Goal: Task Accomplishment & Management: Complete application form

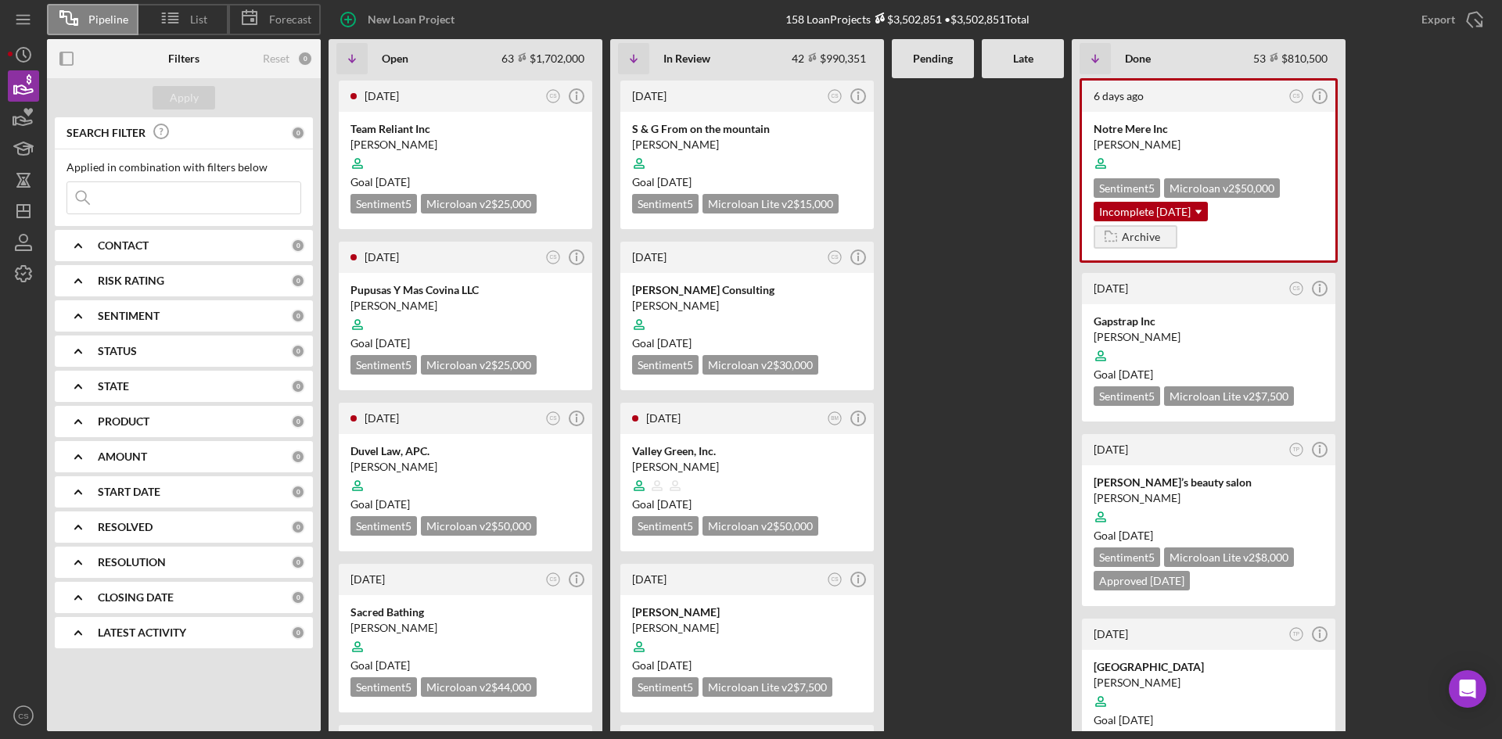
scroll to position [78, 0]
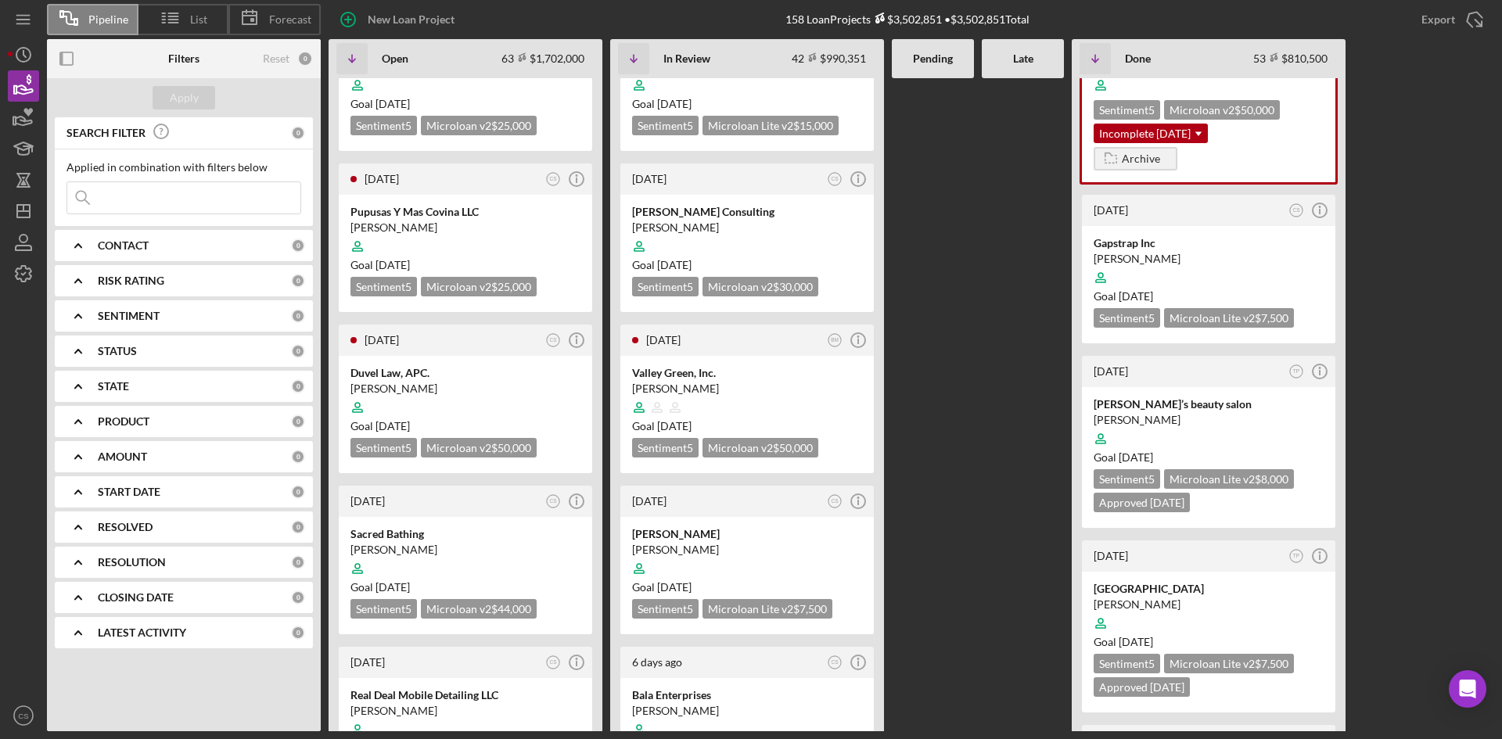
click at [211, 208] on input at bounding box center [183, 197] width 233 height 31
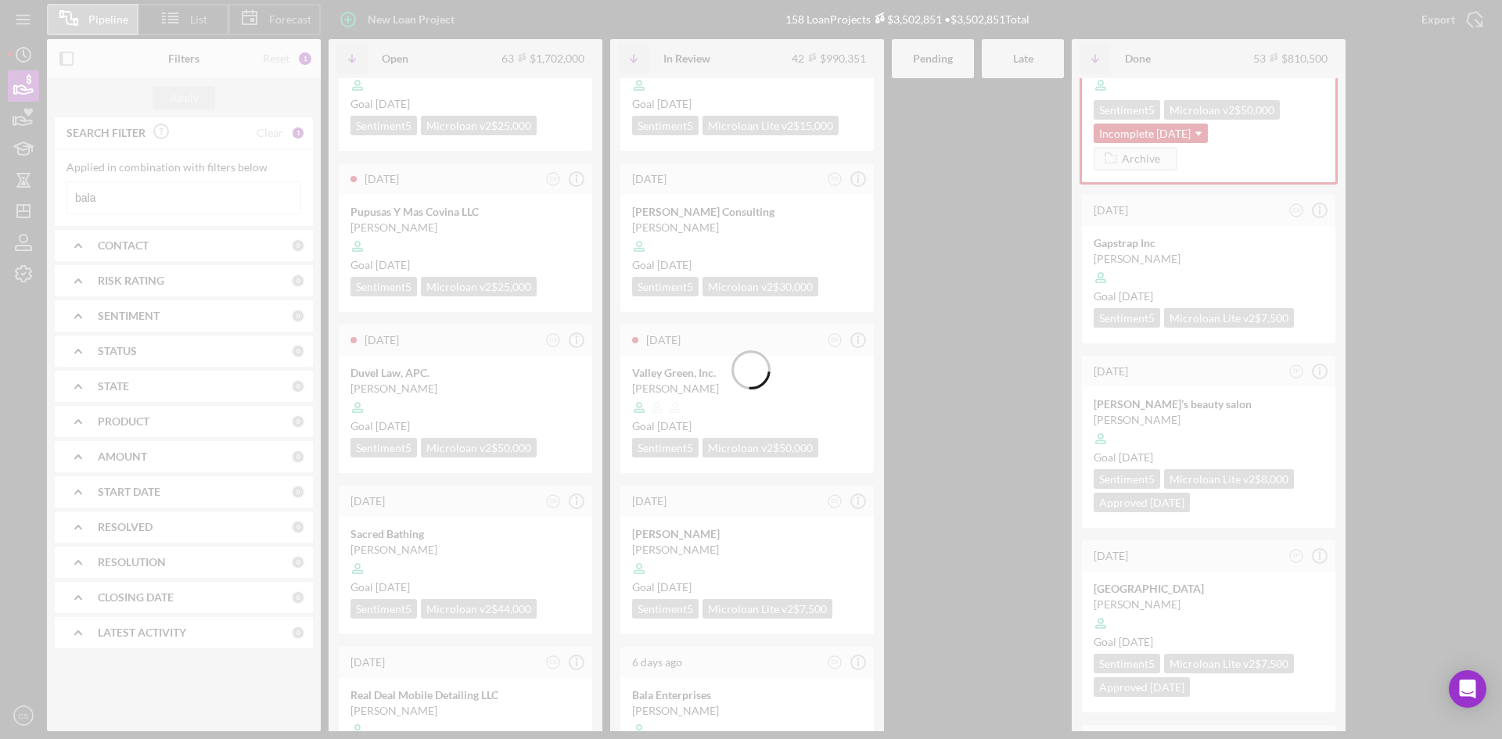
scroll to position [0, 0]
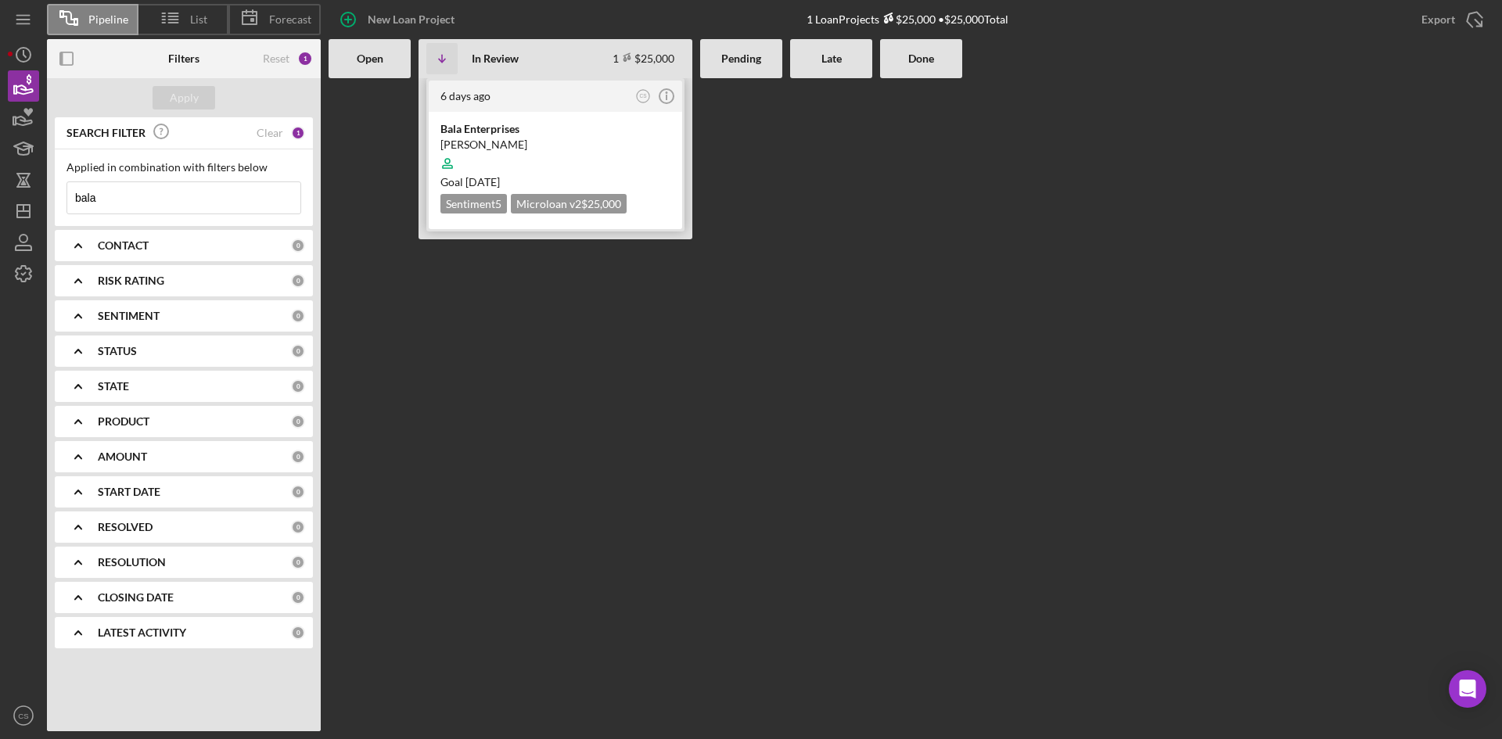
type input "bala"
click at [567, 126] on div "Bala Enterprises" at bounding box center [556, 129] width 230 height 16
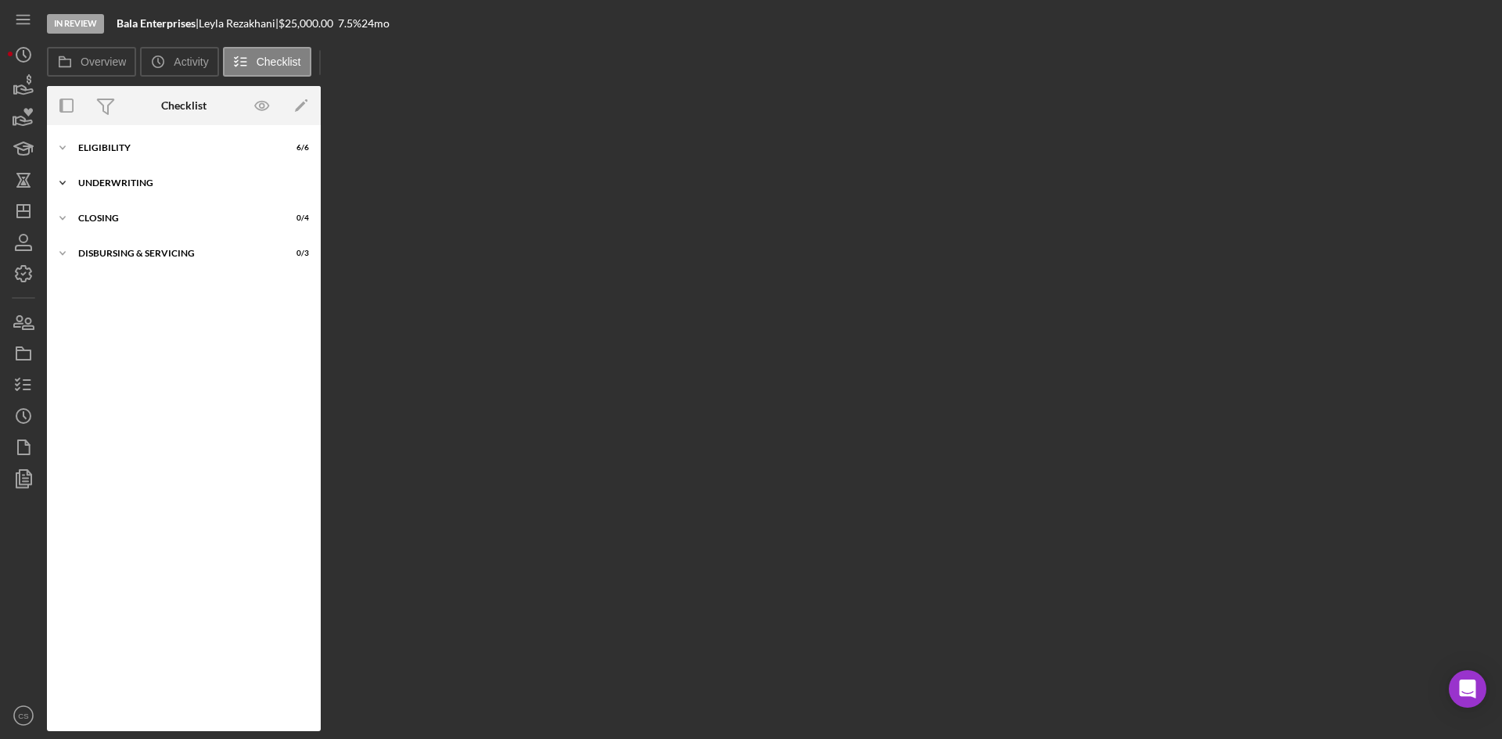
click at [157, 181] on div "Underwriting" at bounding box center [189, 182] width 223 height 9
click at [151, 150] on div "Eligibility" at bounding box center [189, 147] width 223 height 9
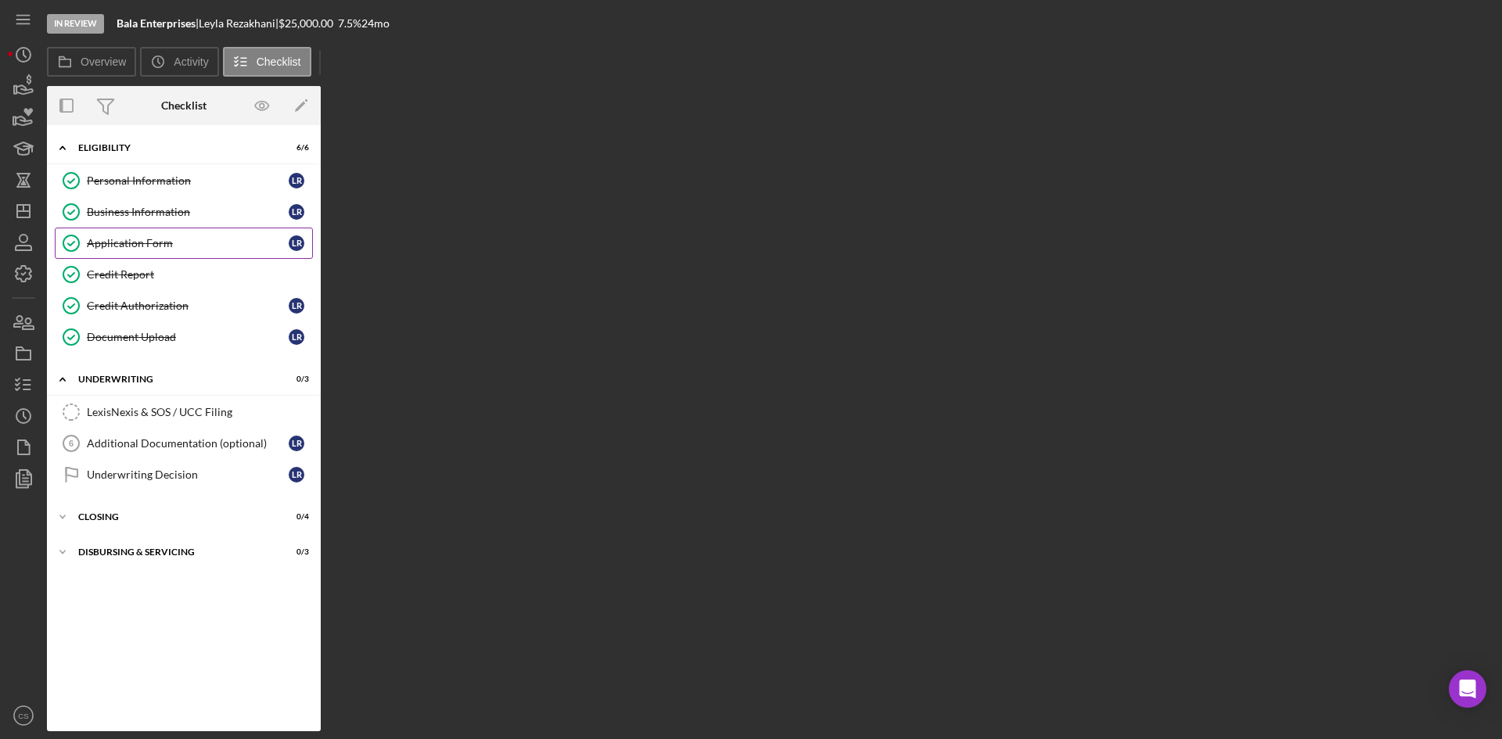
click at [190, 243] on div "Application Form" at bounding box center [188, 243] width 202 height 13
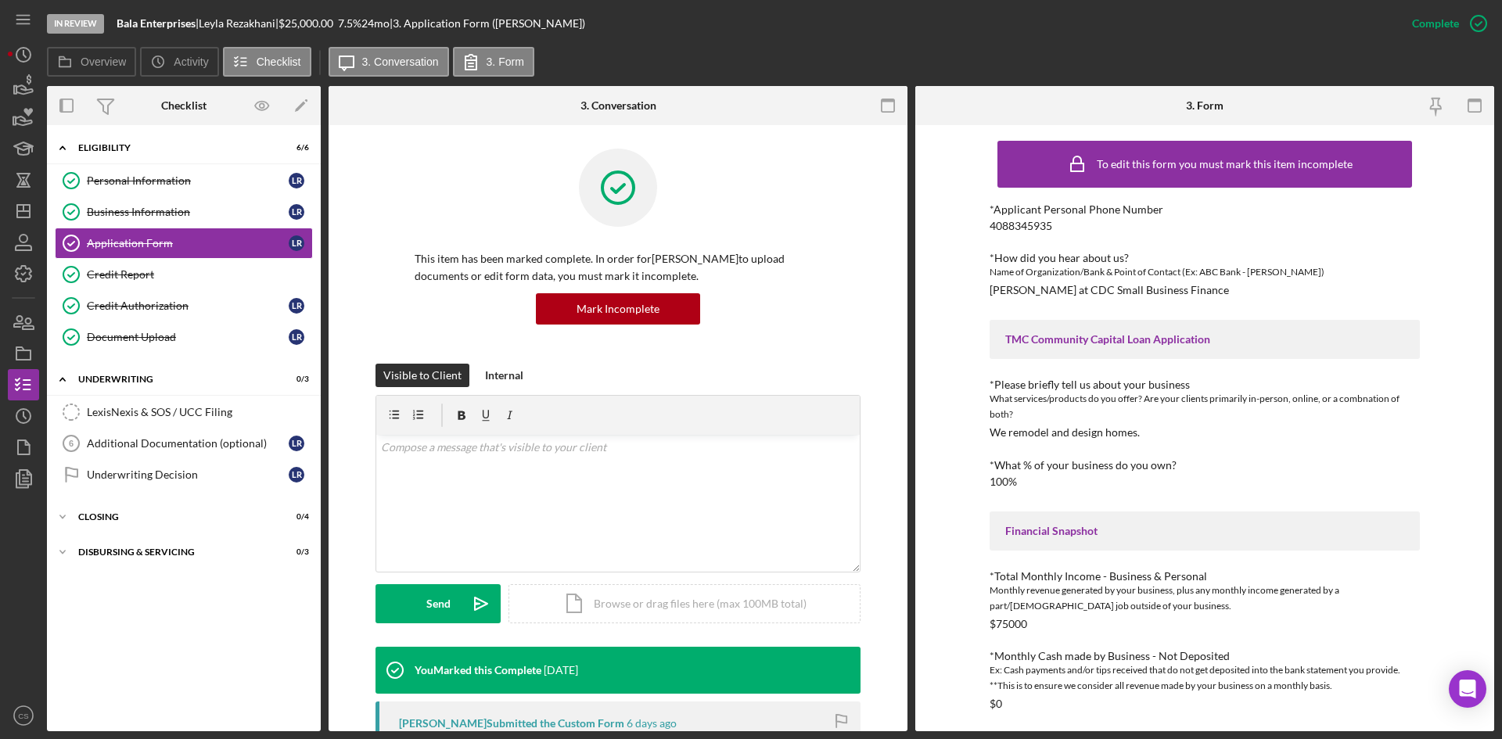
drag, startPoint x: 1239, startPoint y: 290, endPoint x: 987, endPoint y: 288, distance: 252.0
click at [990, 288] on div "*How did you hear about us? Name of Organization/Bank & Point of Contact (Ex: A…" at bounding box center [1205, 274] width 430 height 45
copy div "[PERSON_NAME] at CDC Small Business Finance"
click at [16, 93] on polygon "button" at bounding box center [15, 90] width 2 height 8
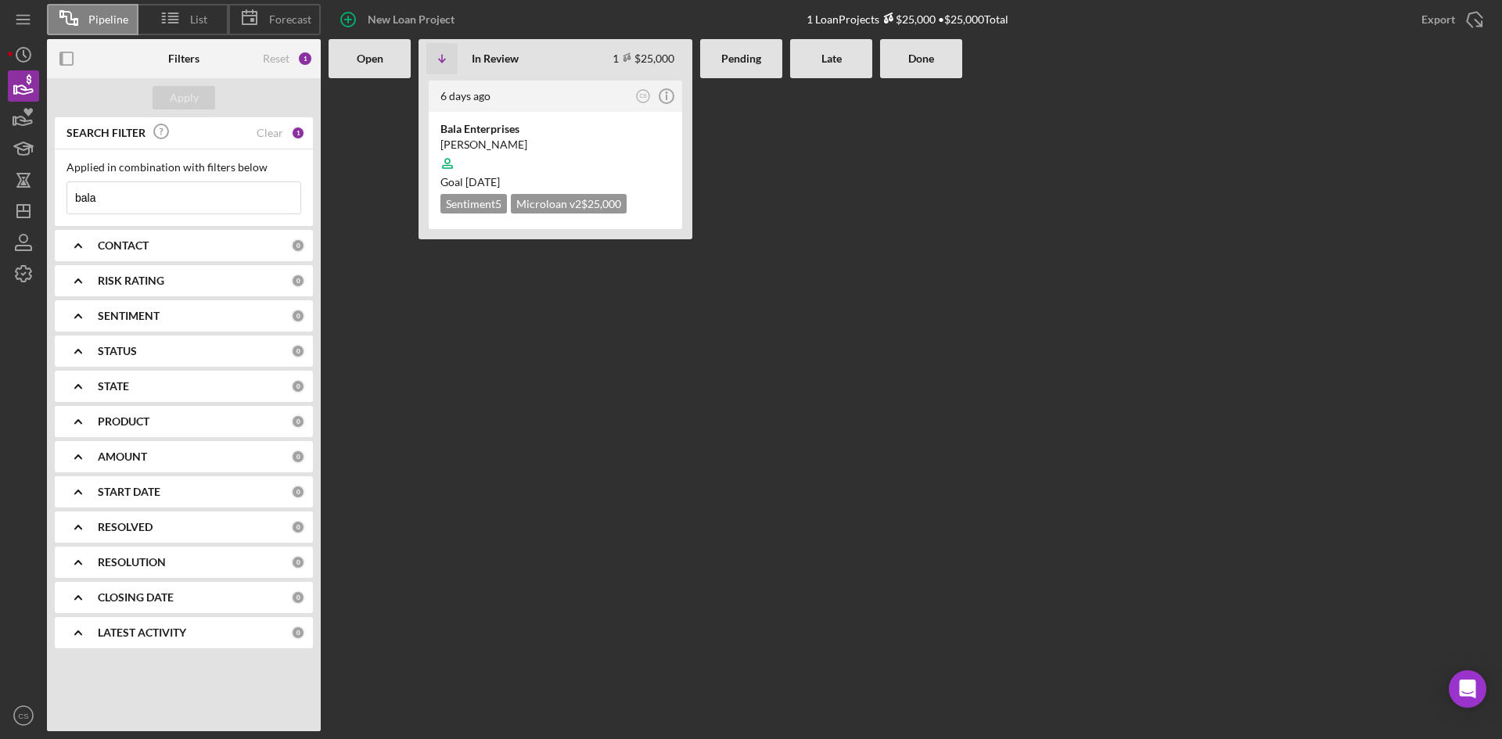
click at [160, 191] on input "bala" at bounding box center [183, 197] width 233 height 31
type input "jacal"
click at [558, 137] on div "[PERSON_NAME]" at bounding box center [556, 145] width 230 height 16
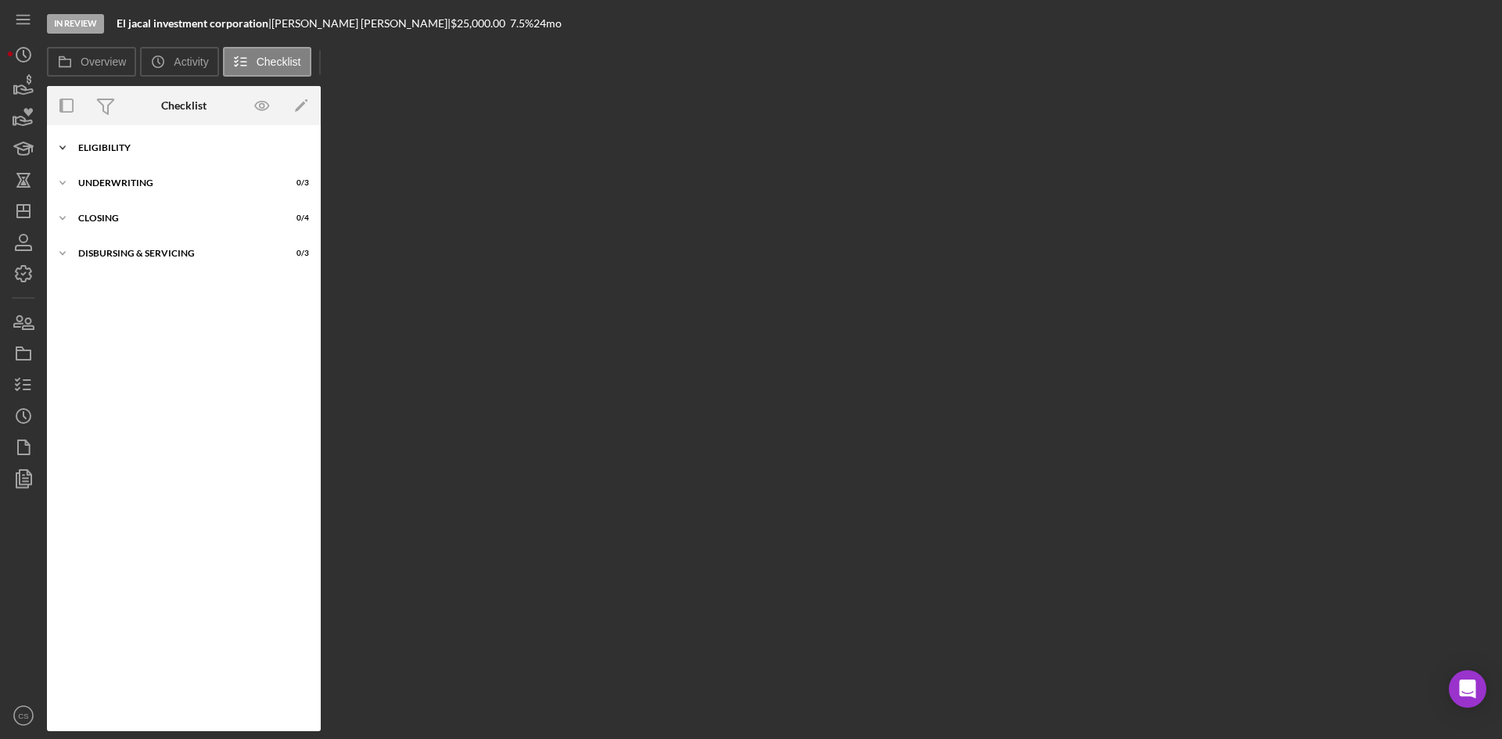
click at [149, 138] on div "Icon/Expander Eligibility 6 / 6" at bounding box center [184, 147] width 274 height 31
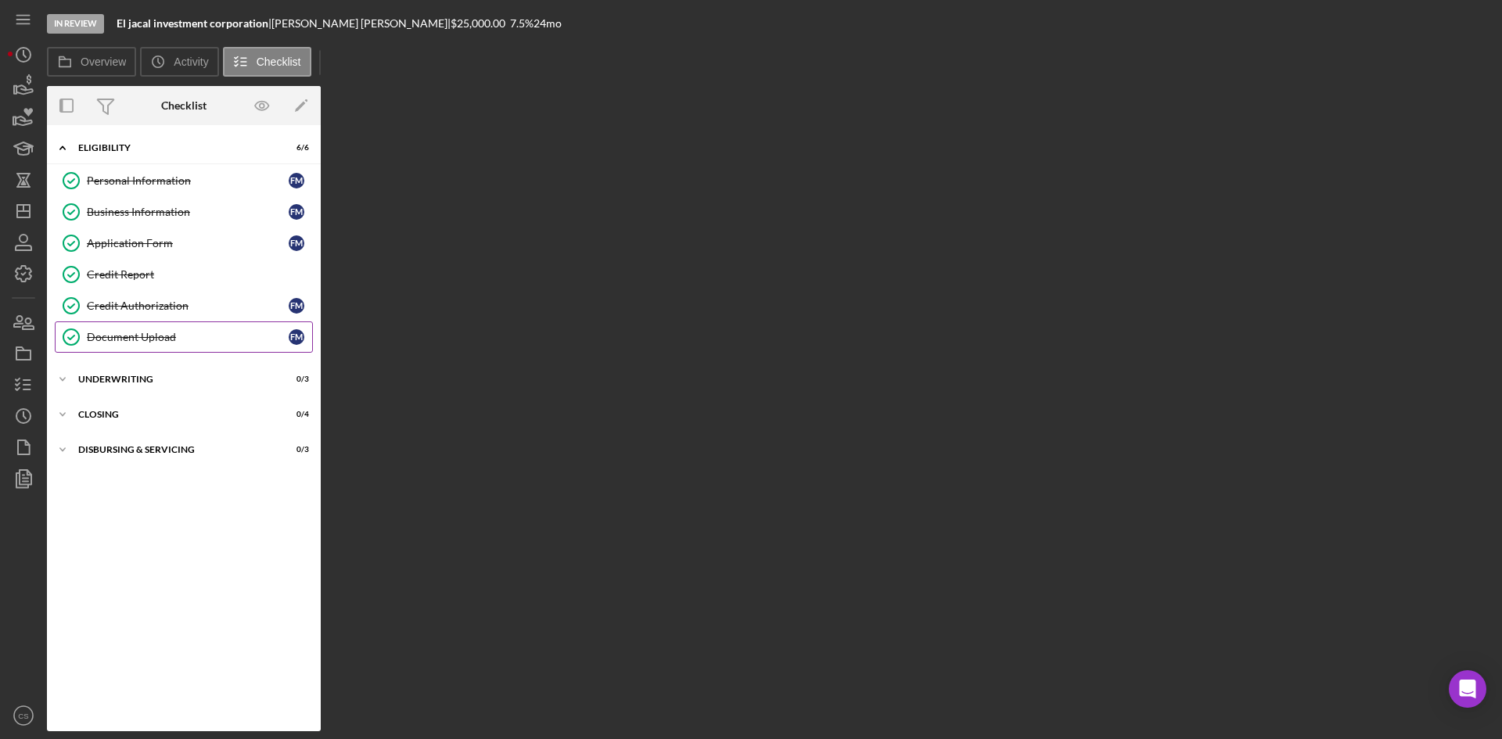
click at [119, 329] on link "Document Upload Document Upload F M" at bounding box center [184, 337] width 258 height 31
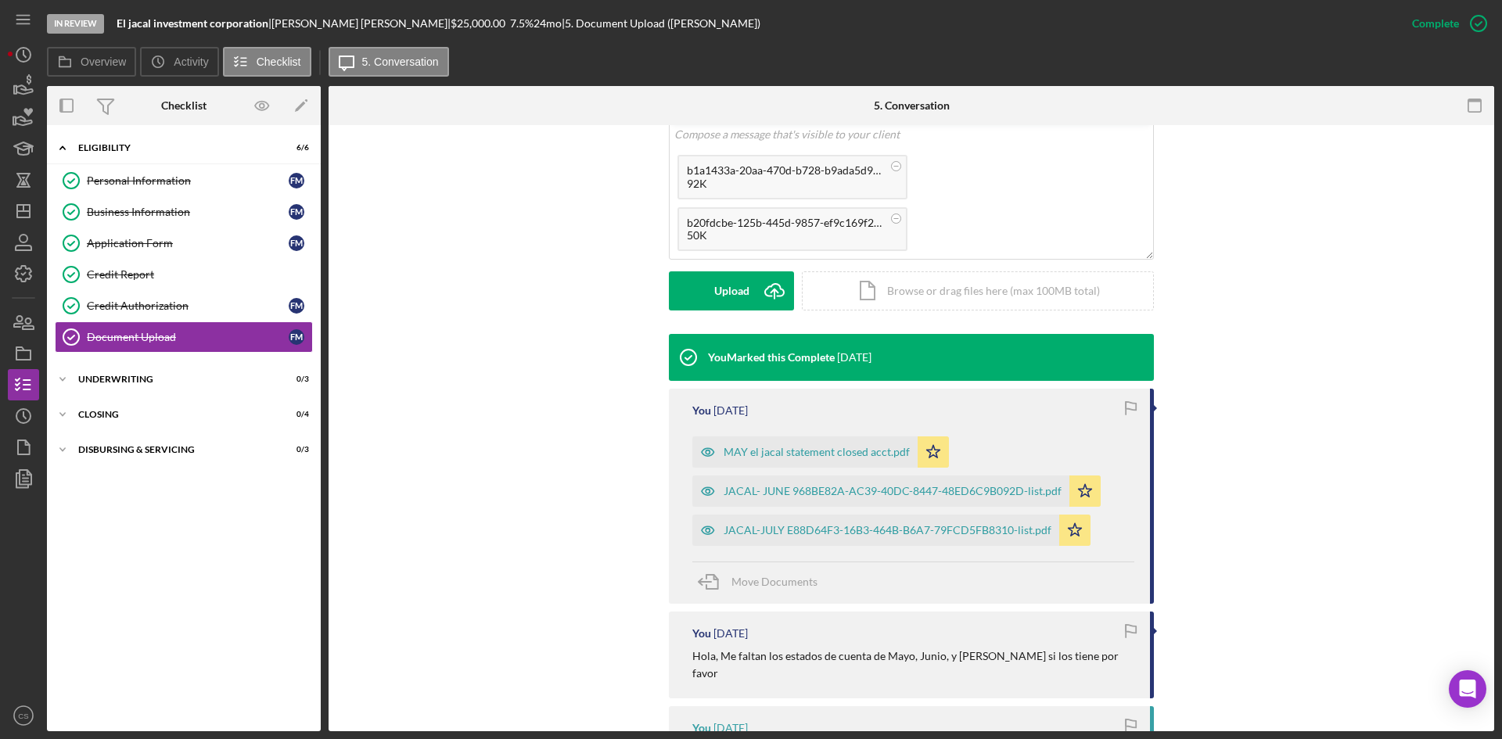
scroll to position [156, 0]
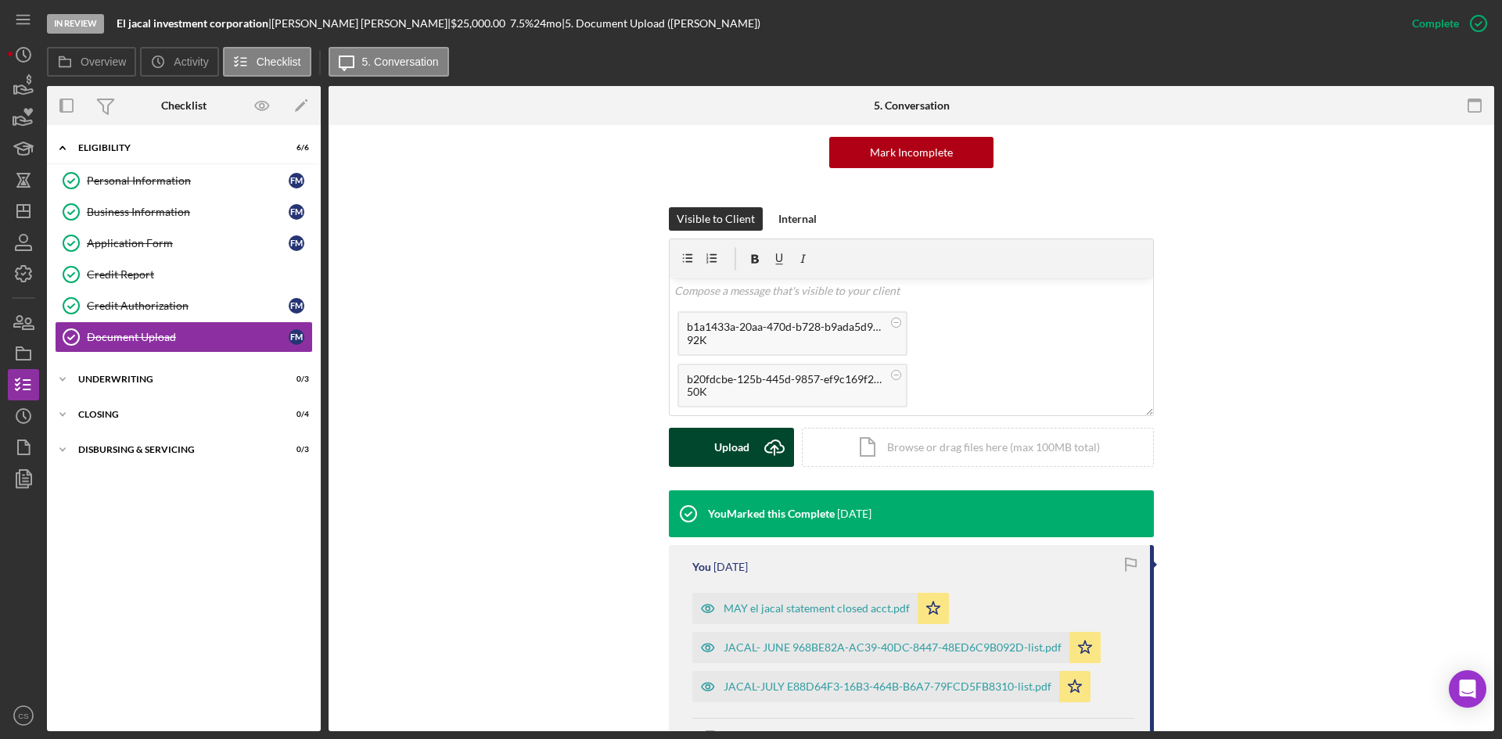
click at [755, 442] on icon "Icon/Upload" at bounding box center [774, 447] width 39 height 39
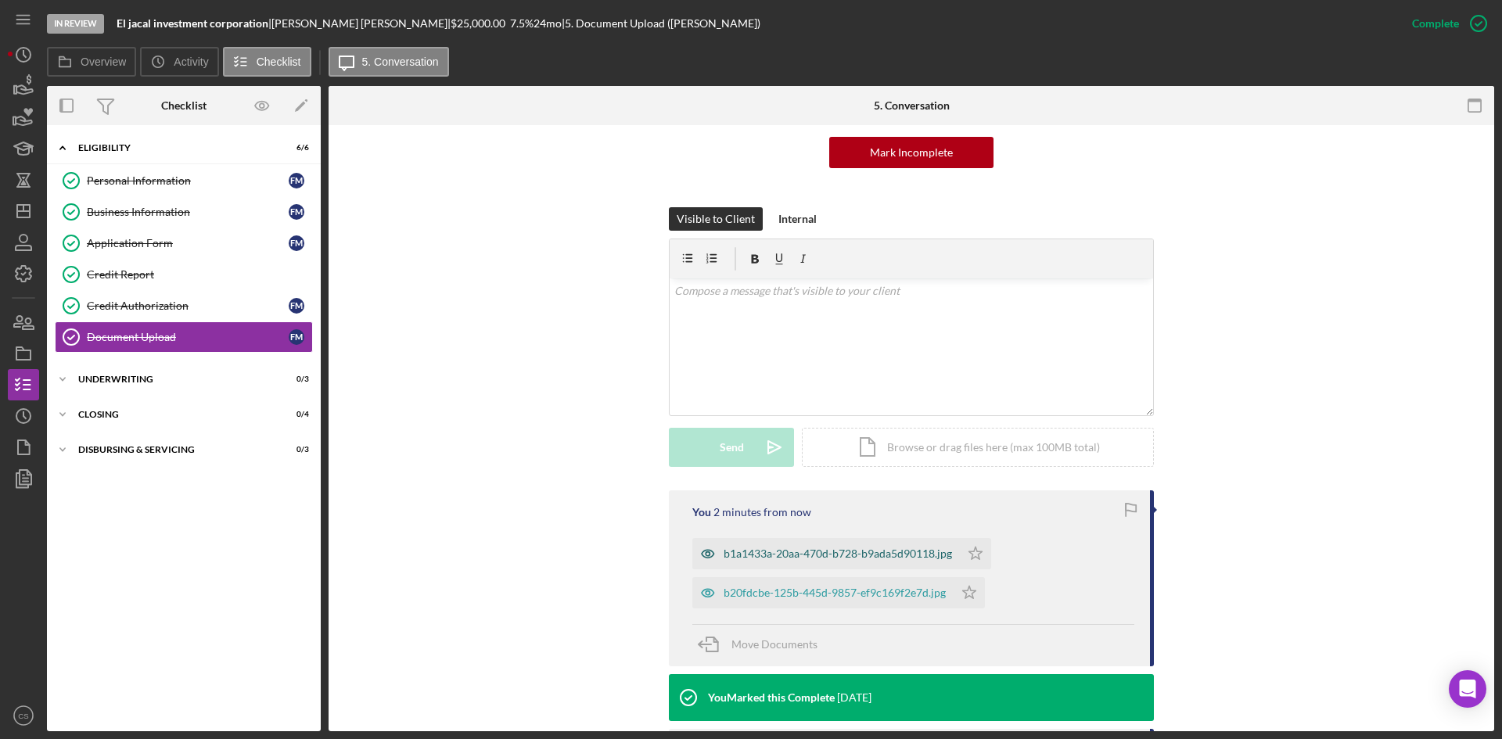
click at [772, 550] on div "b1a1433a-20aa-470d-b728-b9ada5d90118.jpg" at bounding box center [838, 554] width 228 height 13
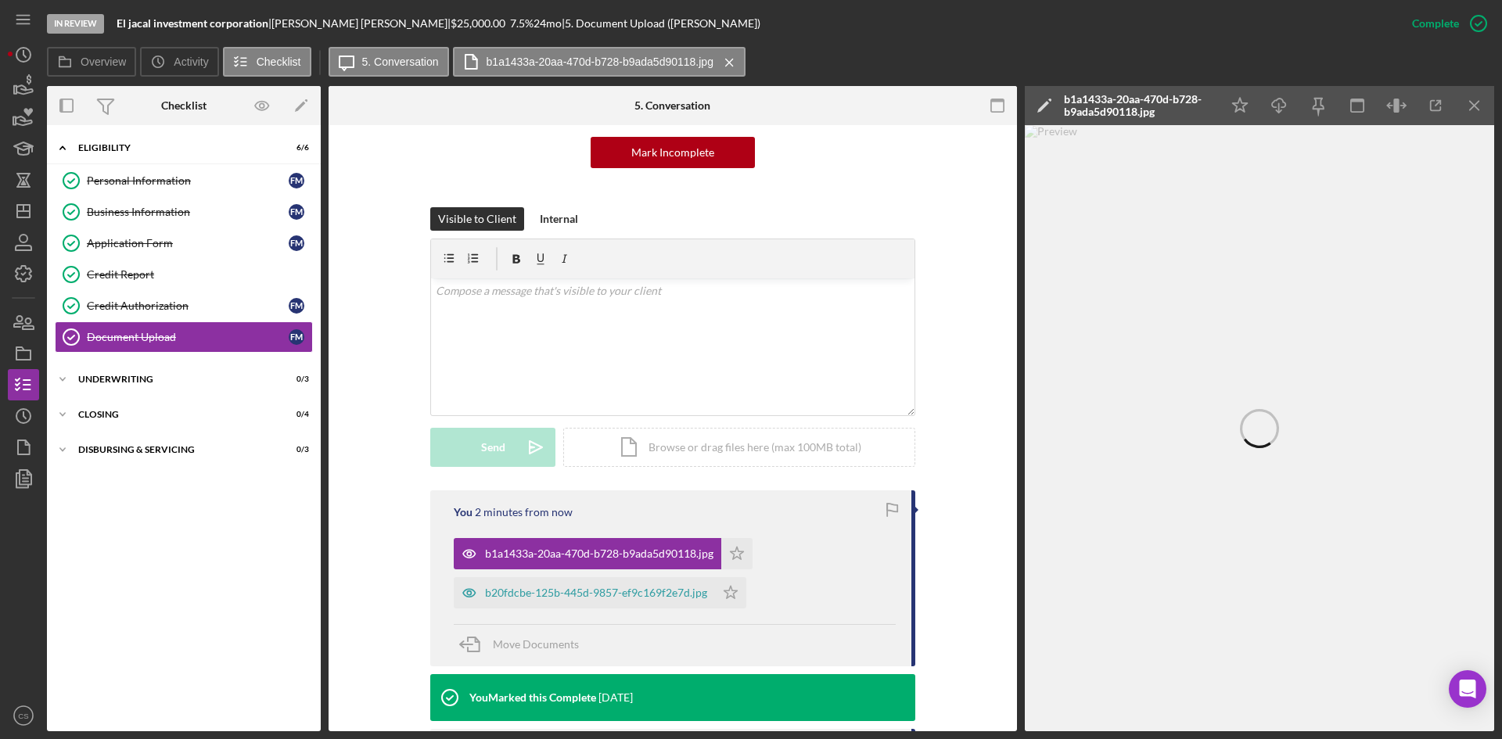
click at [1042, 105] on icon "Icon/Edit" at bounding box center [1044, 105] width 39 height 39
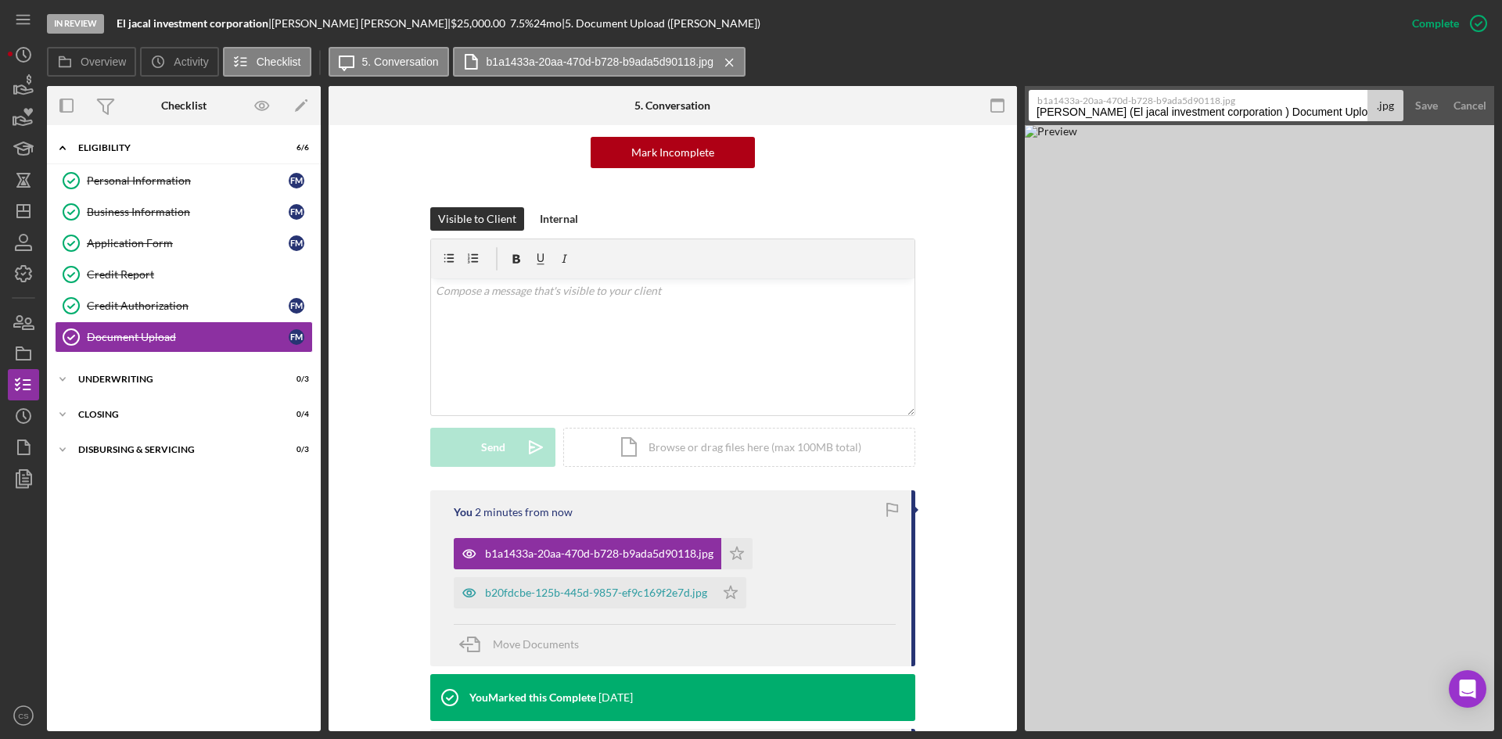
drag, startPoint x: 1338, startPoint y: 111, endPoint x: 1032, endPoint y: 124, distance: 306.2
click at [1032, 124] on form "b1a1433a-20aa-470d-b728-b9ada5d90118.jpg [PERSON_NAME] (El jacal investment cor…" at bounding box center [1259, 105] width 469 height 39
drag, startPoint x: 1141, startPoint y: 110, endPoint x: 856, endPoint y: 106, distance: 284.9
click at [861, 106] on div "Overview Internal Workflow Stage In Review Icon/Dropdown Arrow Archive (can una…" at bounding box center [771, 409] width 1448 height 646
type input "ID front"
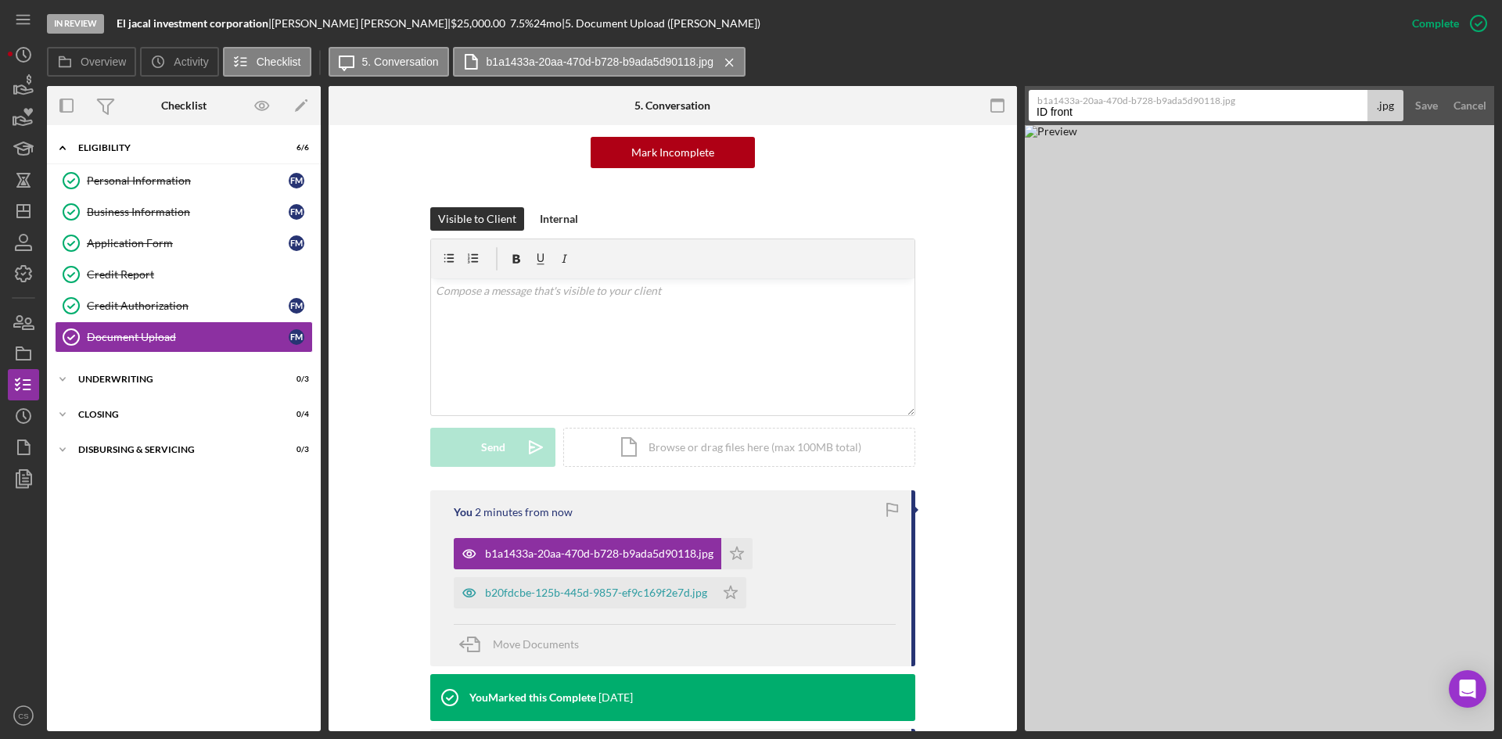
click at [1408, 90] on button "Save" at bounding box center [1427, 105] width 38 height 31
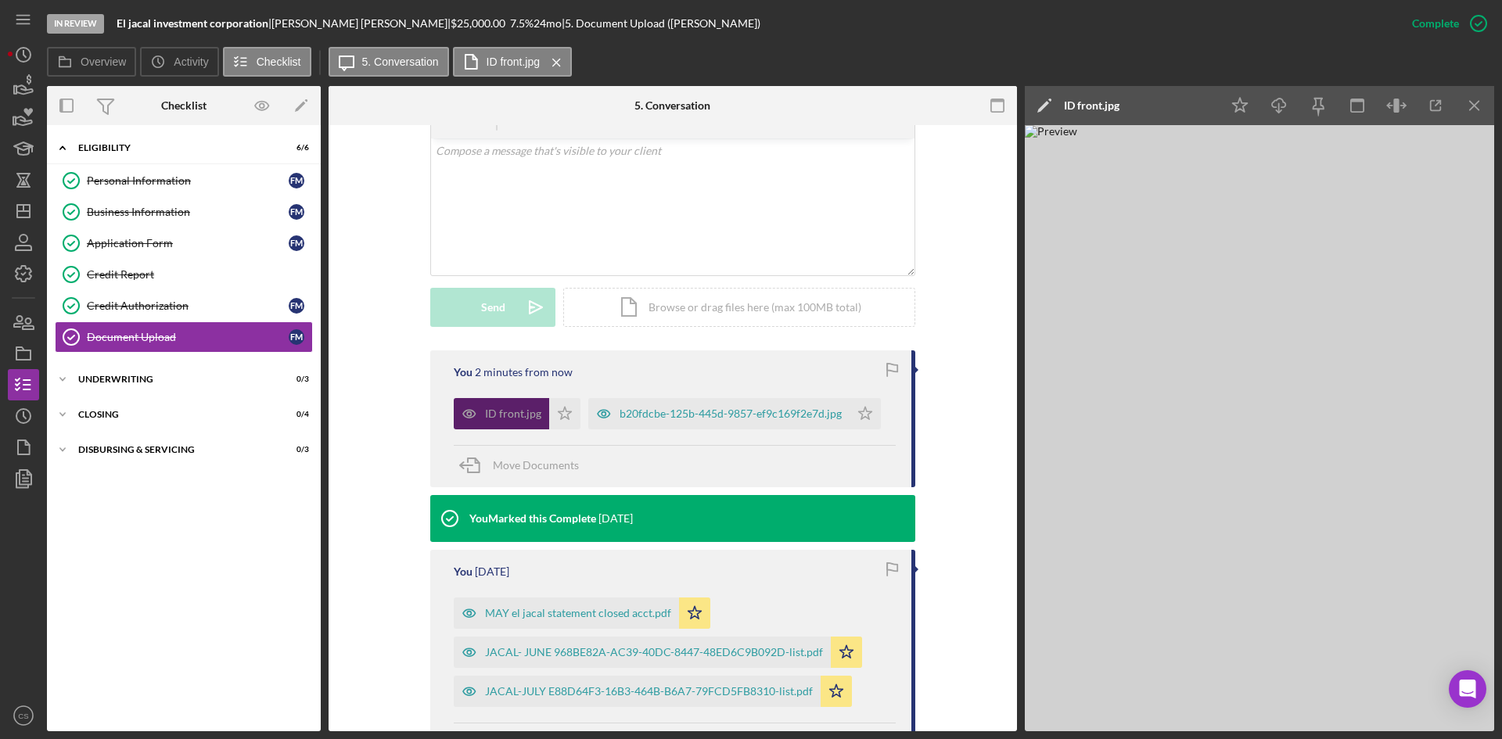
scroll to position [313, 0]
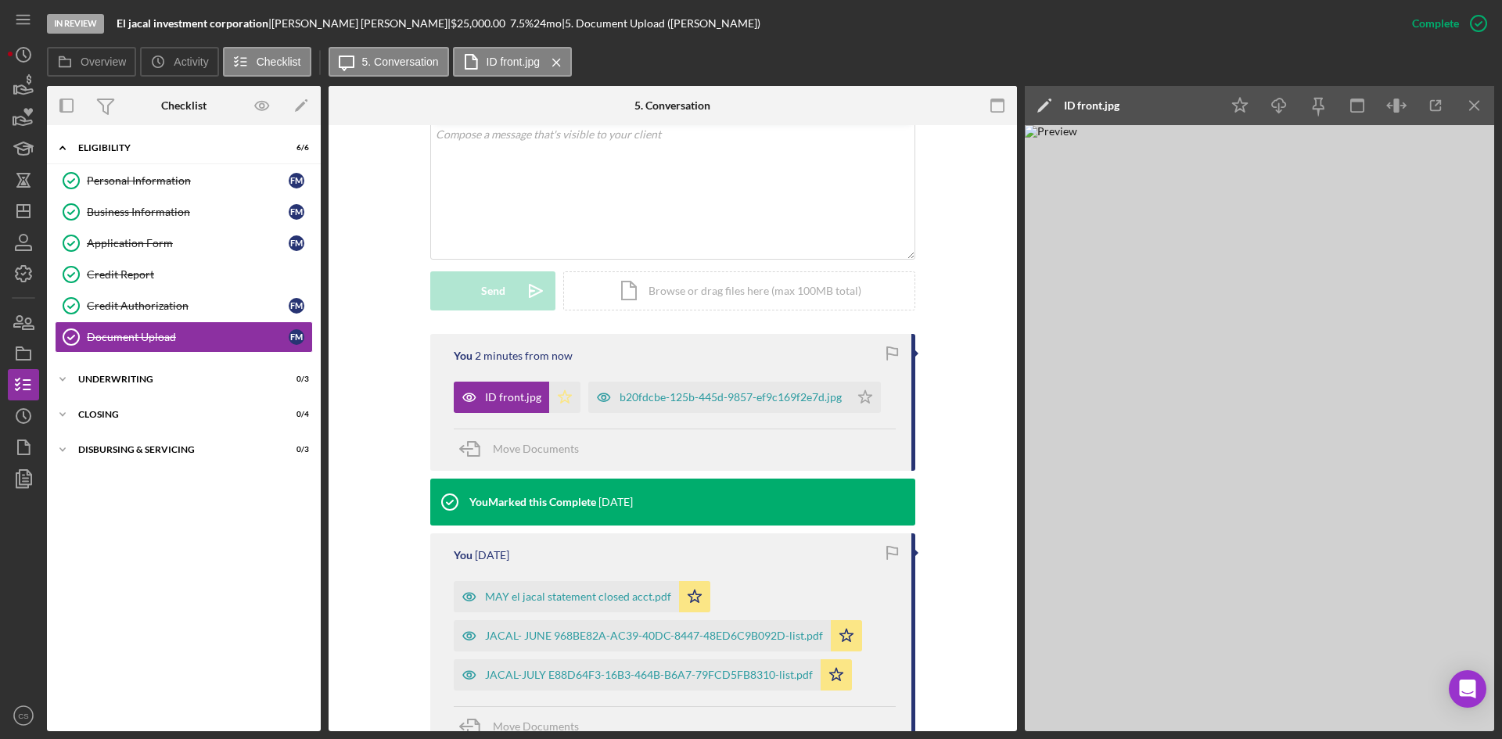
click at [559, 397] on icon "Icon/Star" at bounding box center [564, 397] width 31 height 31
click at [670, 401] on div "b20fdcbe-125b-445d-9857-ef9c169f2e7d.jpg" at bounding box center [731, 397] width 222 height 13
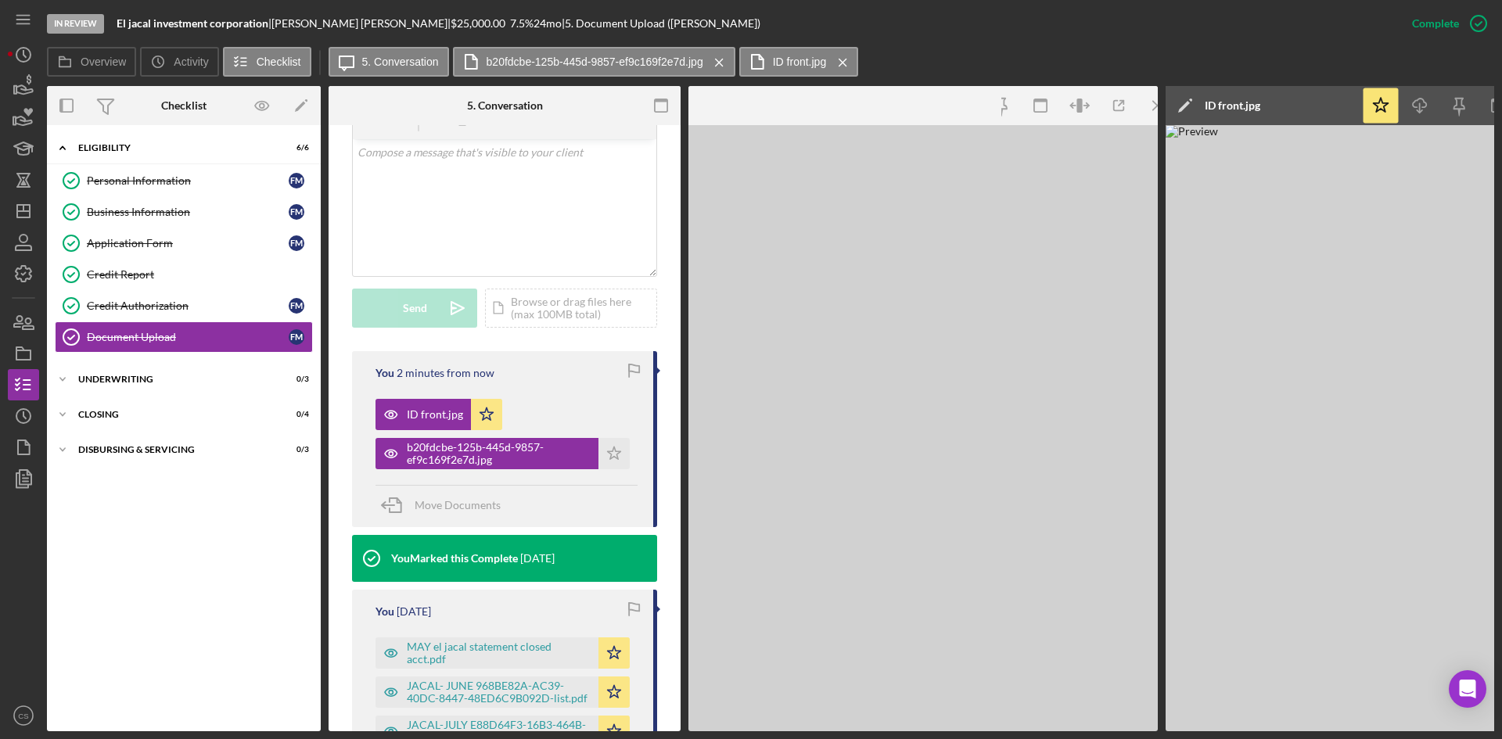
scroll to position [331, 0]
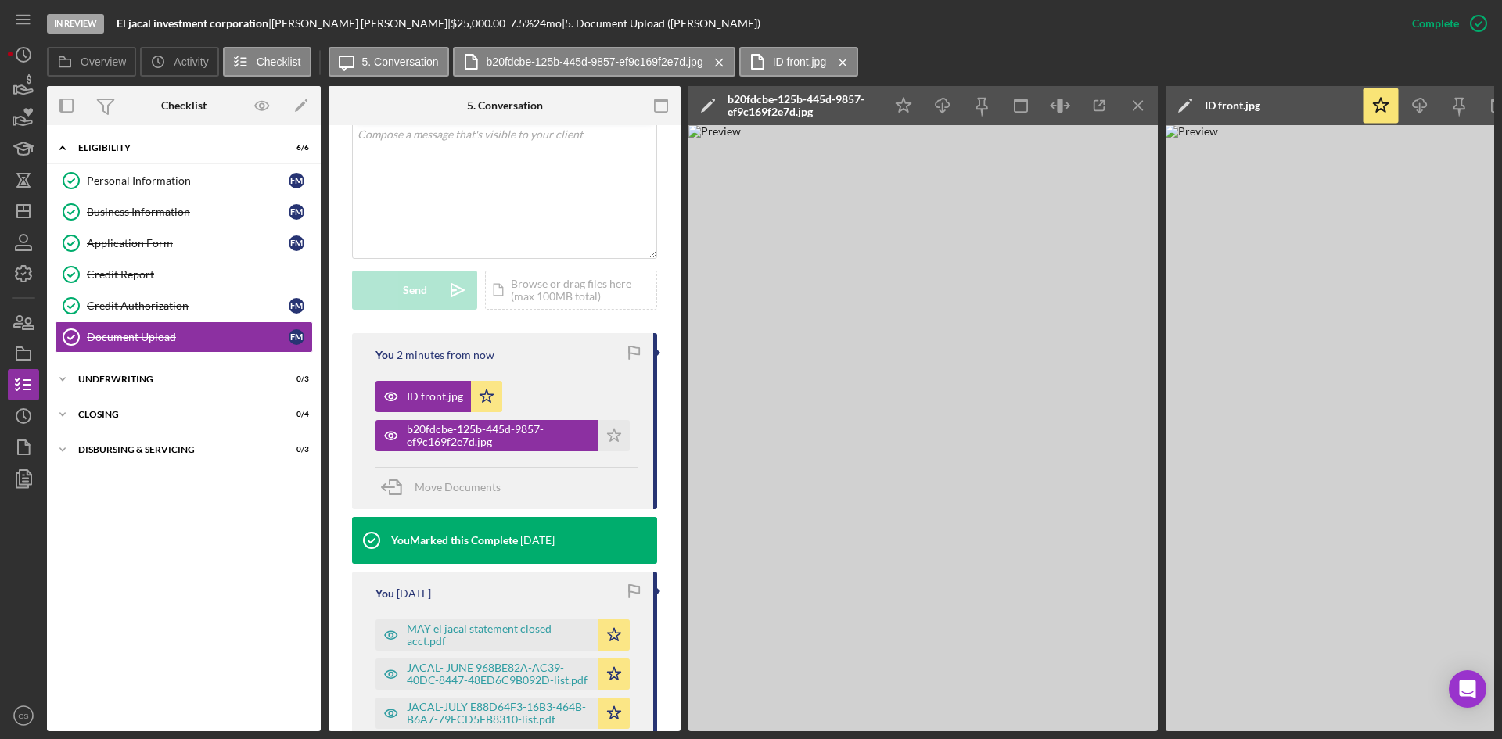
click at [707, 99] on icon "Icon/Edit" at bounding box center [708, 105] width 39 height 39
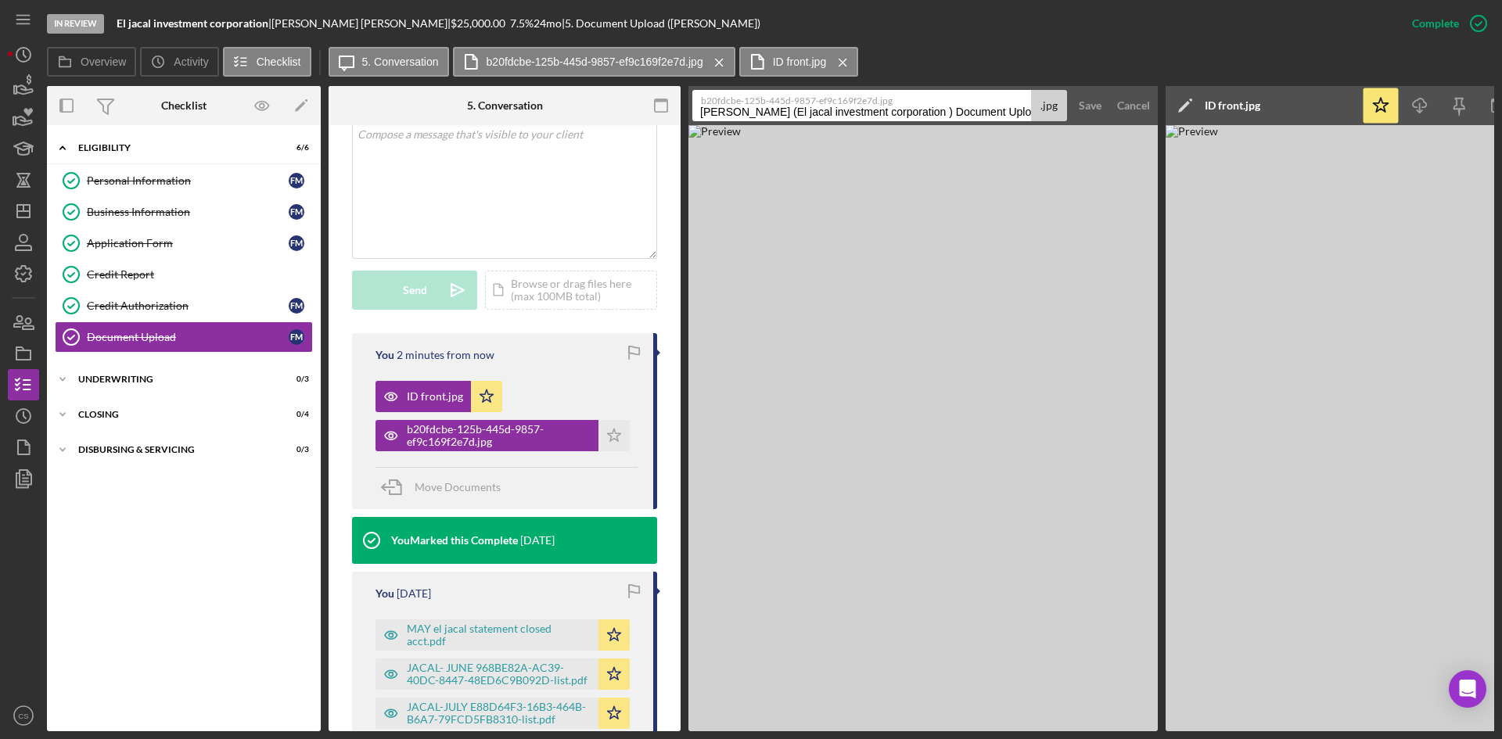
scroll to position [0, 68]
drag, startPoint x: 701, startPoint y: 110, endPoint x: 1061, endPoint y: 123, distance: 360.2
click at [1061, 123] on form "b20fdcbe-125b-445d-9857-ef9c169f2e7d.jpg [PERSON_NAME] (El jacal investment cor…" at bounding box center [923, 105] width 469 height 39
type input "ID Back"
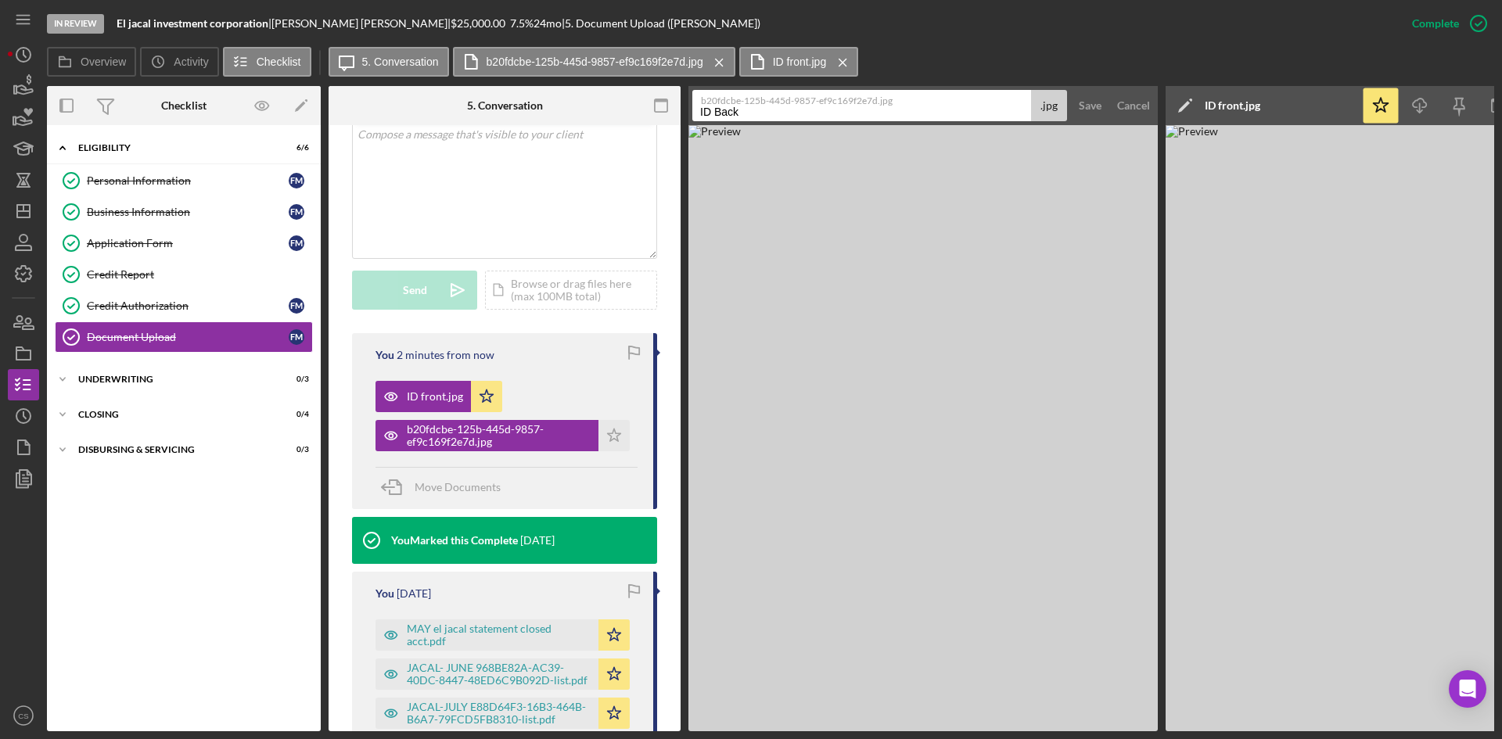
click at [1071, 90] on button "Save" at bounding box center [1090, 105] width 38 height 31
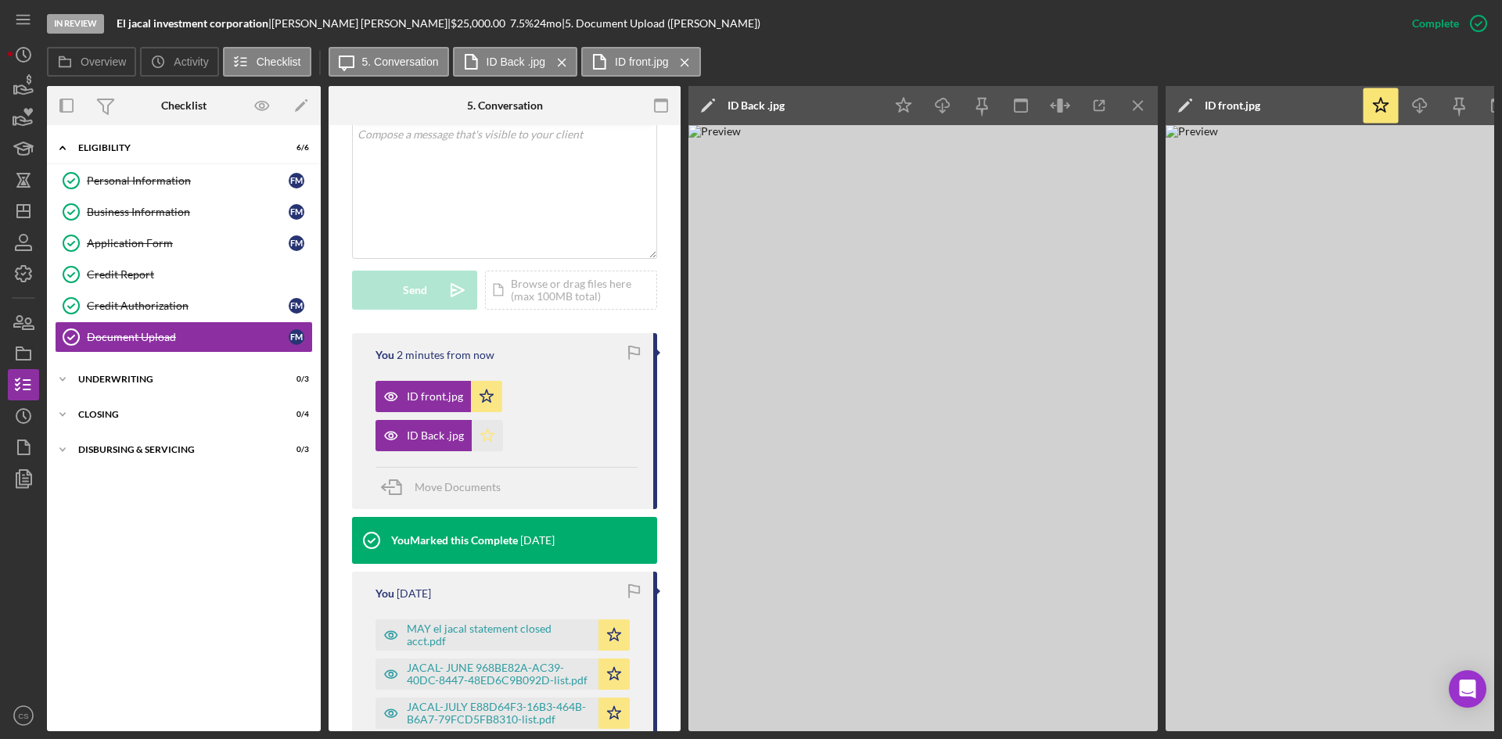
click at [482, 435] on polygon "button" at bounding box center [487, 435] width 13 height 13
click at [912, 222] on img at bounding box center [923, 428] width 469 height 606
click at [1133, 96] on icon "Icon/Menu Close" at bounding box center [1138, 105] width 35 height 35
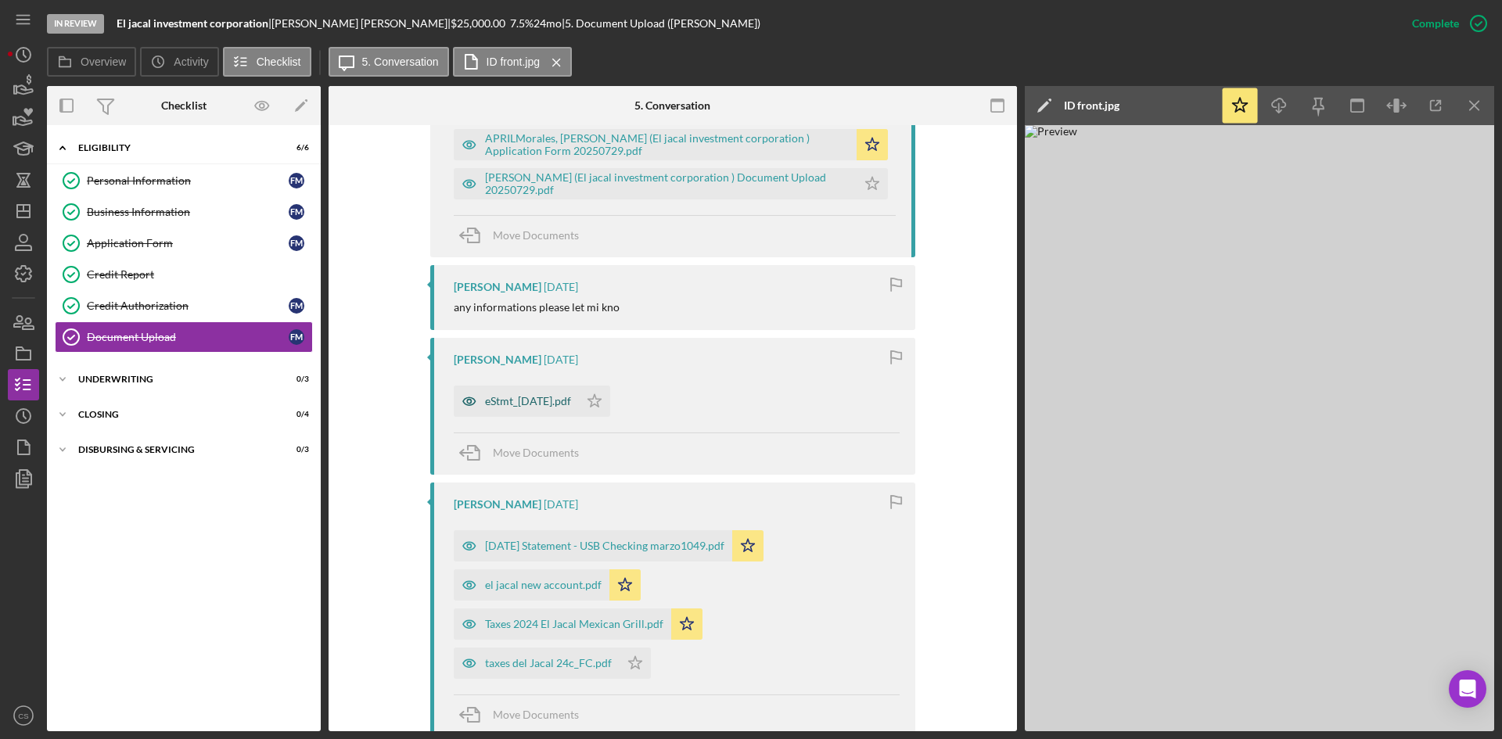
click at [529, 386] on div "eStmt_[DATE].pdf" at bounding box center [516, 401] width 125 height 31
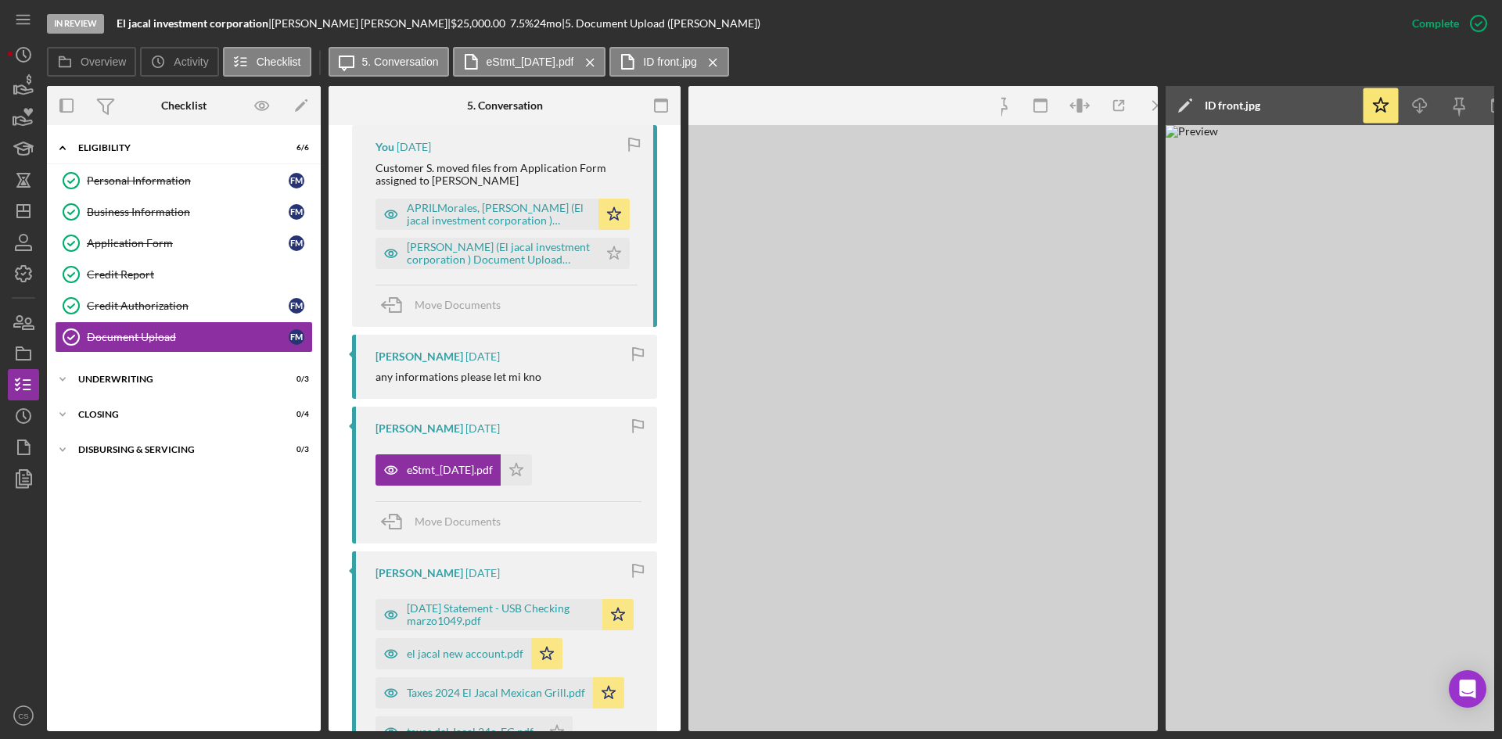
scroll to position [1182, 0]
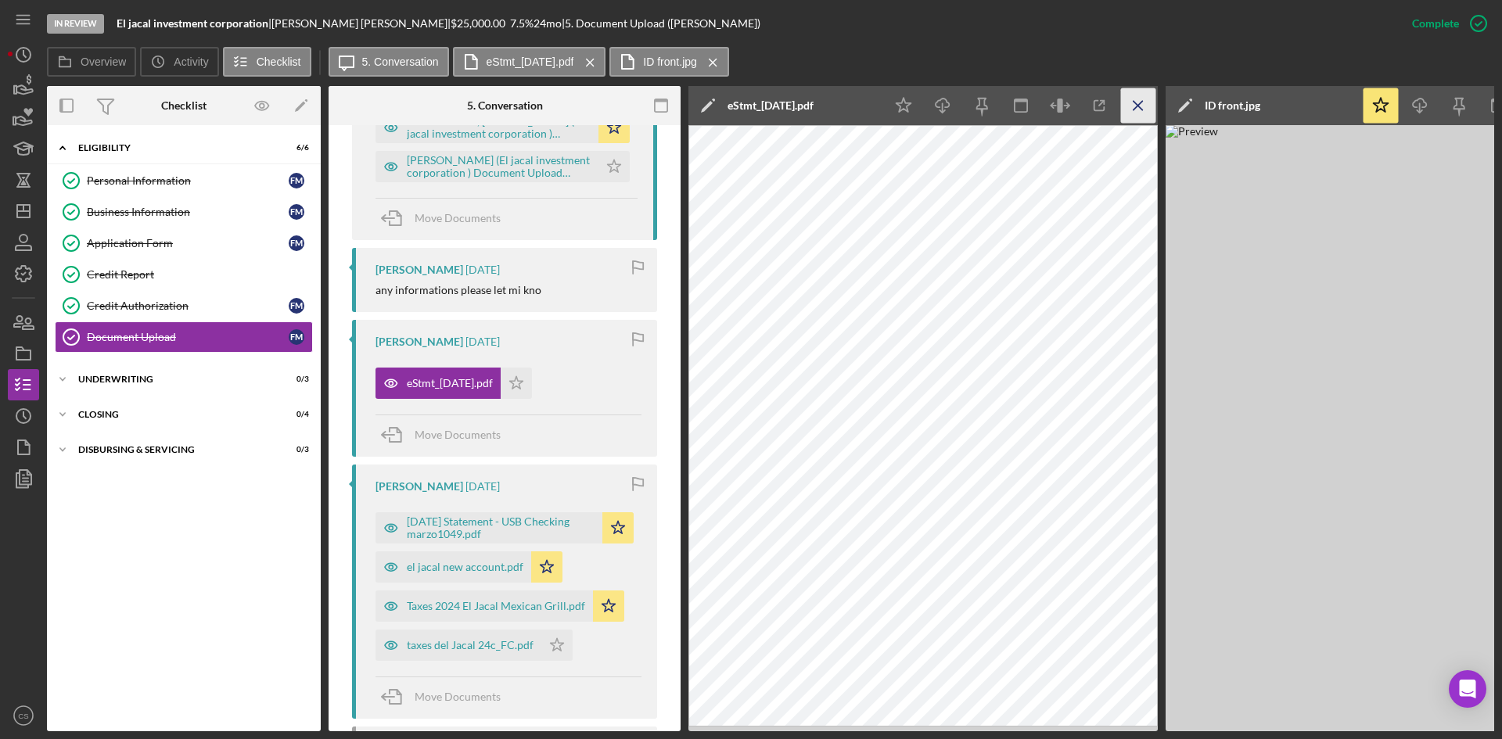
click at [1132, 111] on icon "Icon/Menu Close" at bounding box center [1138, 105] width 35 height 35
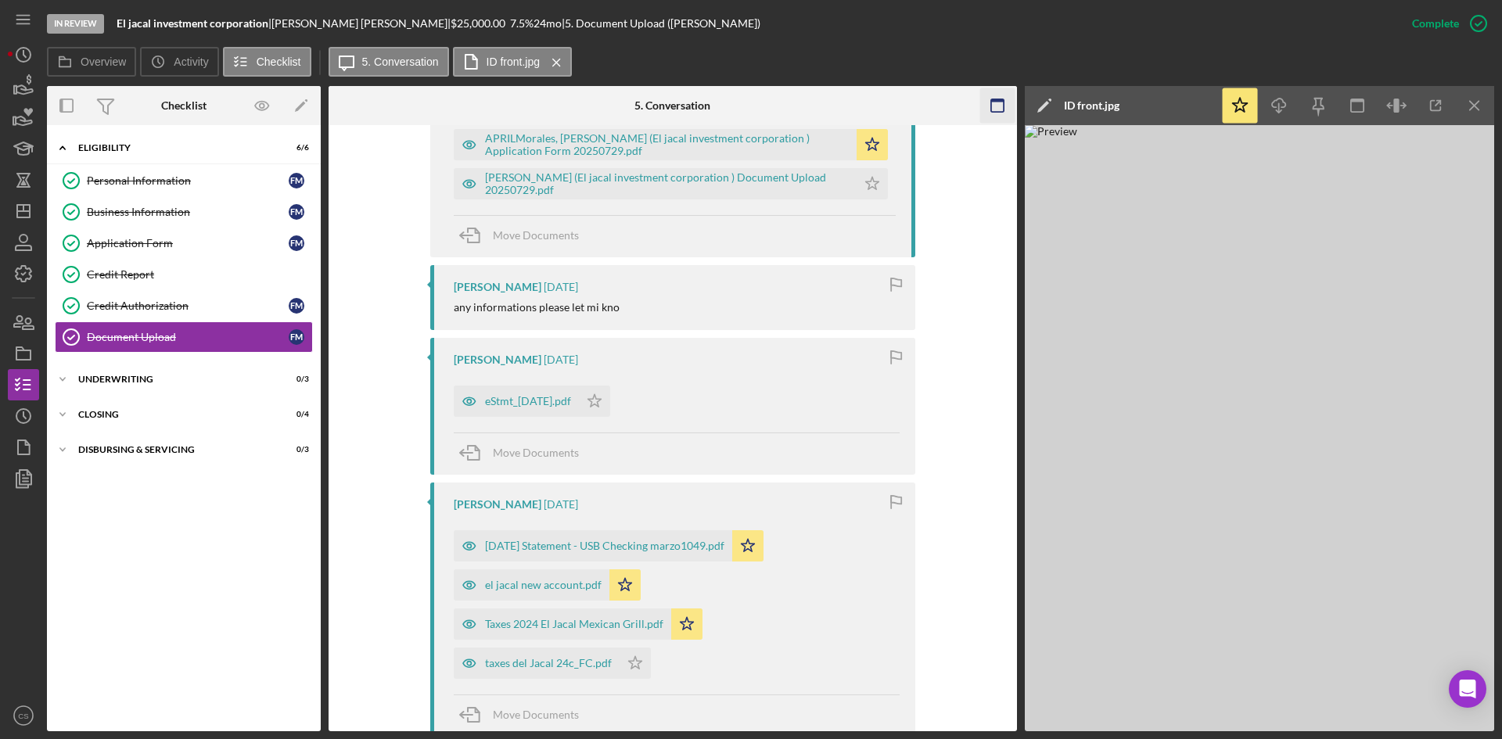
click at [1473, 103] on icon "Icon/Menu Close" at bounding box center [1475, 105] width 35 height 35
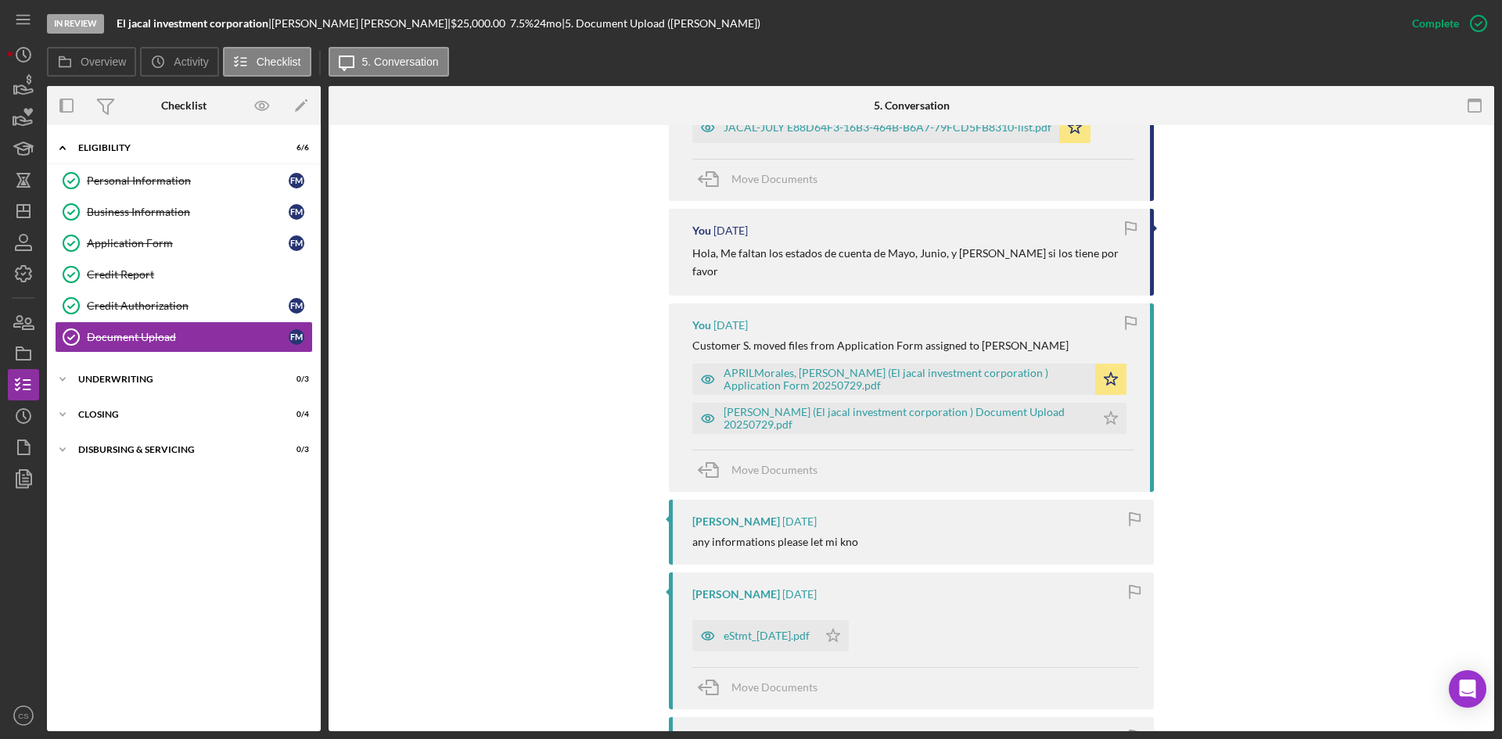
scroll to position [704, 0]
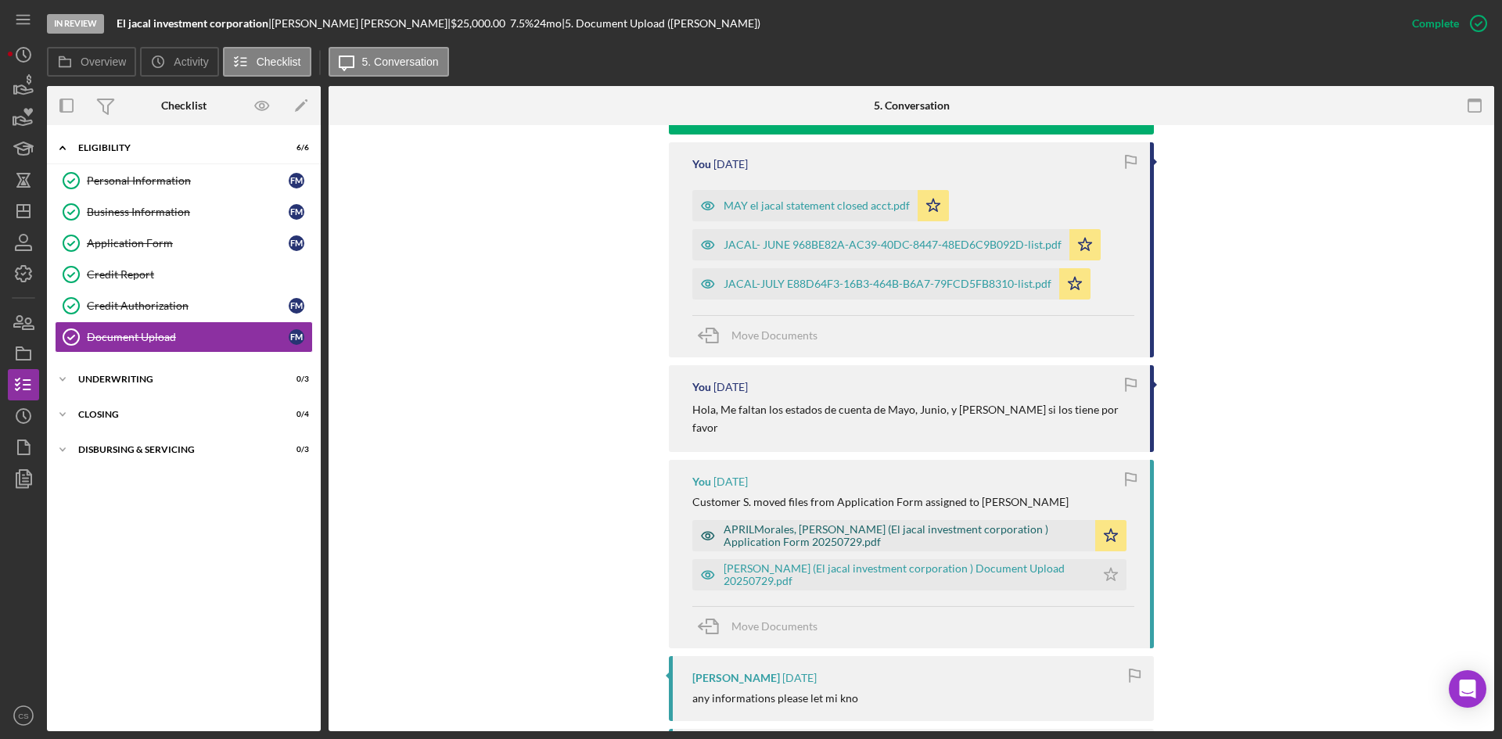
click at [805, 523] on div "APRILMorales, [PERSON_NAME] (El jacal investment corporation ) Application Form…" at bounding box center [906, 535] width 364 height 25
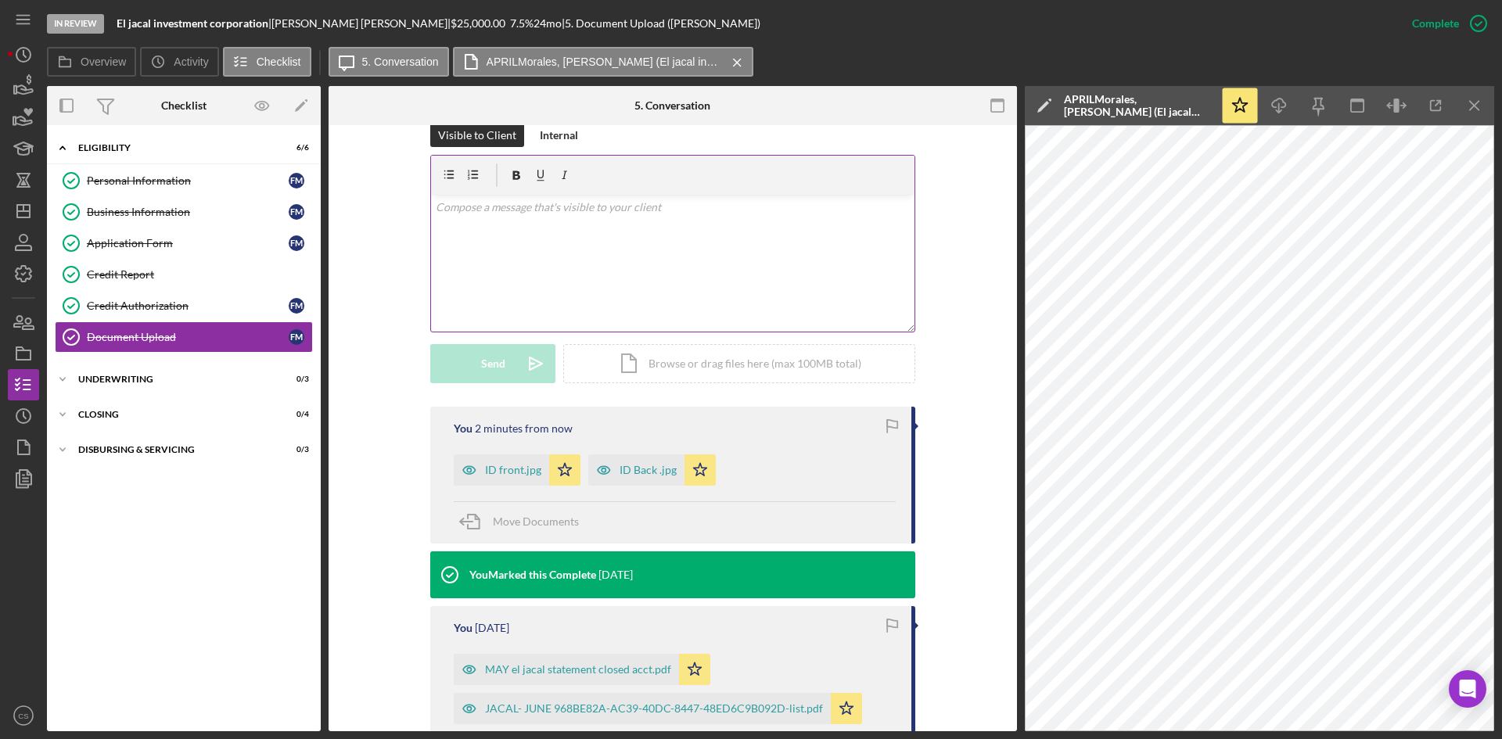
scroll to position [156, 0]
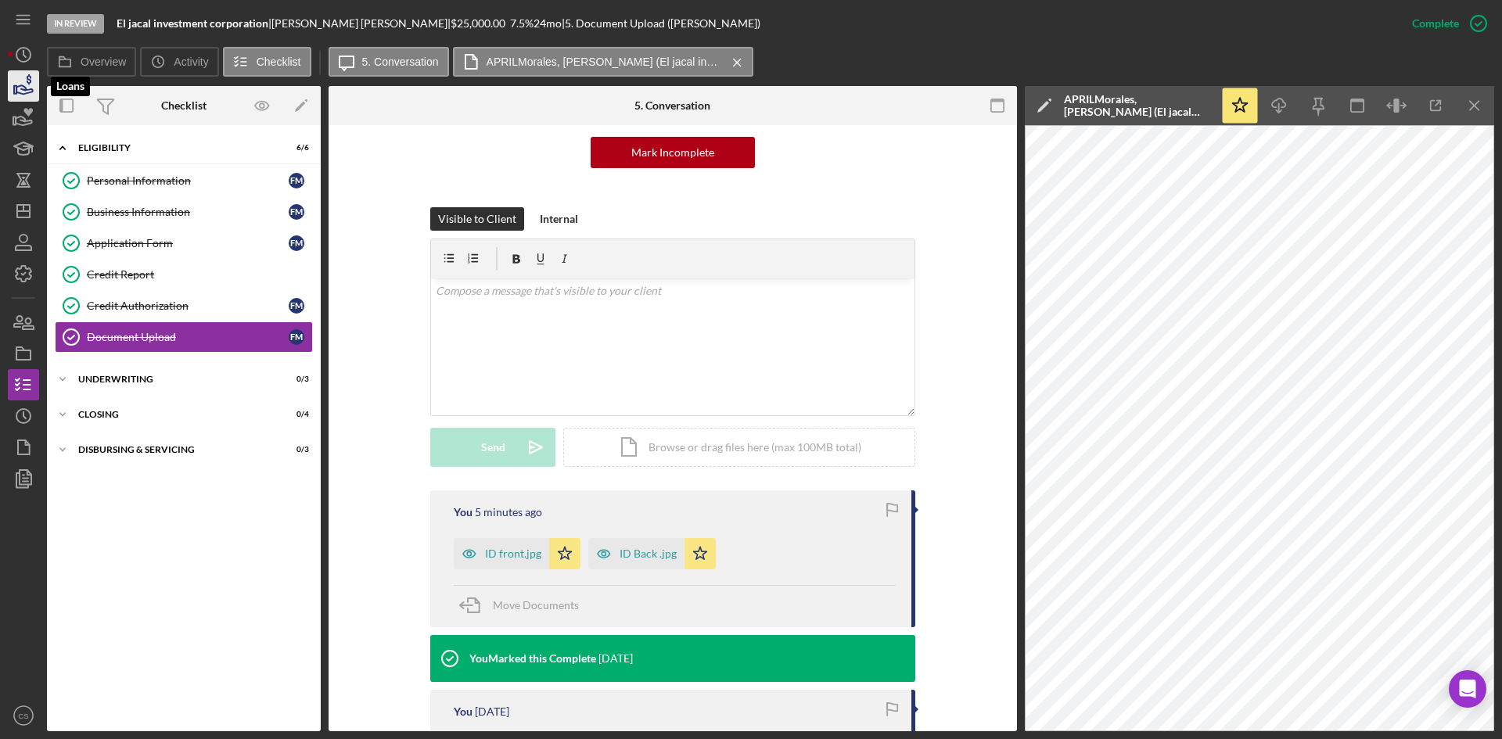
click at [25, 88] on icon "button" at bounding box center [24, 89] width 16 height 9
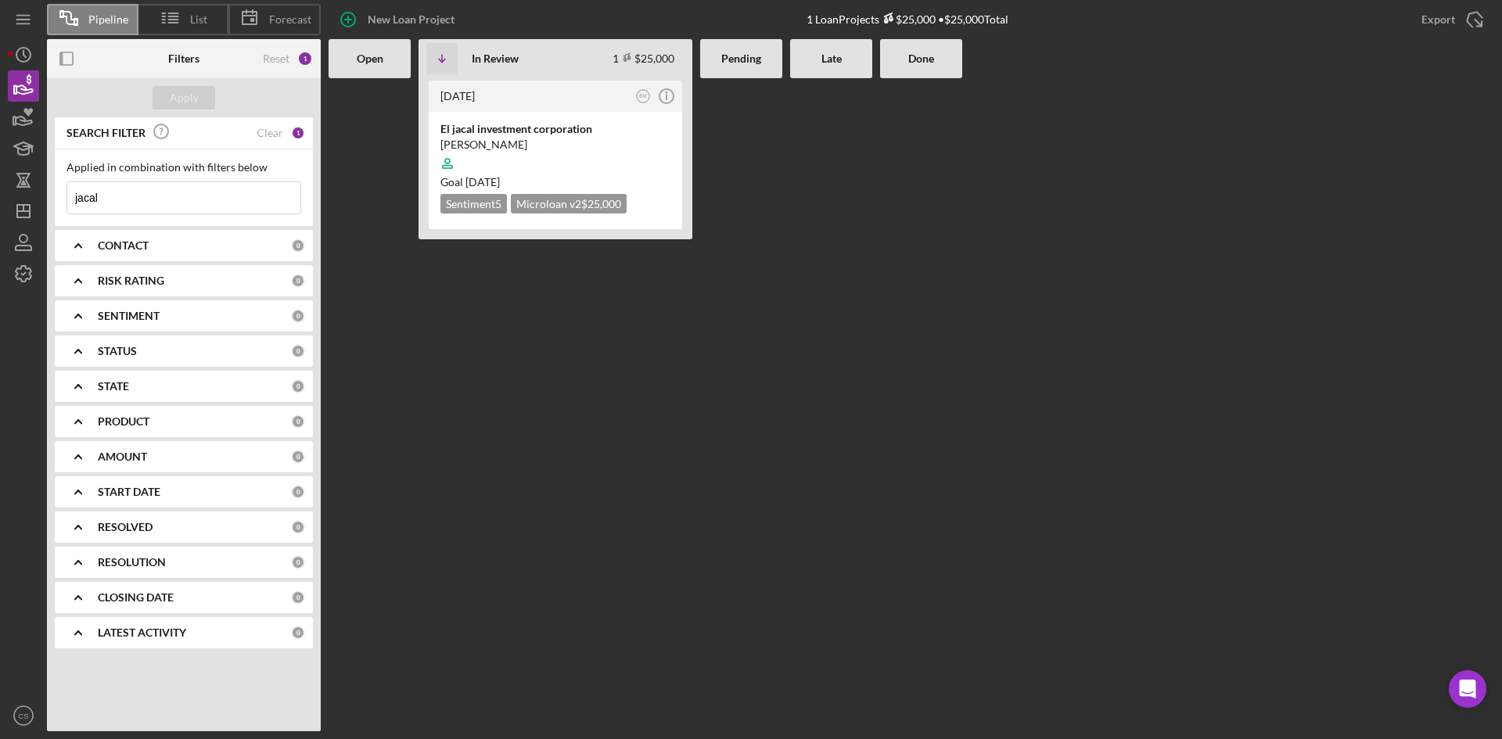
click at [189, 198] on input "jacal" at bounding box center [183, 197] width 233 height 31
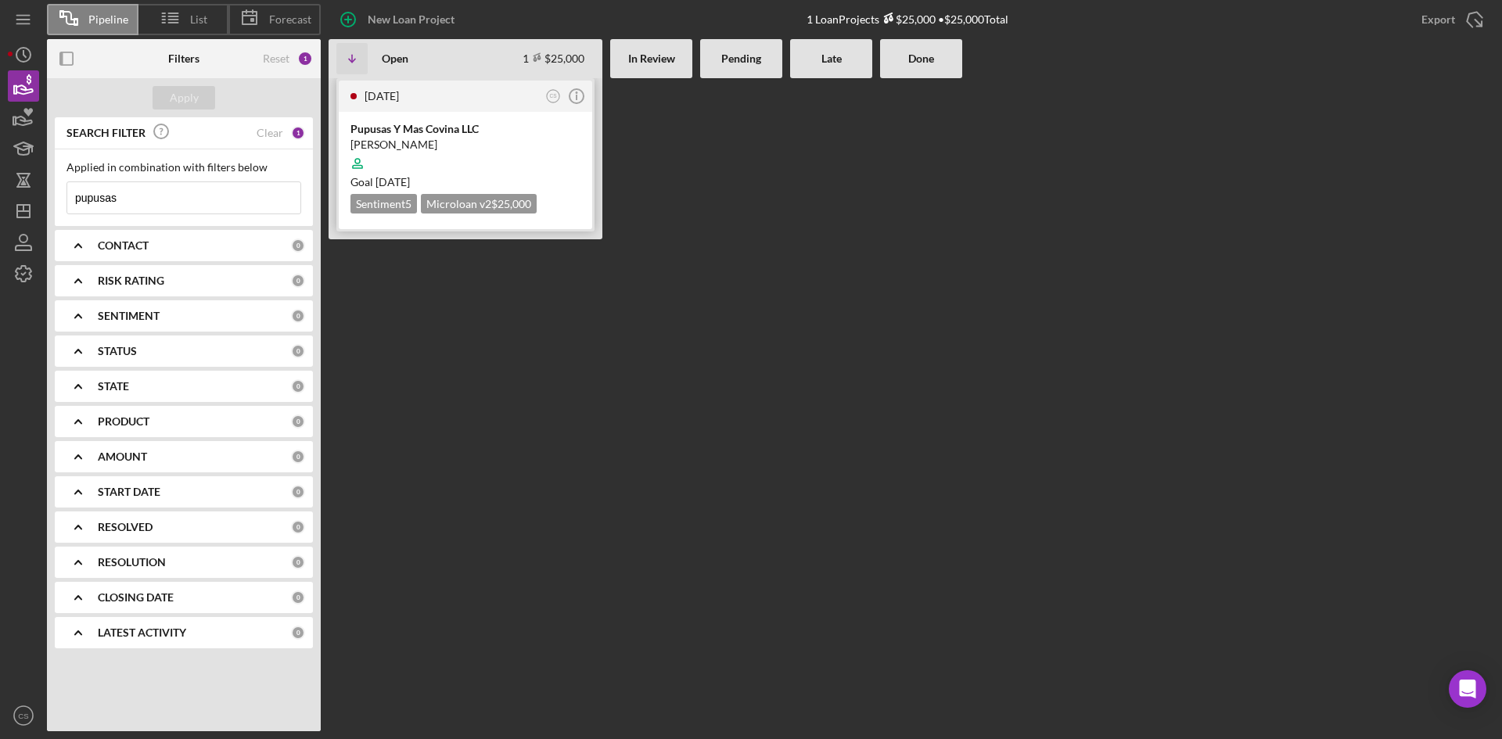
type input "pupusas"
click at [467, 119] on div "Pupusas Y Mas Covina LLC [PERSON_NAME] Goal [DATE] Sentiment 5 Microloan v2 $25…" at bounding box center [466, 170] width 254 height 117
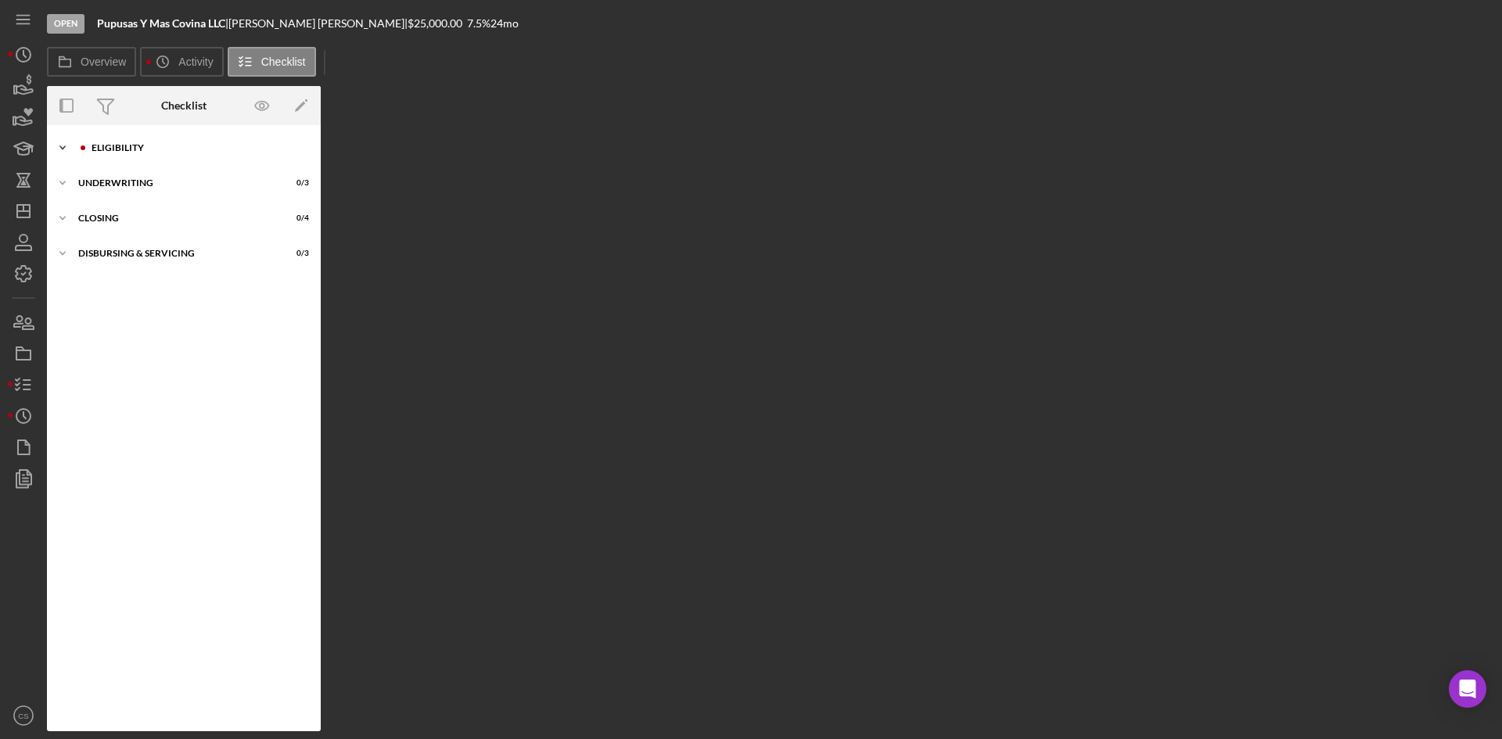
click at [128, 146] on div "Eligibility" at bounding box center [197, 147] width 210 height 9
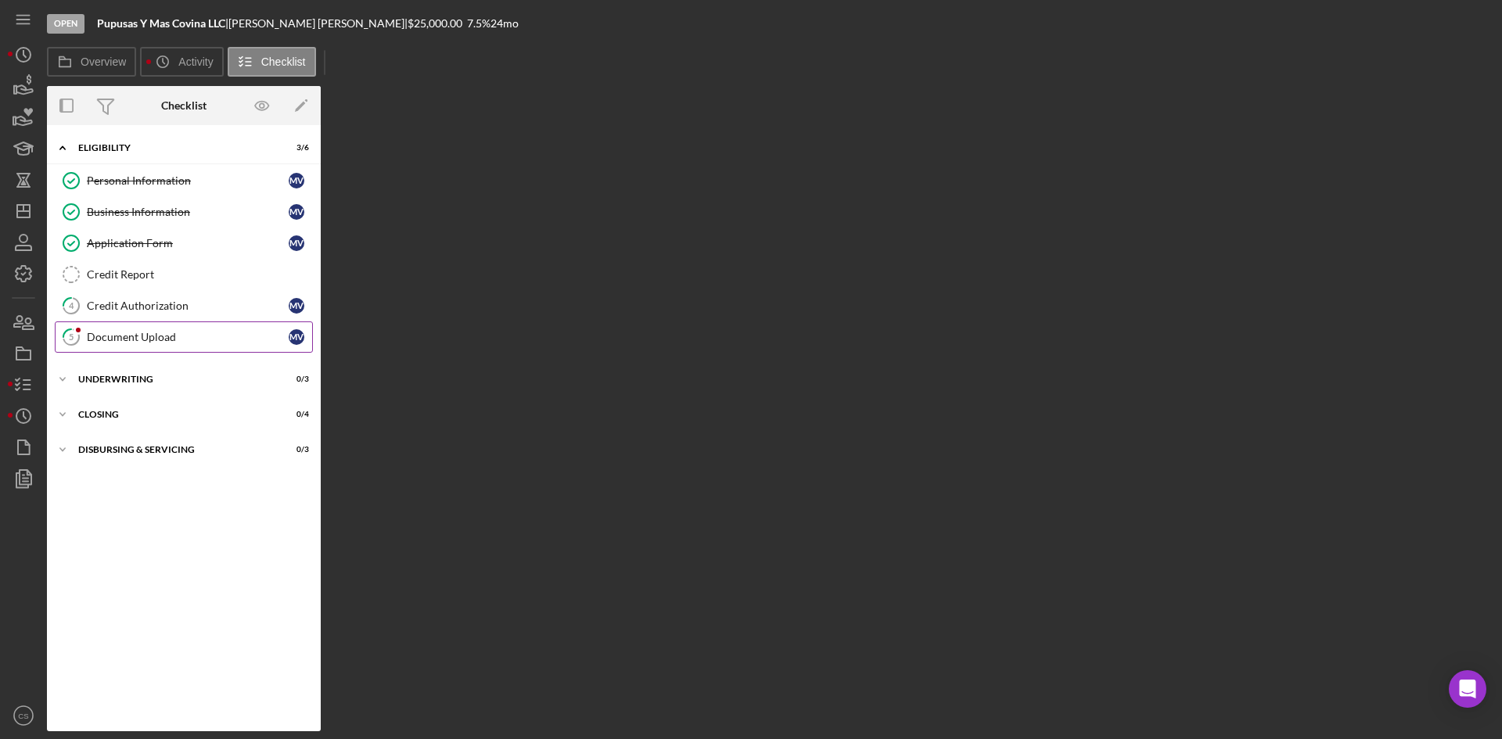
click at [142, 331] on div "Document Upload" at bounding box center [188, 337] width 202 height 13
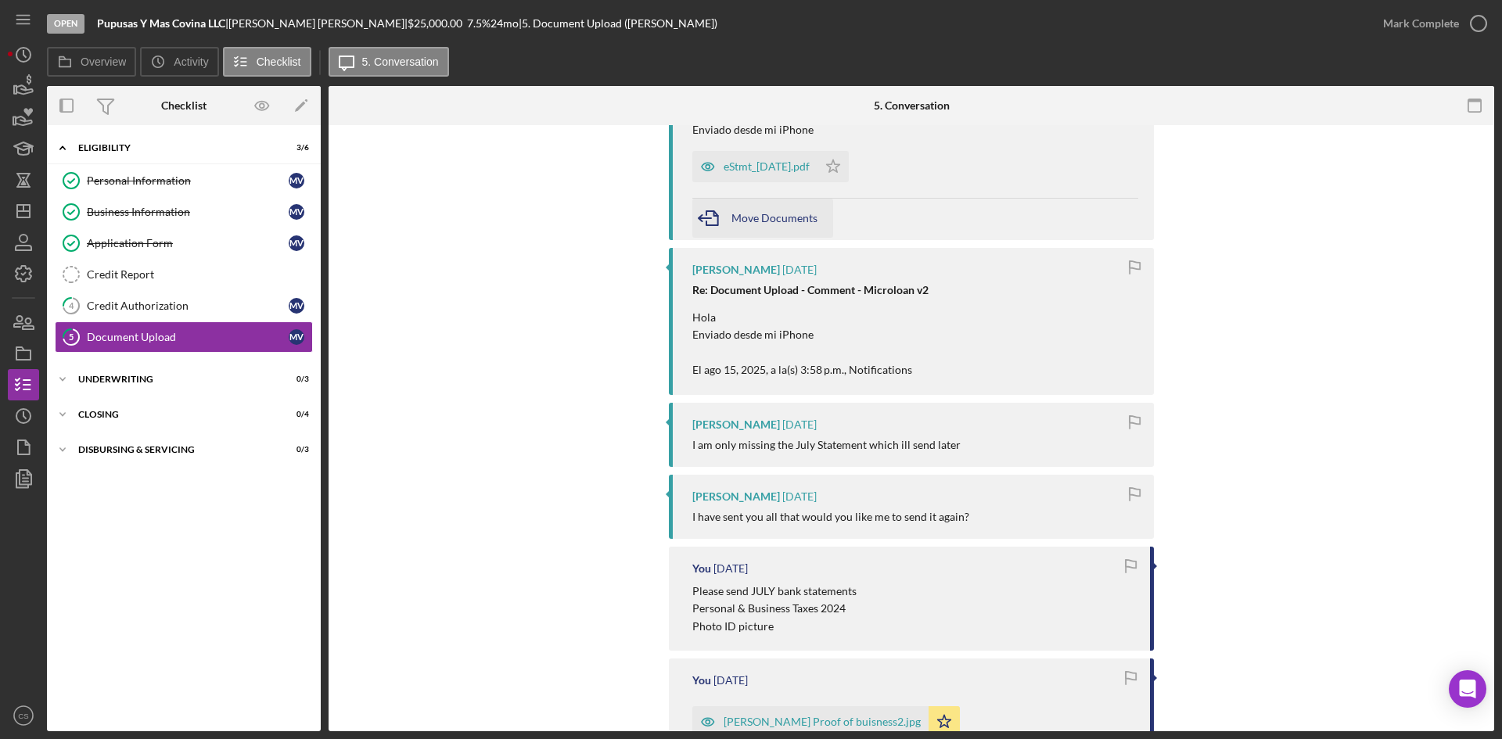
scroll to position [235, 0]
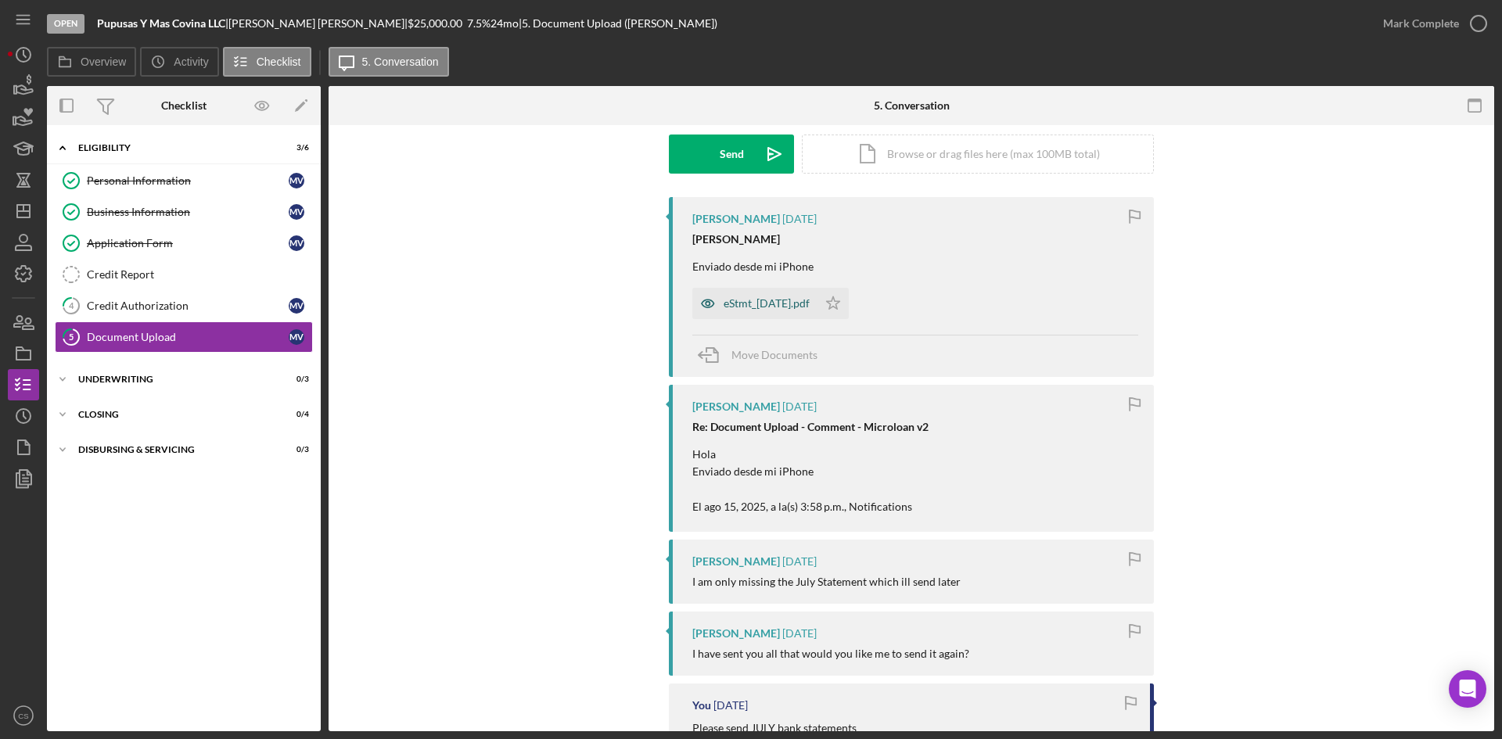
click at [759, 298] on div "eStmt_[DATE].pdf" at bounding box center [767, 303] width 86 height 13
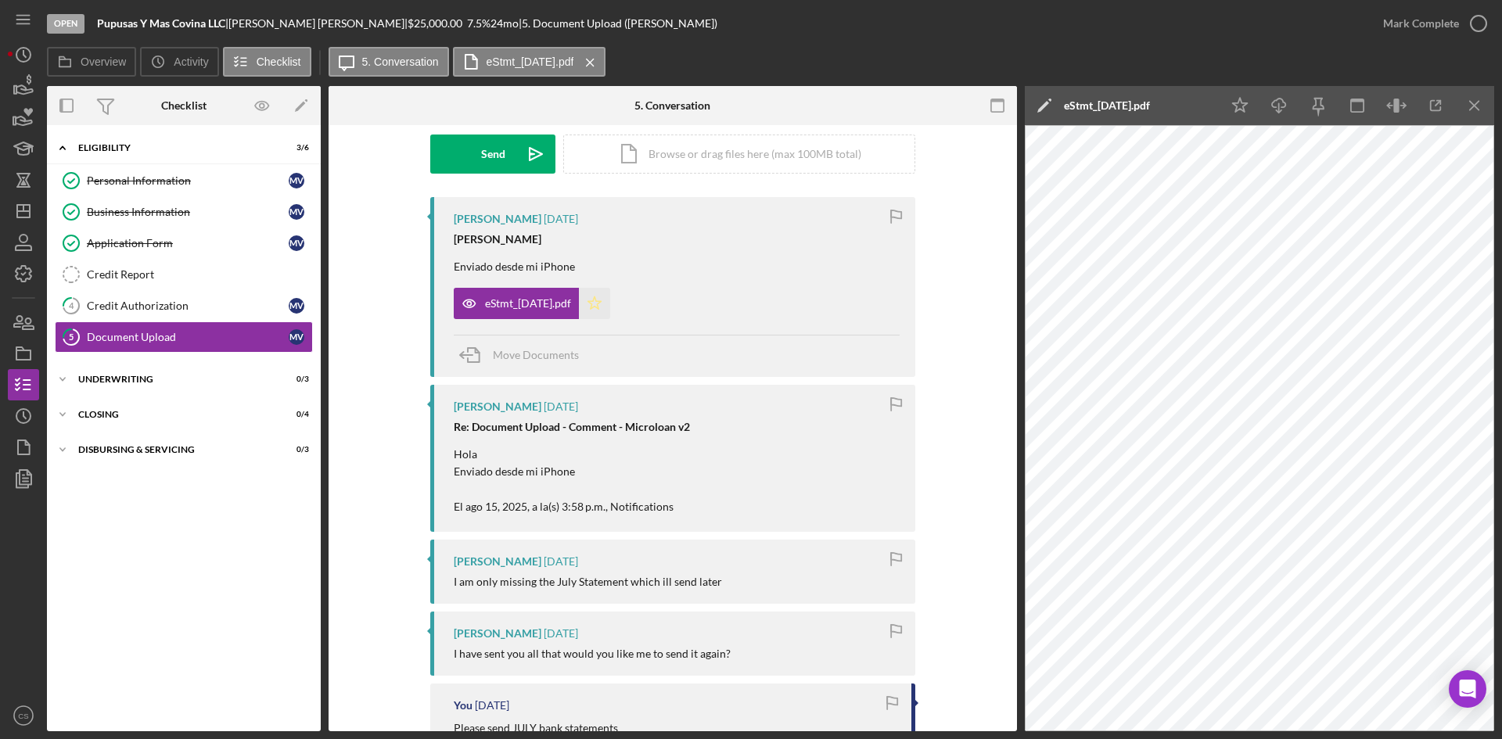
click at [610, 297] on icon "Icon/Star" at bounding box center [594, 303] width 31 height 31
click at [480, 292] on icon "button" at bounding box center [469, 303] width 31 height 31
click at [1065, 103] on div "eStmt_[DATE].pdf" at bounding box center [1107, 105] width 86 height 13
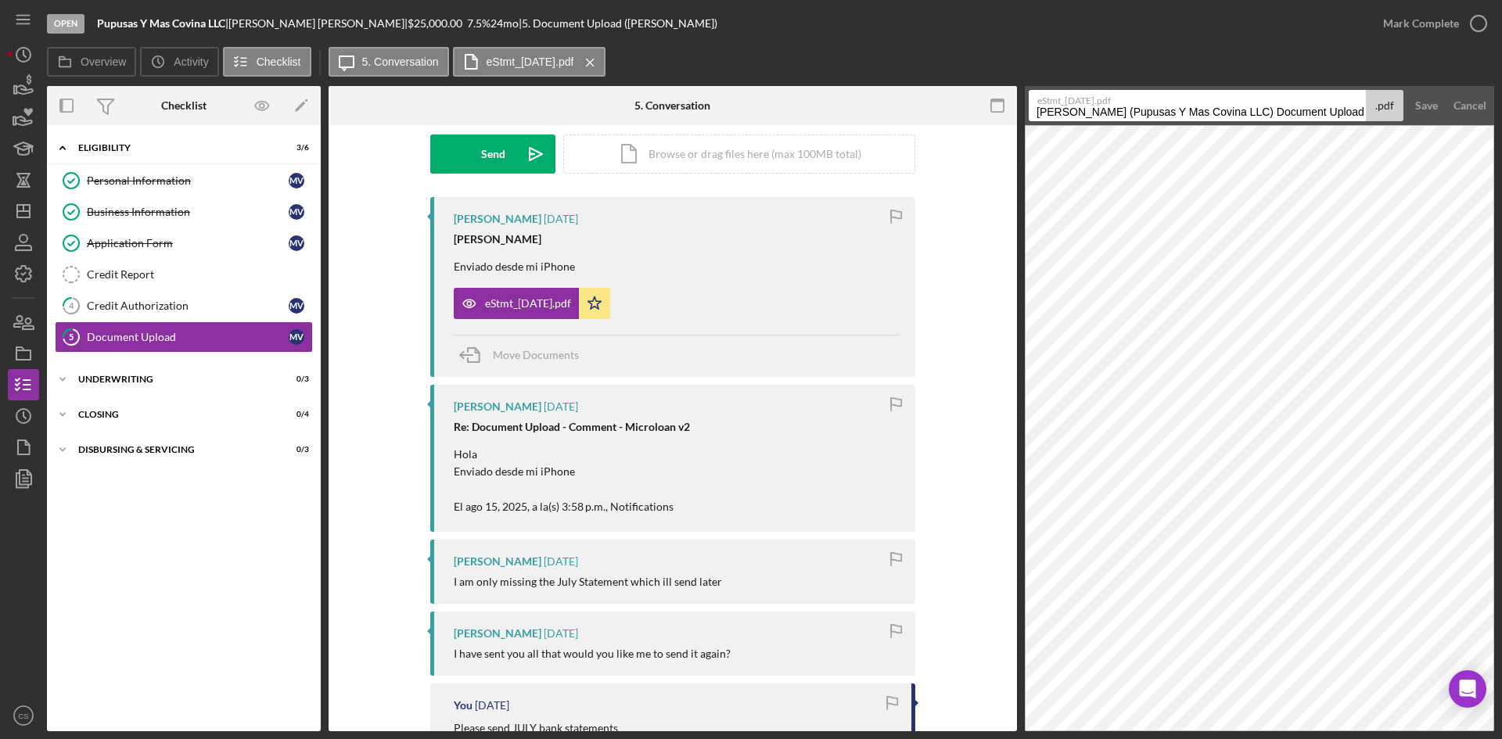
click at [1034, 110] on input "[PERSON_NAME] (Pupusas Y Mas Covina LLC) Document Upload 20250816" at bounding box center [1197, 105] width 337 height 31
click at [1063, 121] on input "July statment [PERSON_NAME] (Pupusas Y Mas Covina LLC) Document Upload 20250816" at bounding box center [1197, 105] width 337 height 31
type input "July statement [PERSON_NAME] (Pupusas Y Mas Covina LLC) Document Upload 20250816"
click at [1408, 90] on button "Save" at bounding box center [1427, 105] width 38 height 31
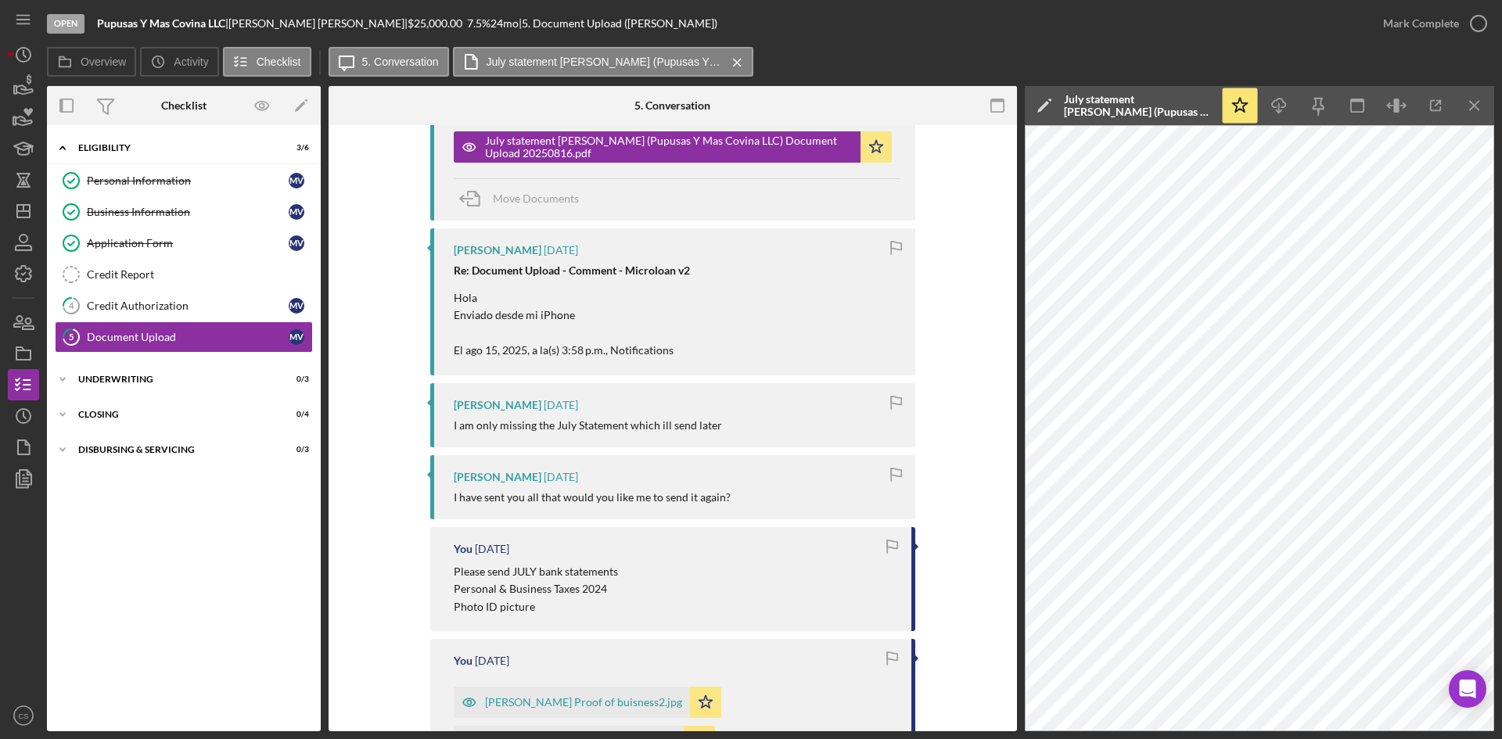
scroll to position [469, 0]
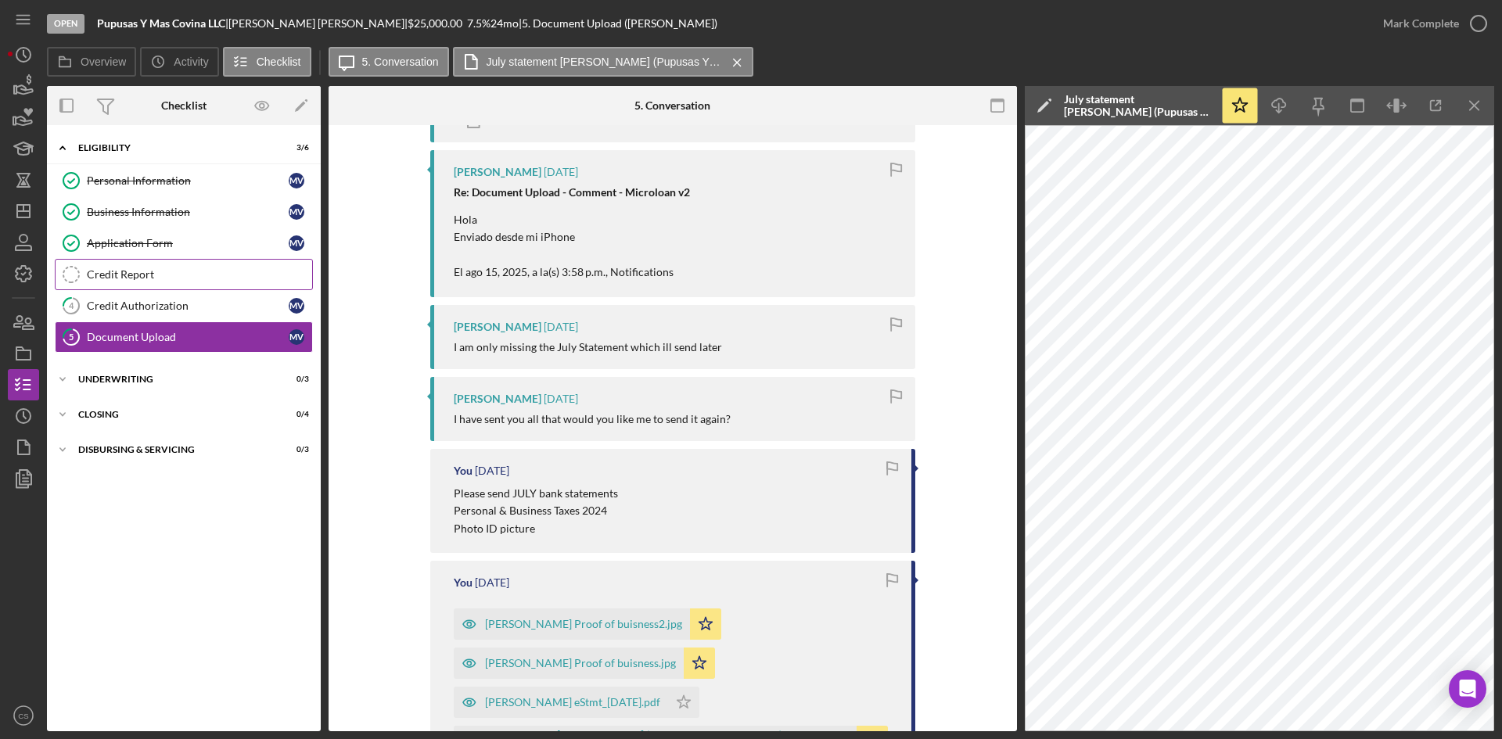
click at [203, 270] on div "Credit Report" at bounding box center [199, 274] width 225 height 13
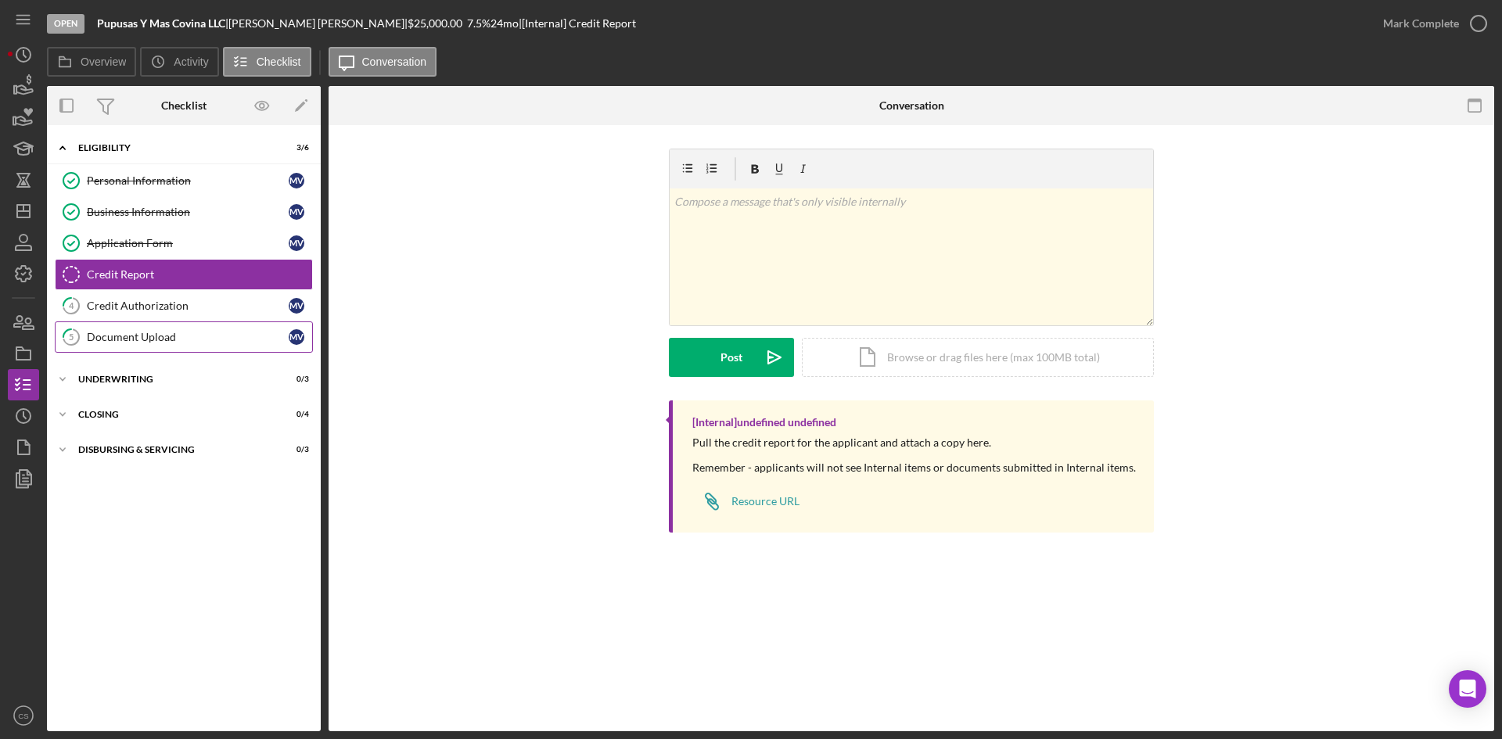
click at [173, 338] on div "Document Upload" at bounding box center [188, 337] width 202 height 13
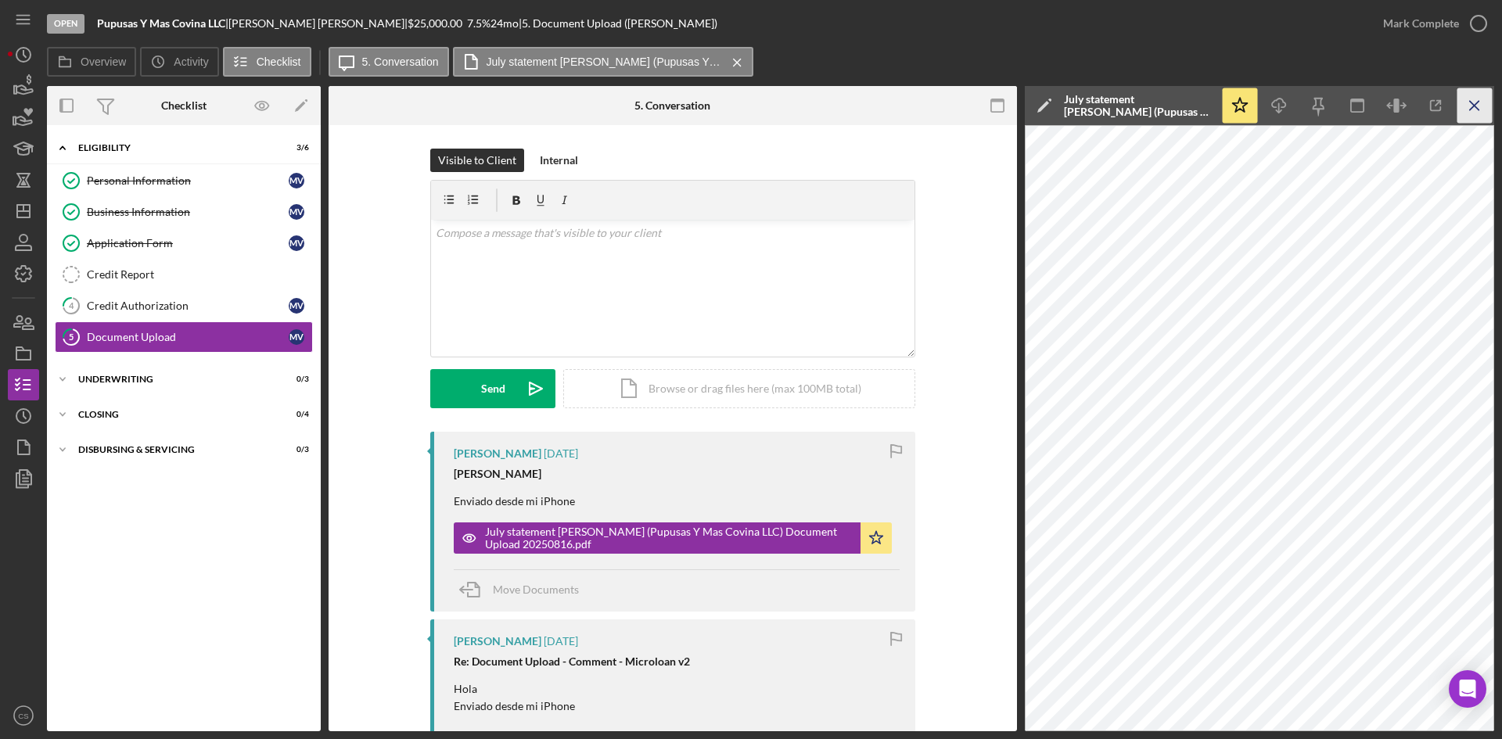
click at [1470, 104] on icon "Icon/Menu Close" at bounding box center [1475, 105] width 35 height 35
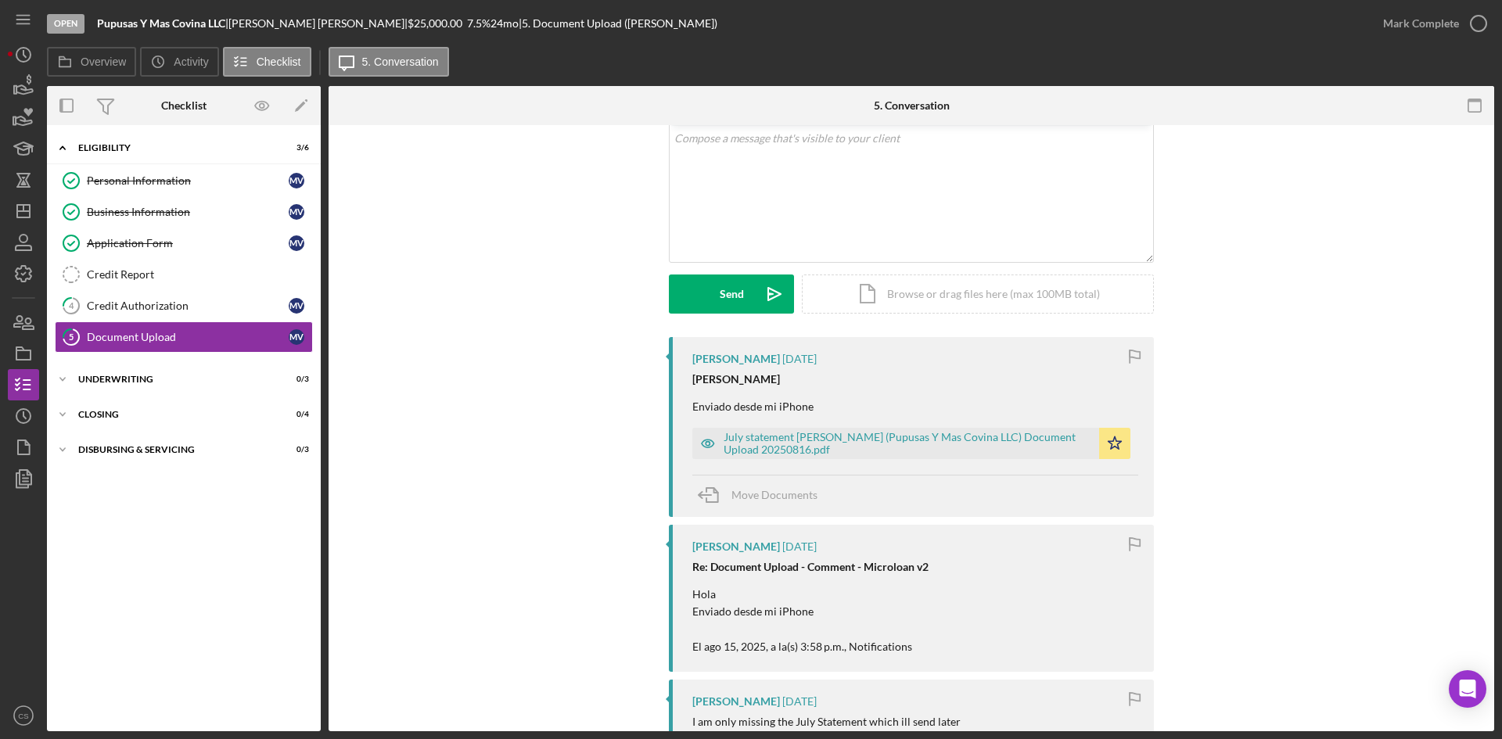
scroll to position [235, 0]
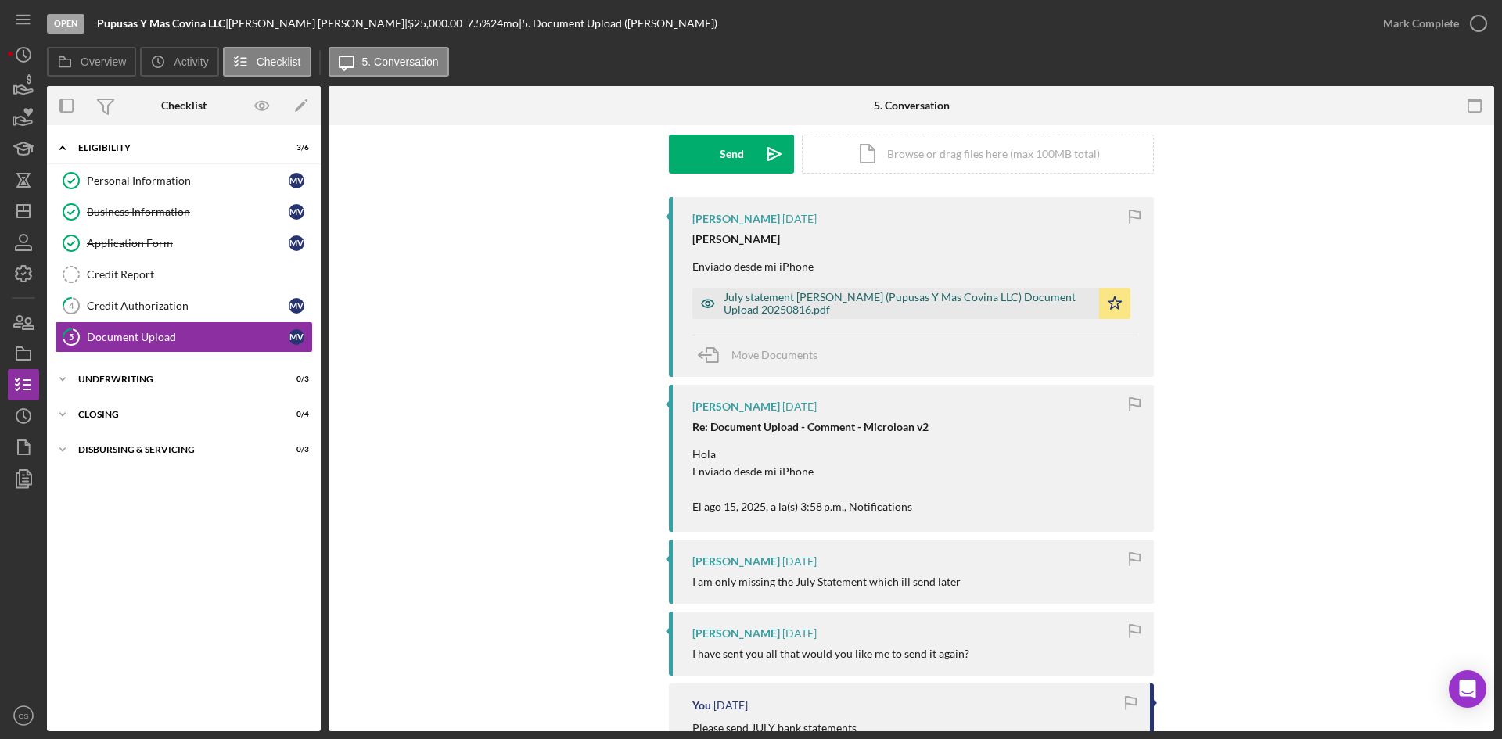
click at [802, 297] on div "July statement [PERSON_NAME] (Pupusas Y Mas Covina LLC) Document Upload 2025081…" at bounding box center [908, 303] width 368 height 25
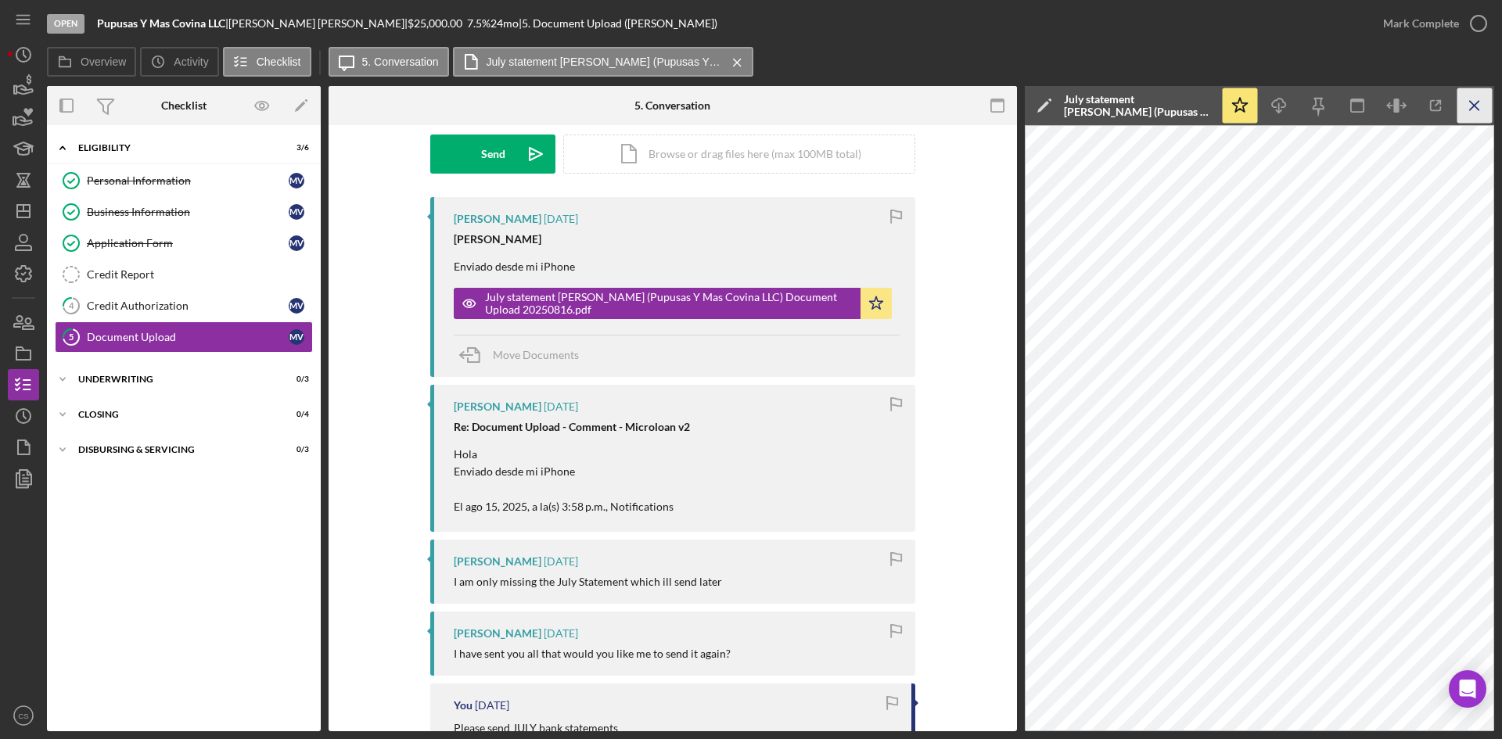
click at [1480, 103] on icon "Icon/Menu Close" at bounding box center [1475, 105] width 35 height 35
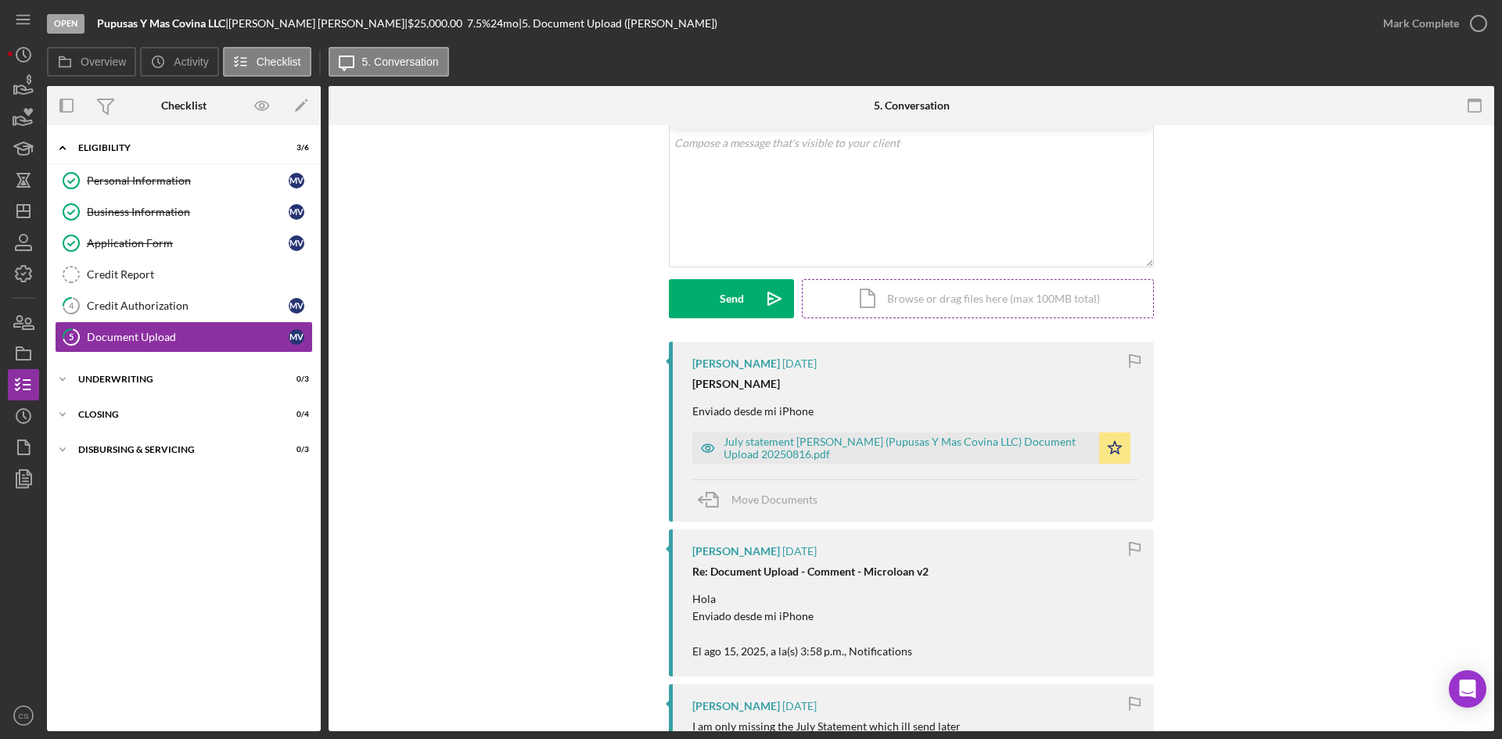
scroll to position [0, 0]
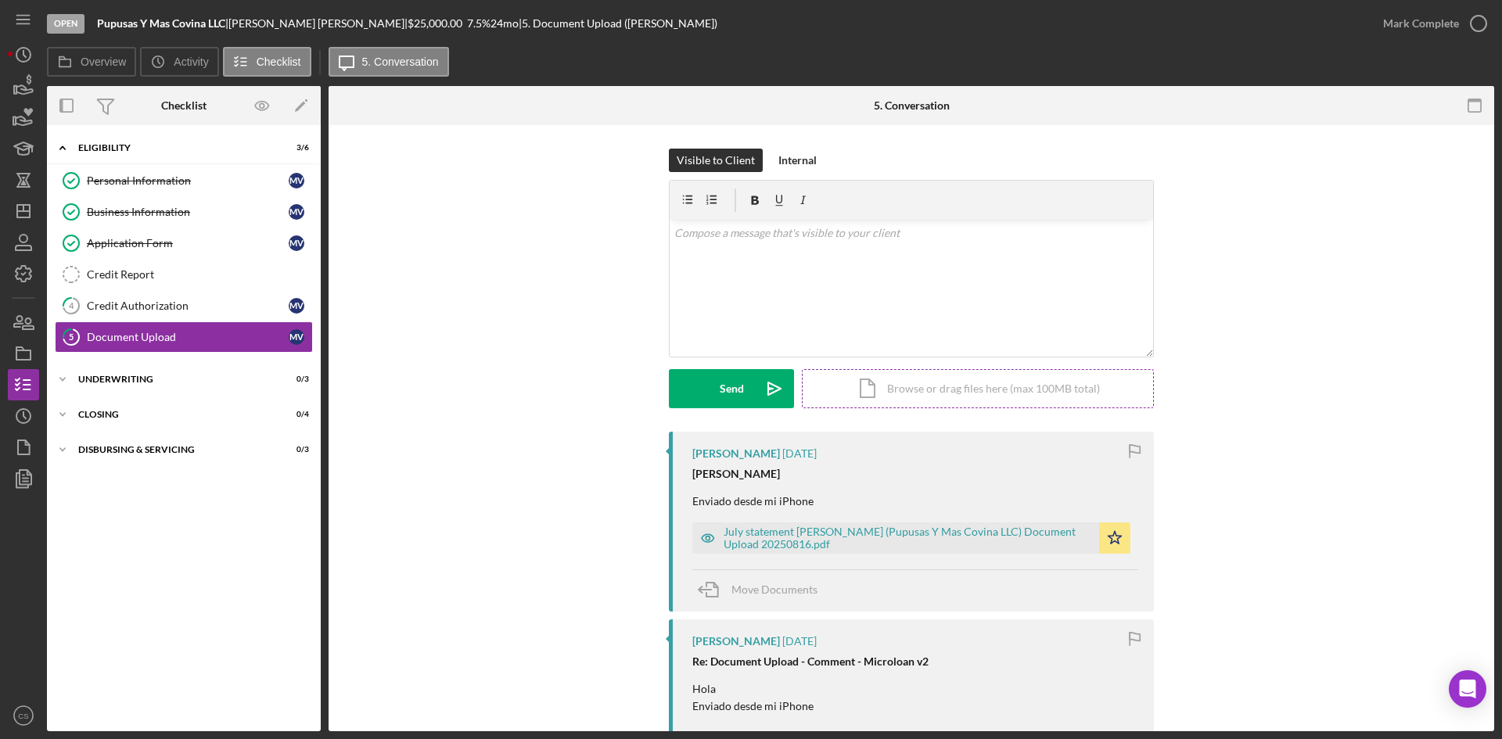
click at [915, 386] on div "Icon/Document Browse or drag files here (max 100MB total) Tap to choose files o…" at bounding box center [978, 388] width 352 height 39
click at [755, 390] on icon "Icon/Upload" at bounding box center [774, 388] width 39 height 39
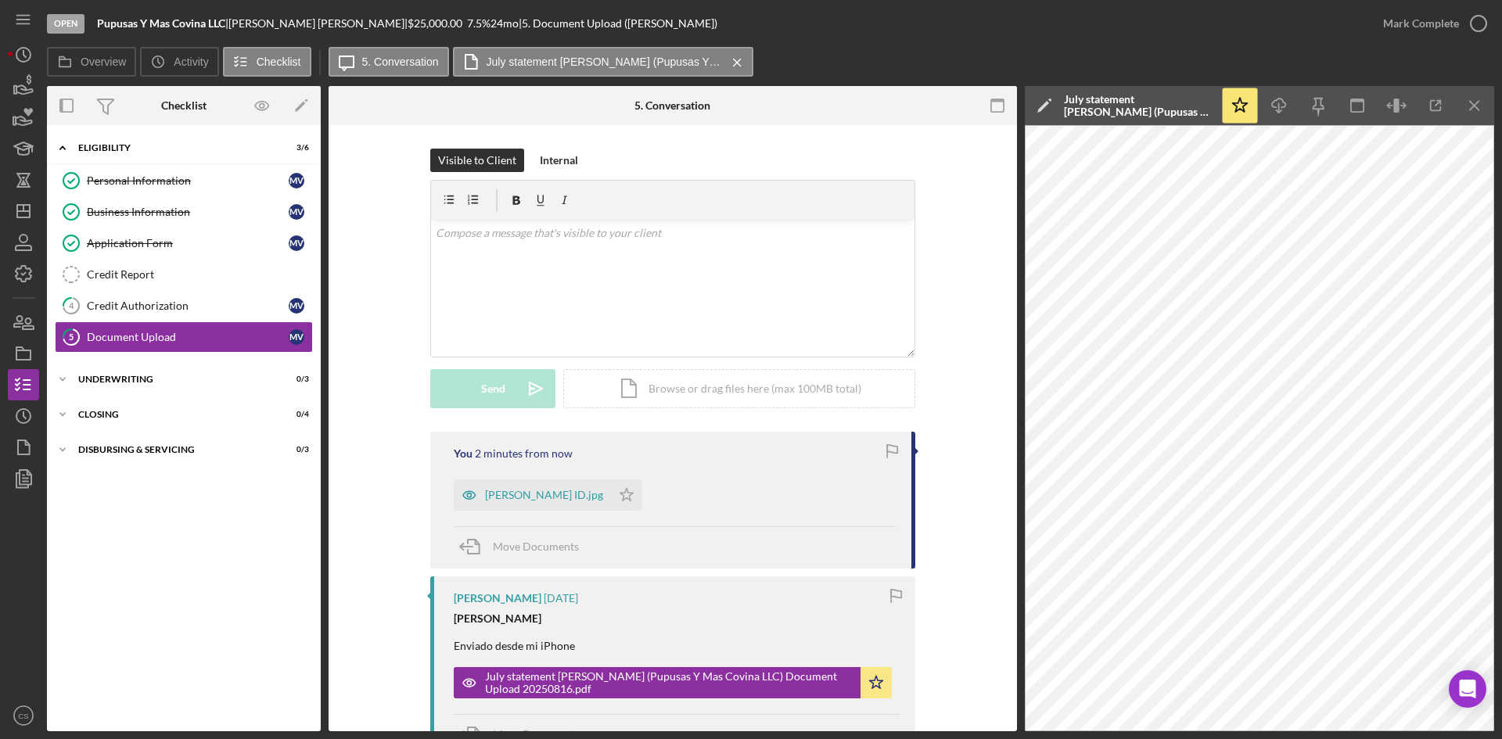
click at [513, 502] on div "[PERSON_NAME] ID.jpg" at bounding box center [544, 495] width 118 height 13
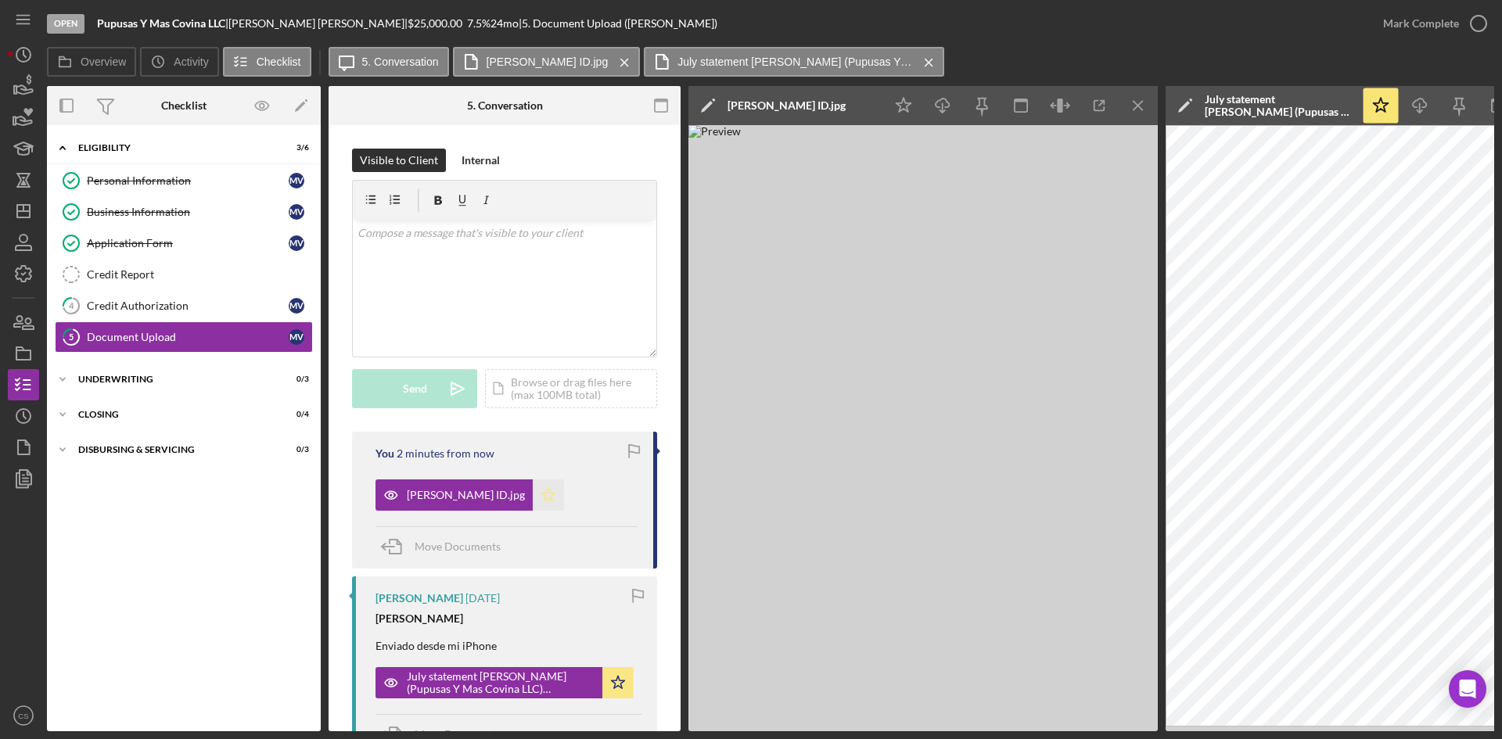
click at [533, 490] on icon "Icon/Star" at bounding box center [548, 495] width 31 height 31
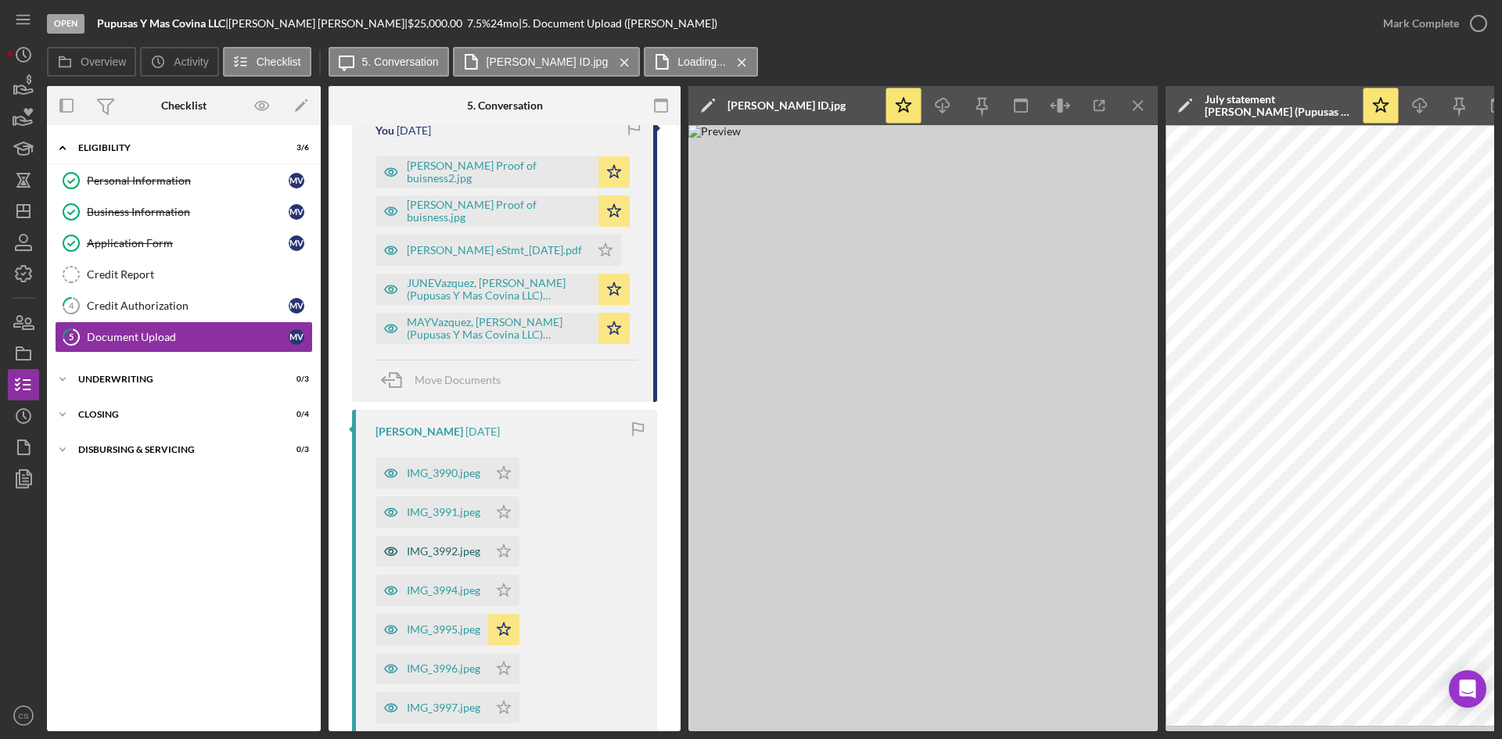
scroll to position [1174, 0]
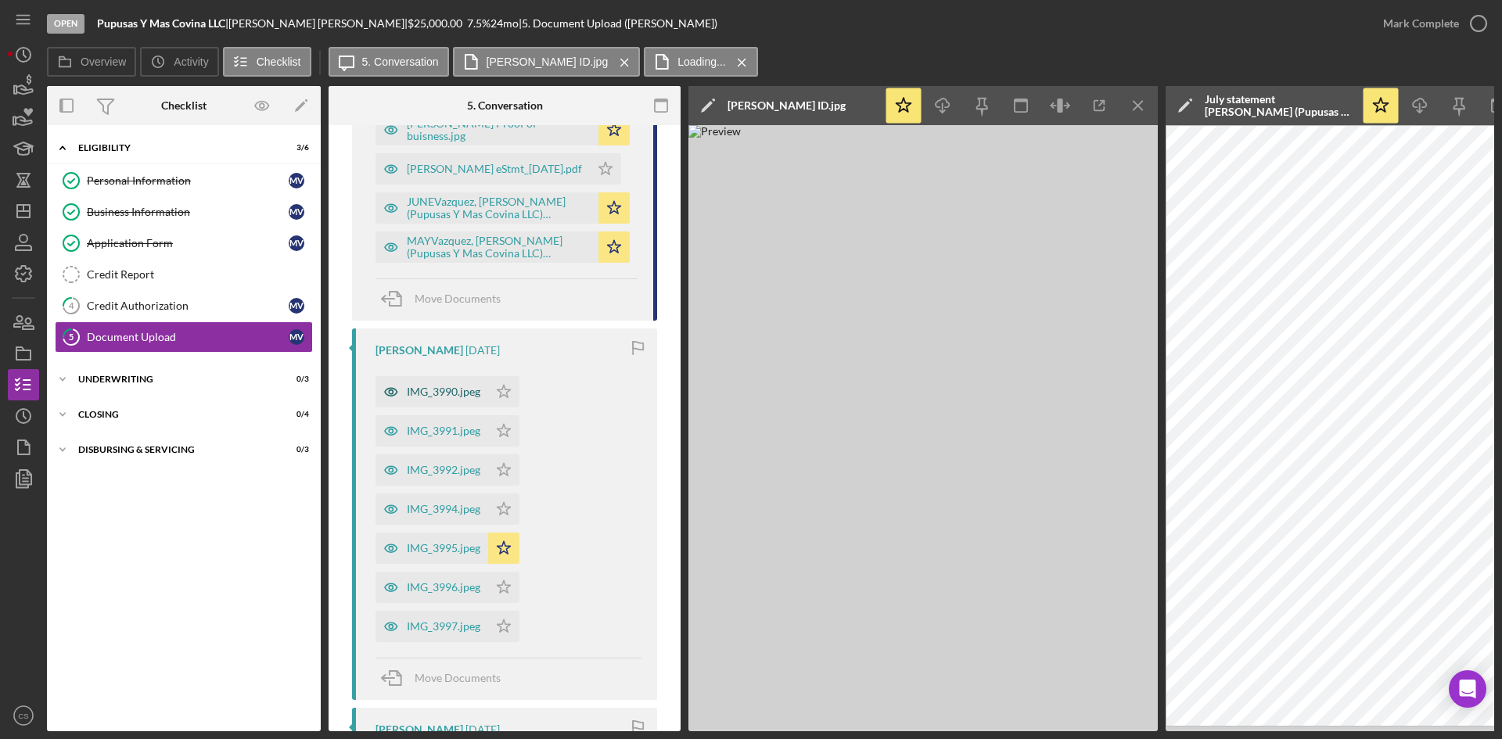
click at [450, 405] on div "IMG_3990.jpeg" at bounding box center [432, 391] width 113 height 31
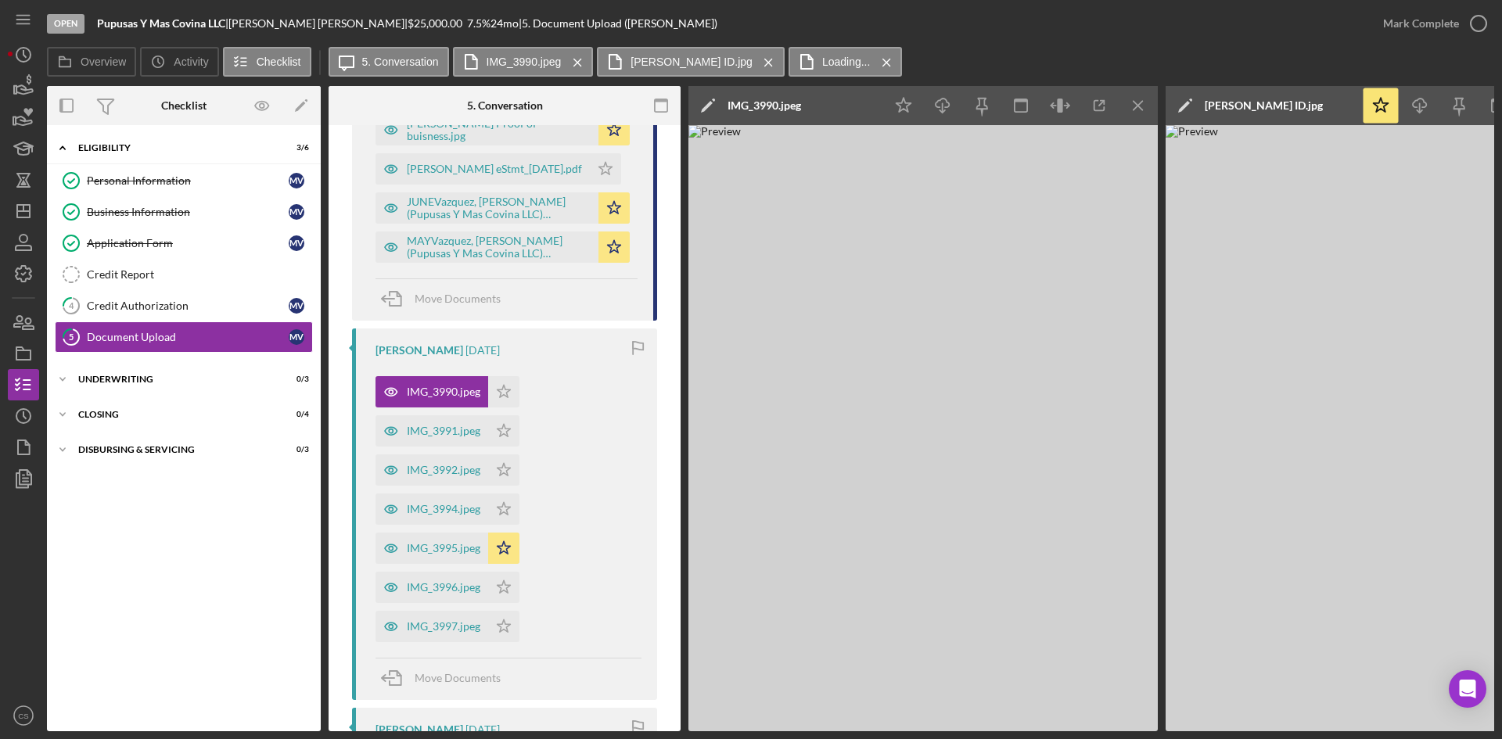
click at [555, 390] on div "IMG_3990.jpeg Icon/Star IMG_3991.jpeg Icon/Star IMG_3992.jpeg Icon/Star IMG_399…" at bounding box center [509, 506] width 266 height 274
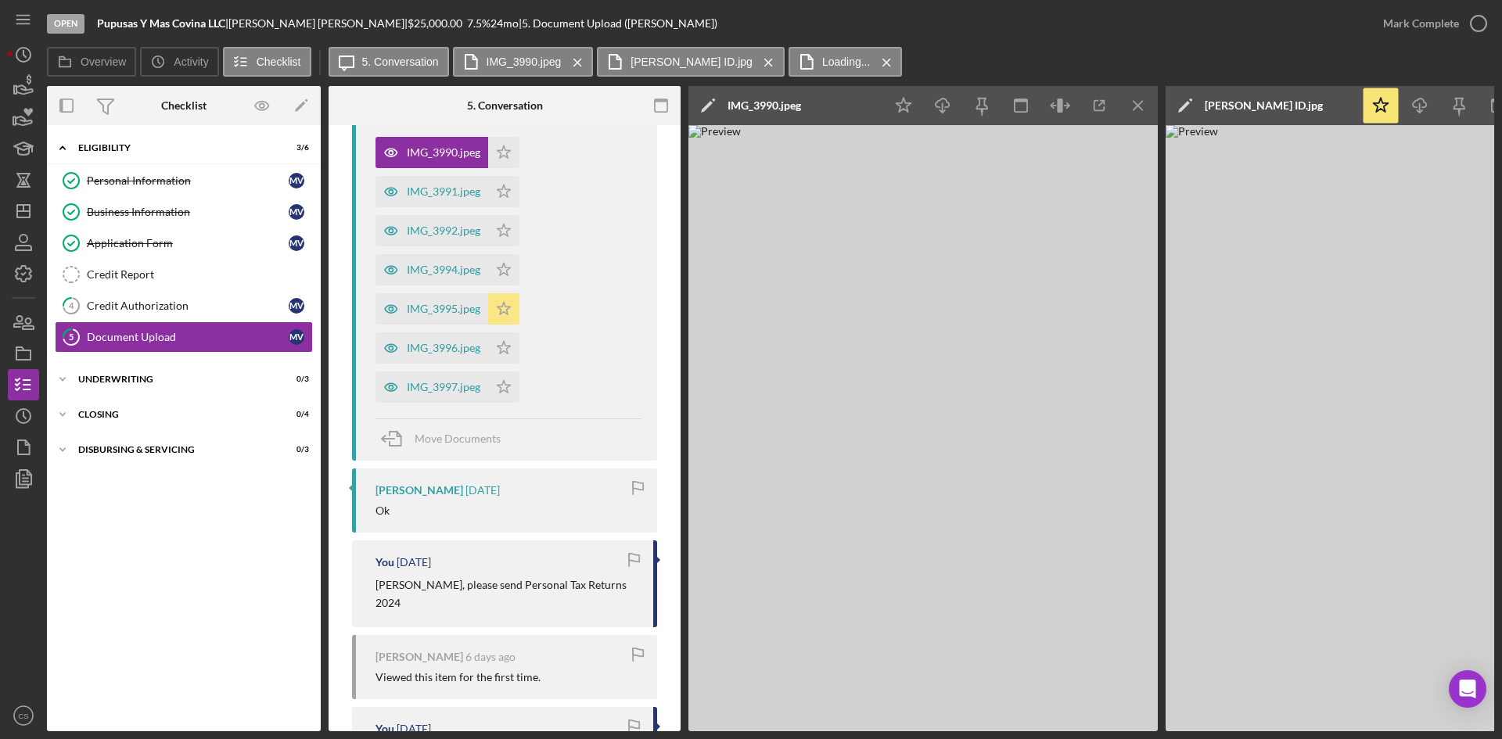
scroll to position [1408, 0]
click at [437, 199] on div "IMG_3991.jpeg" at bounding box center [444, 196] width 74 height 13
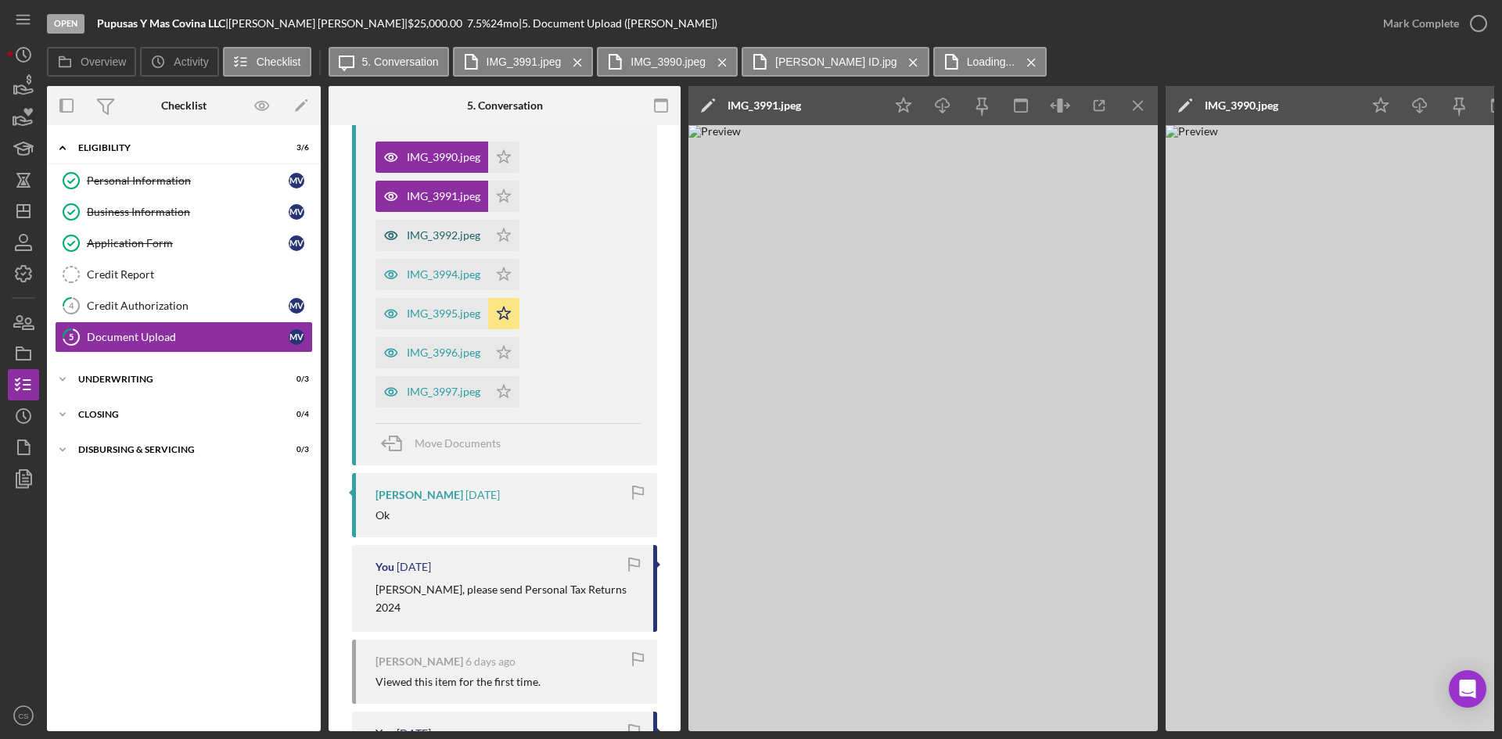
click at [432, 246] on div "IMG_3992.jpeg" at bounding box center [432, 235] width 113 height 31
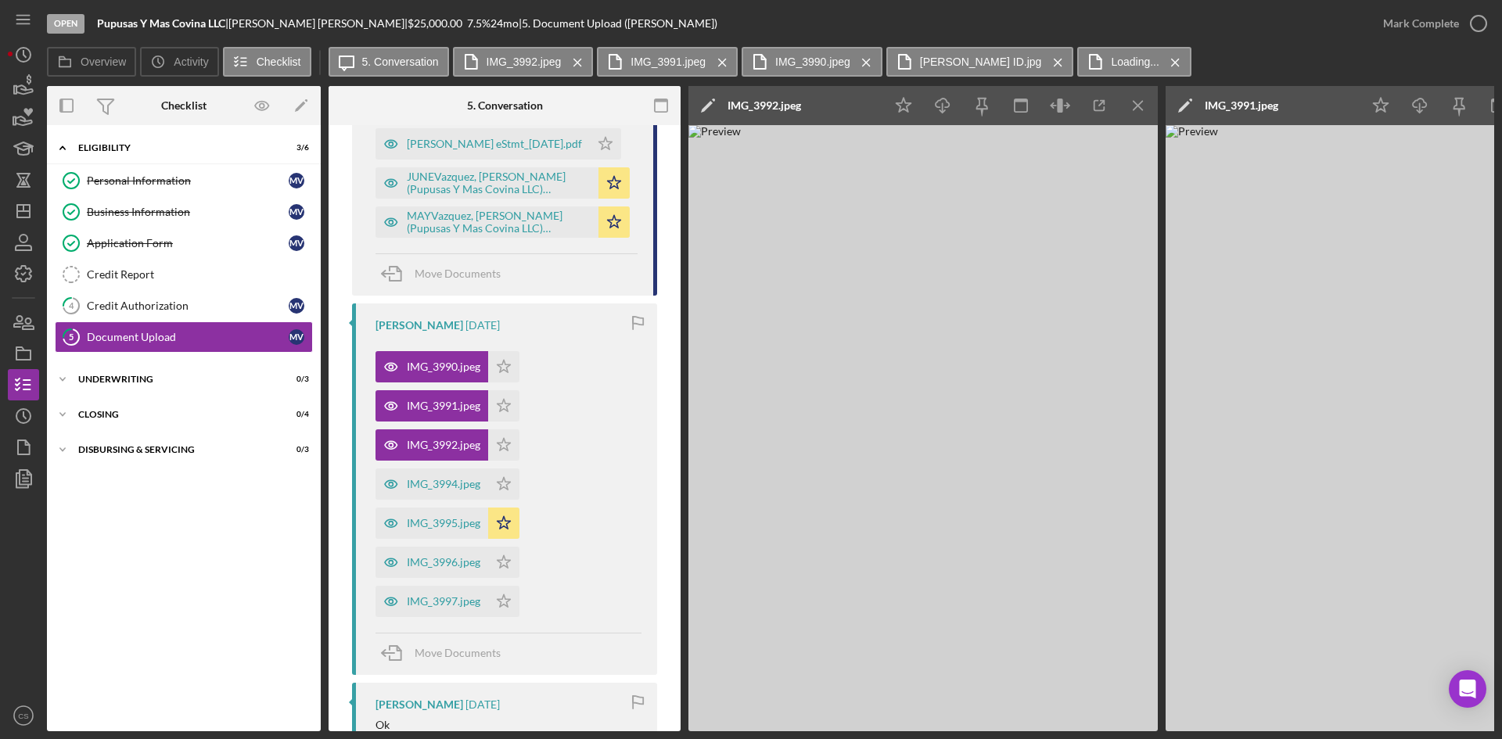
scroll to position [1174, 0]
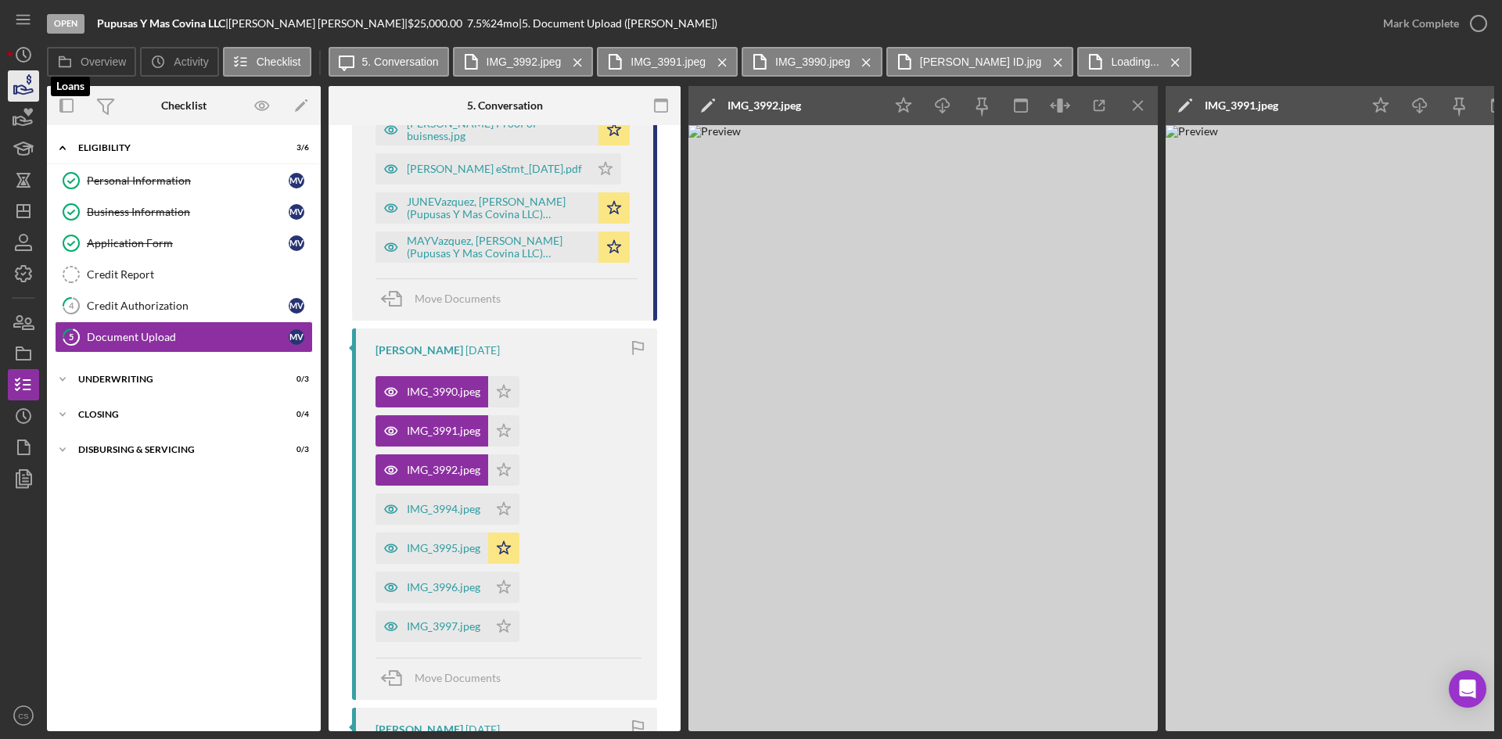
click at [16, 83] on icon "button" at bounding box center [23, 86] width 39 height 39
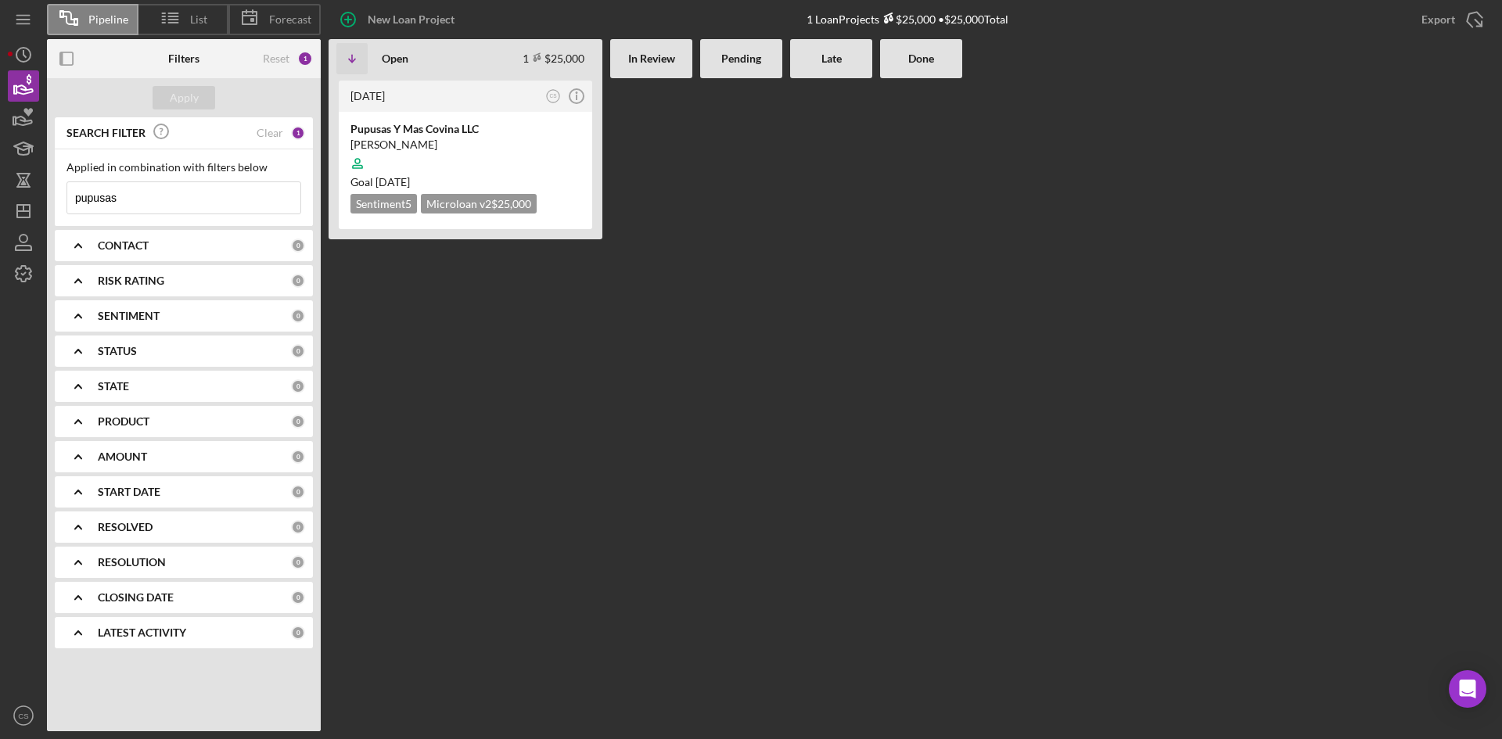
click at [151, 196] on input "pupusas" at bounding box center [183, 197] width 233 height 31
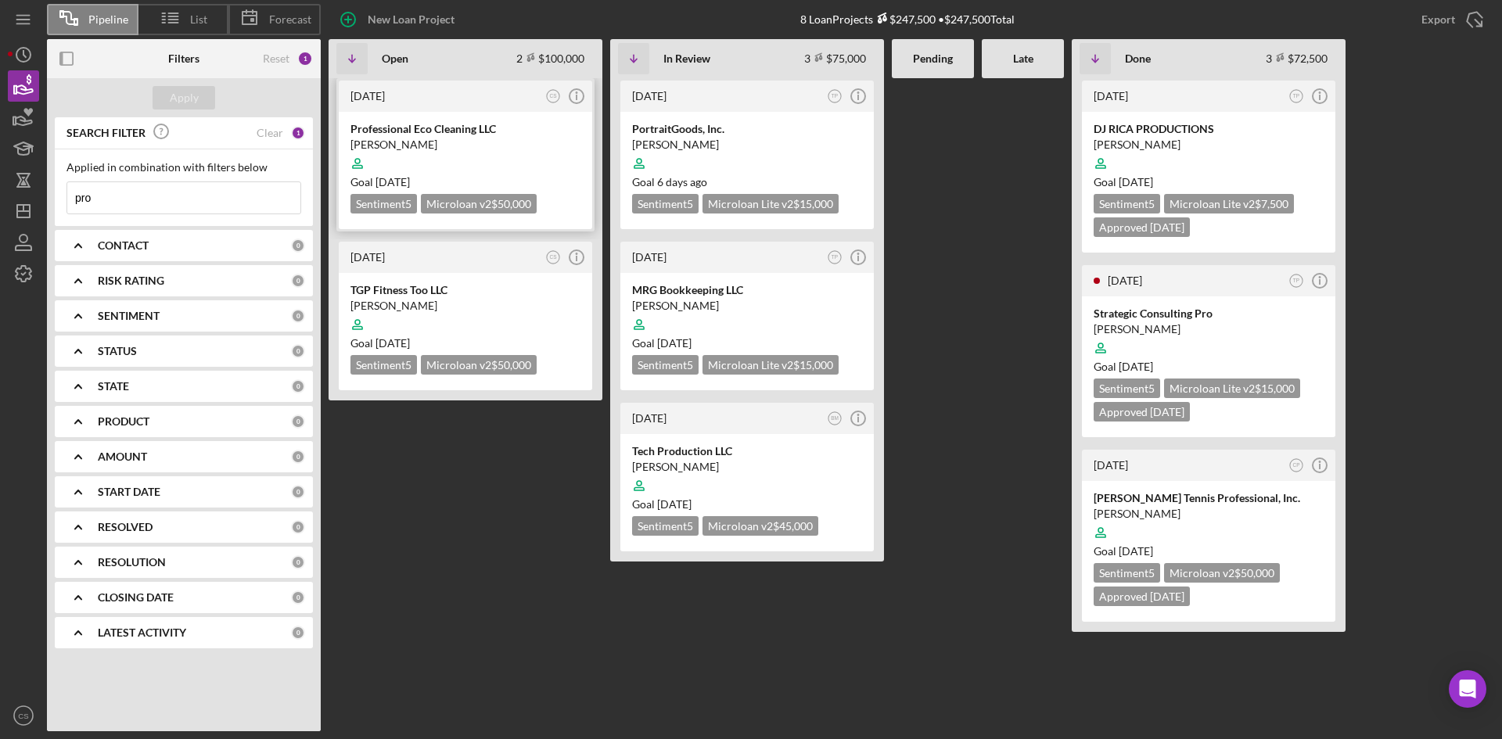
type input "pro"
click at [458, 142] on div "[PERSON_NAME]" at bounding box center [466, 145] width 230 height 16
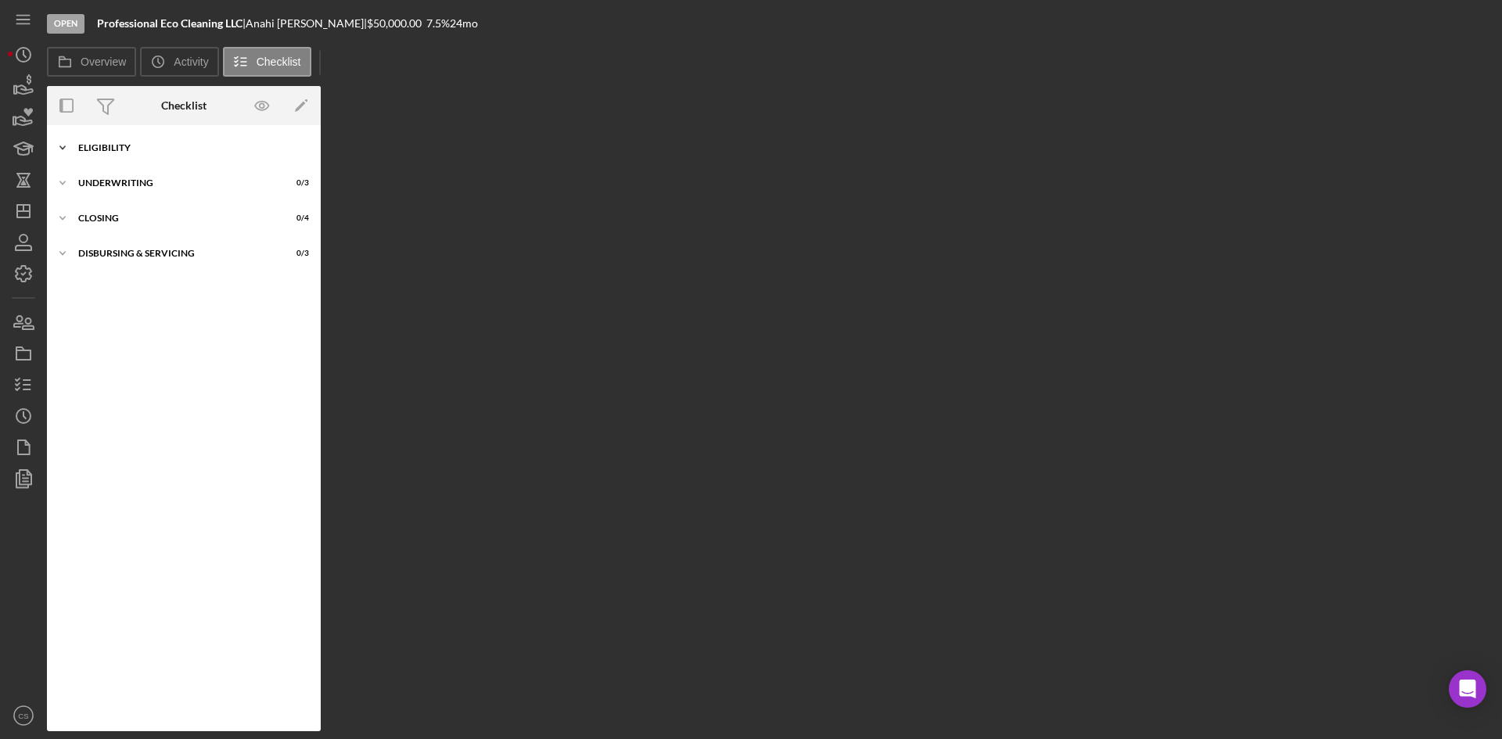
click at [119, 138] on div "Icon/Expander Eligibility 3 / 6" at bounding box center [184, 147] width 274 height 31
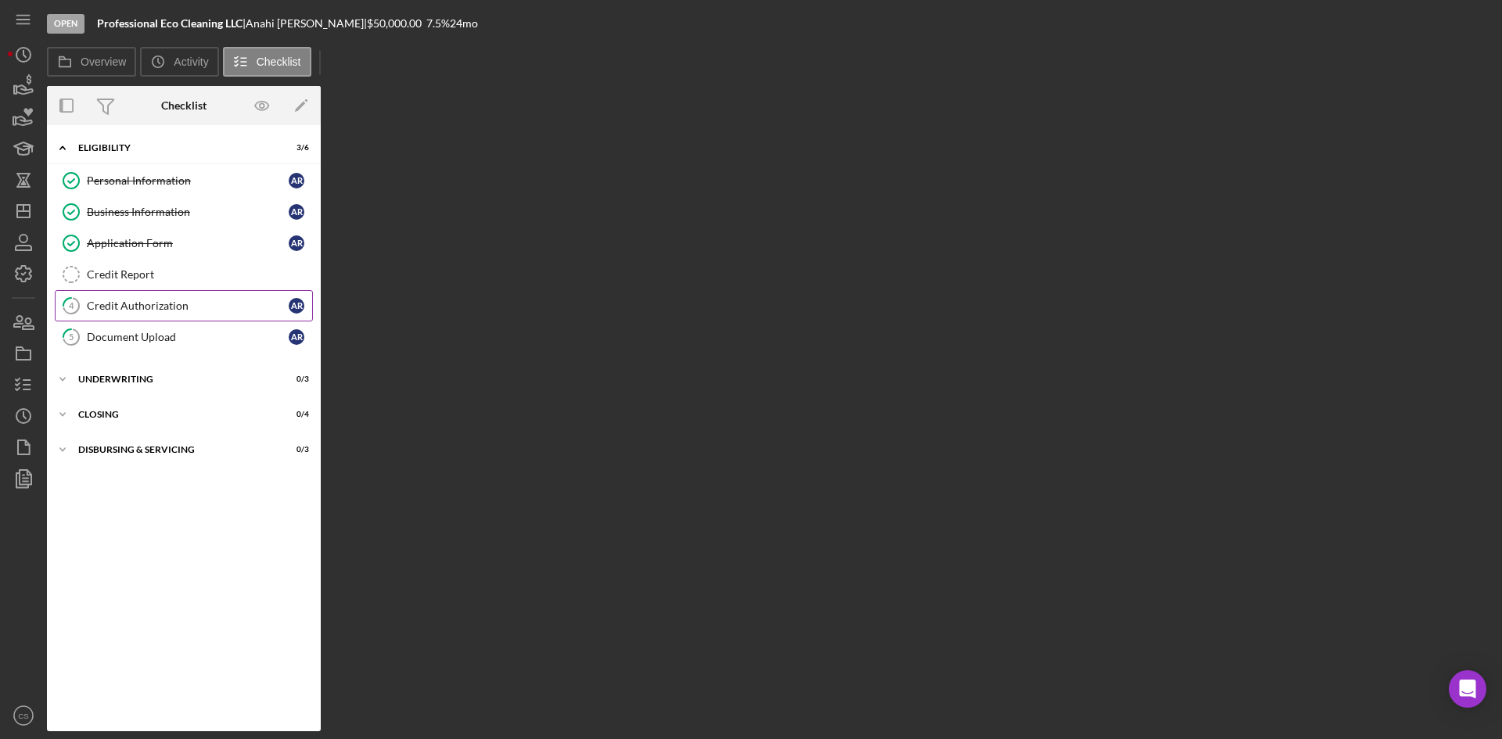
click at [146, 300] on div "Credit Authorization" at bounding box center [188, 306] width 202 height 13
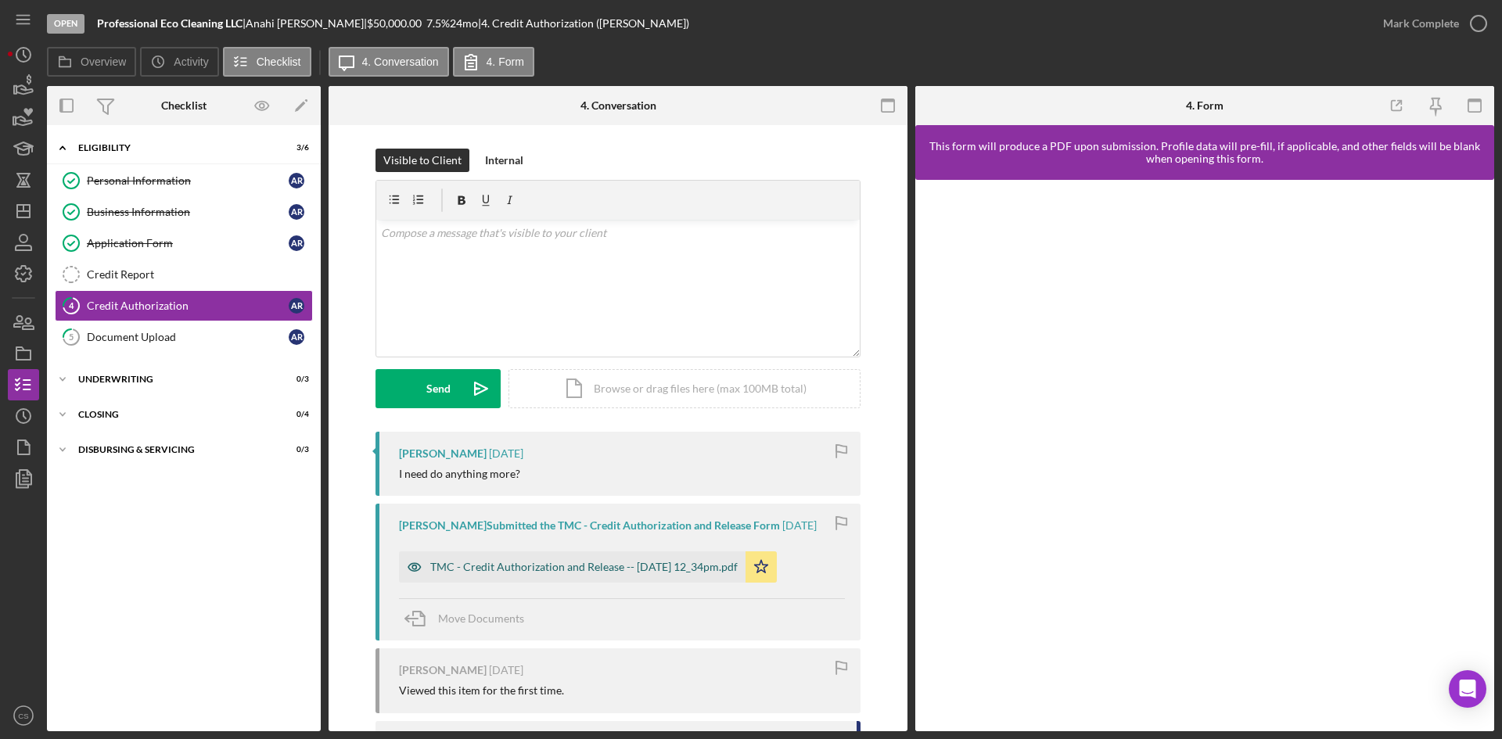
click at [589, 559] on div "TMC - Credit Authorization and Release -- [DATE] 12_34pm.pdf" at bounding box center [572, 567] width 347 height 31
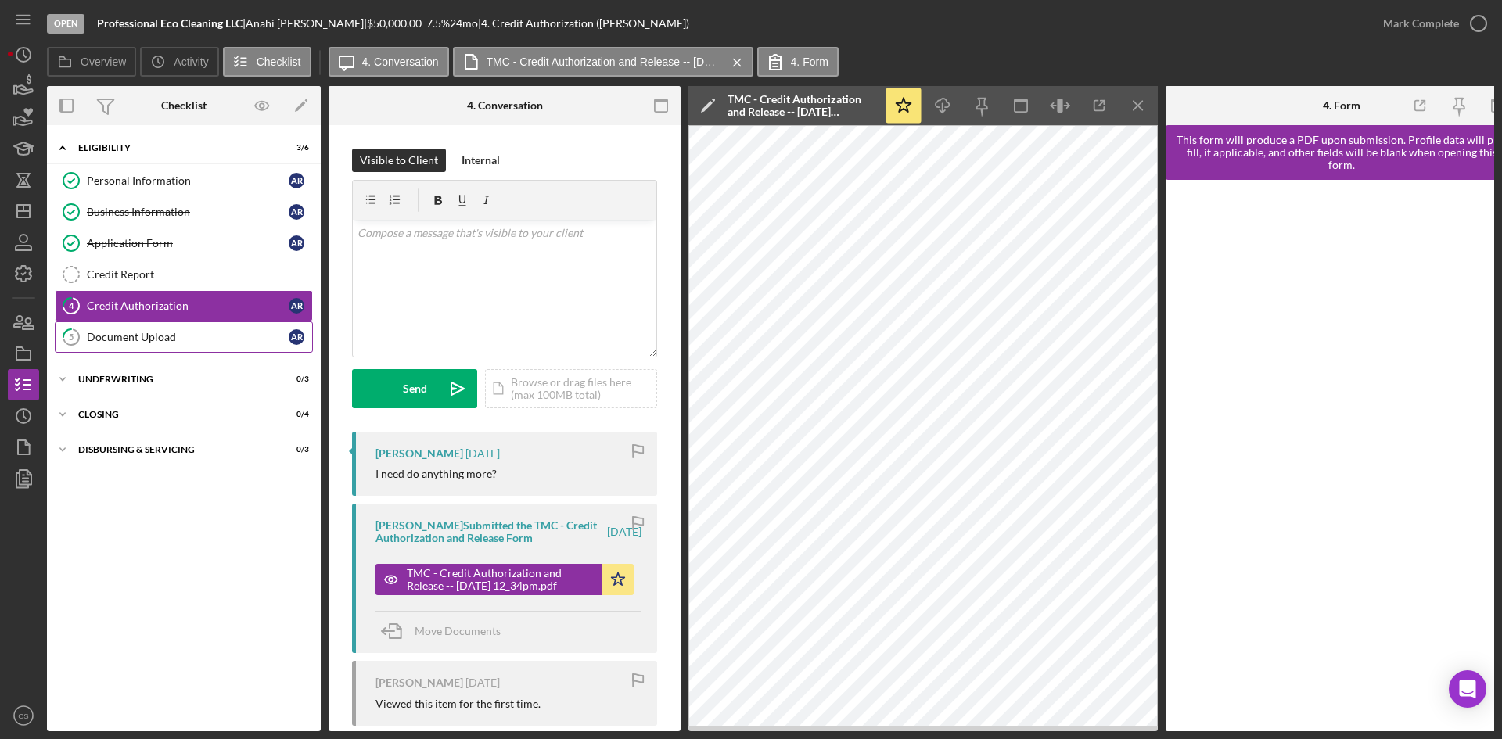
click at [175, 334] on div "Document Upload" at bounding box center [188, 337] width 202 height 13
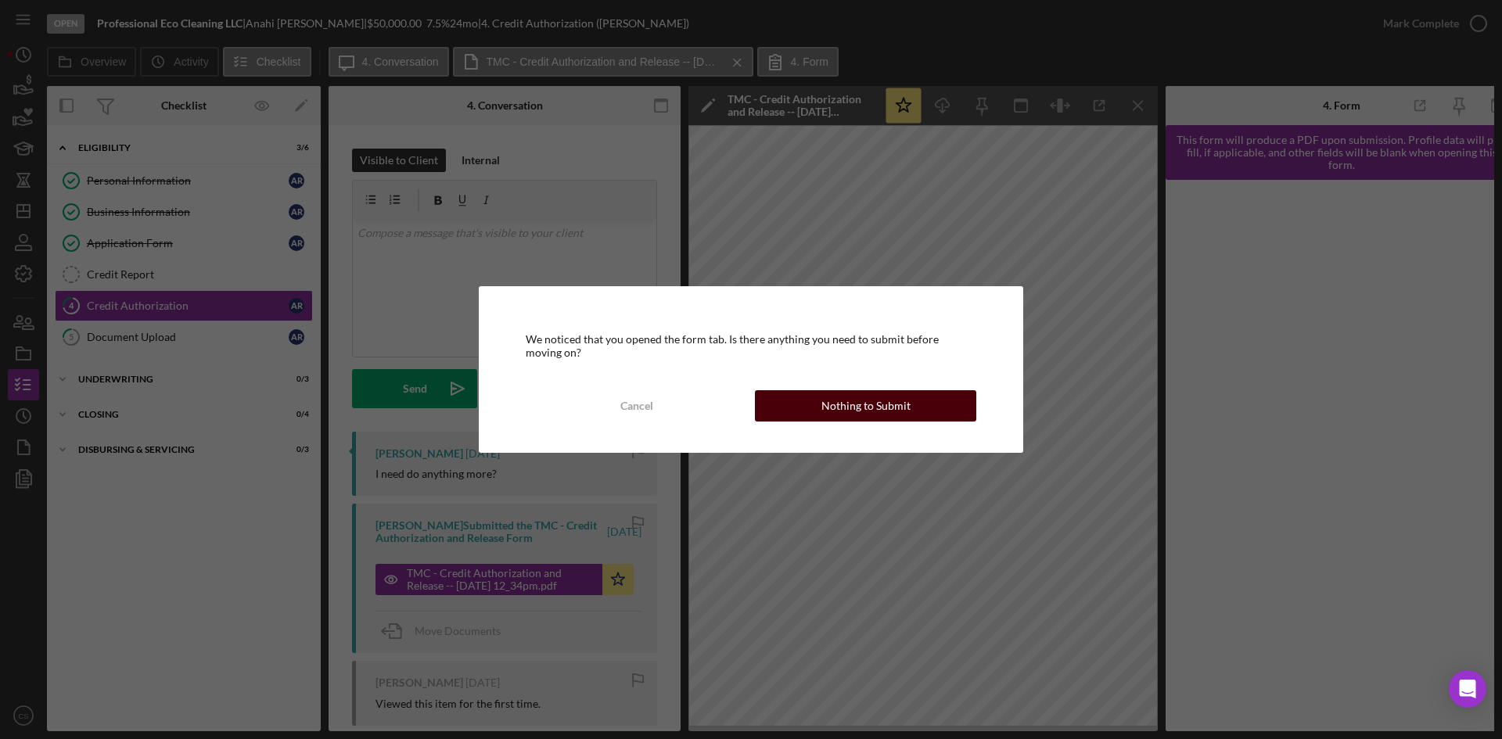
click at [805, 401] on button "Nothing to Submit" at bounding box center [865, 405] width 221 height 31
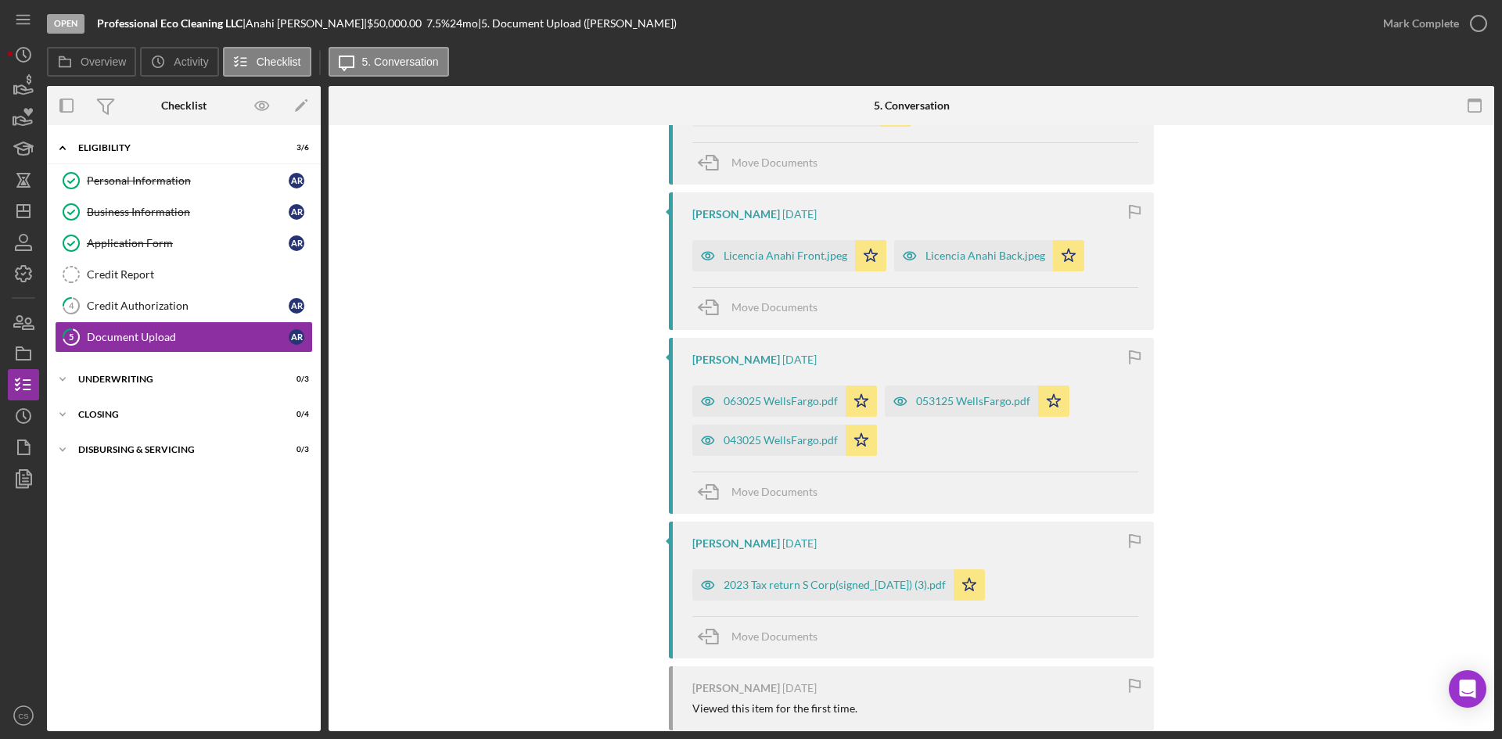
scroll to position [548, 0]
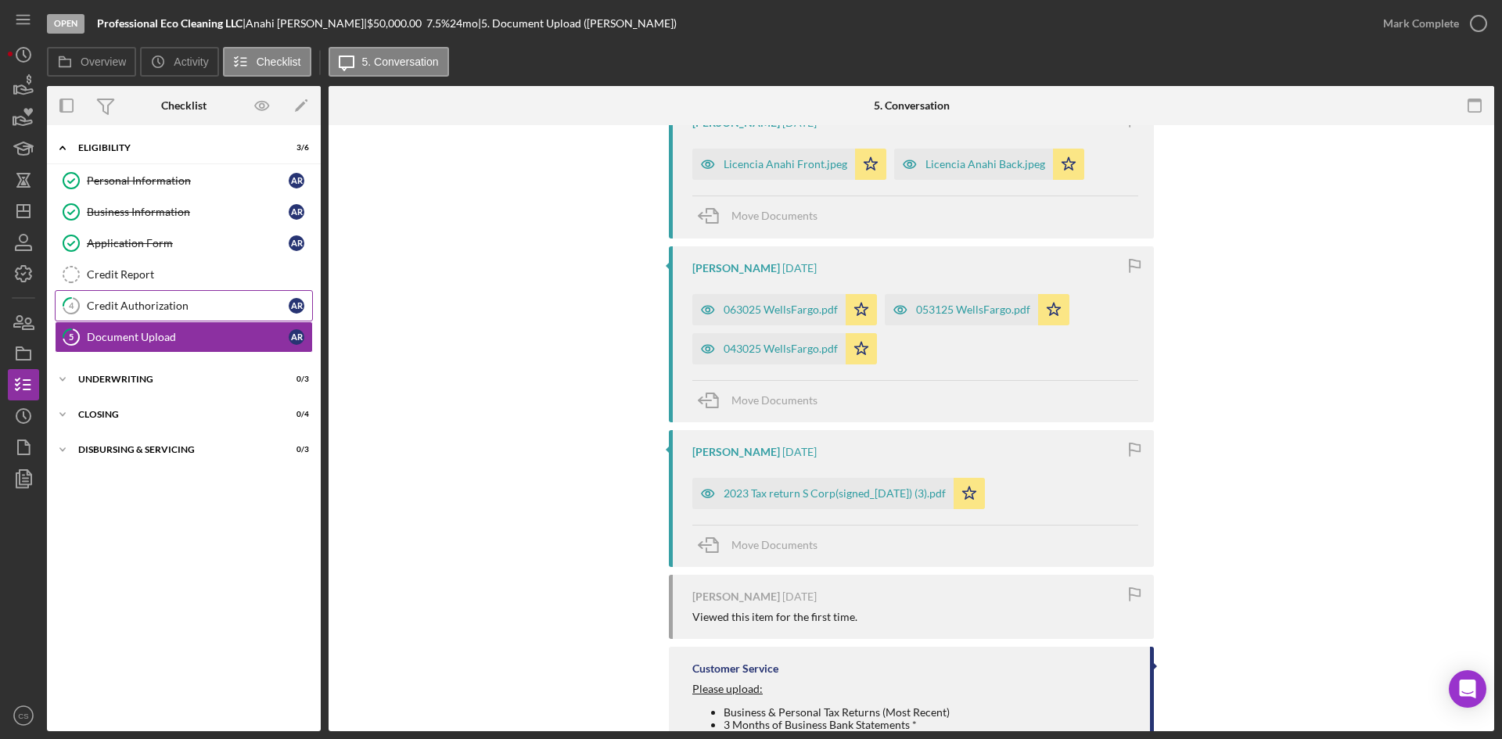
click at [180, 310] on div "Credit Authorization" at bounding box center [188, 306] width 202 height 13
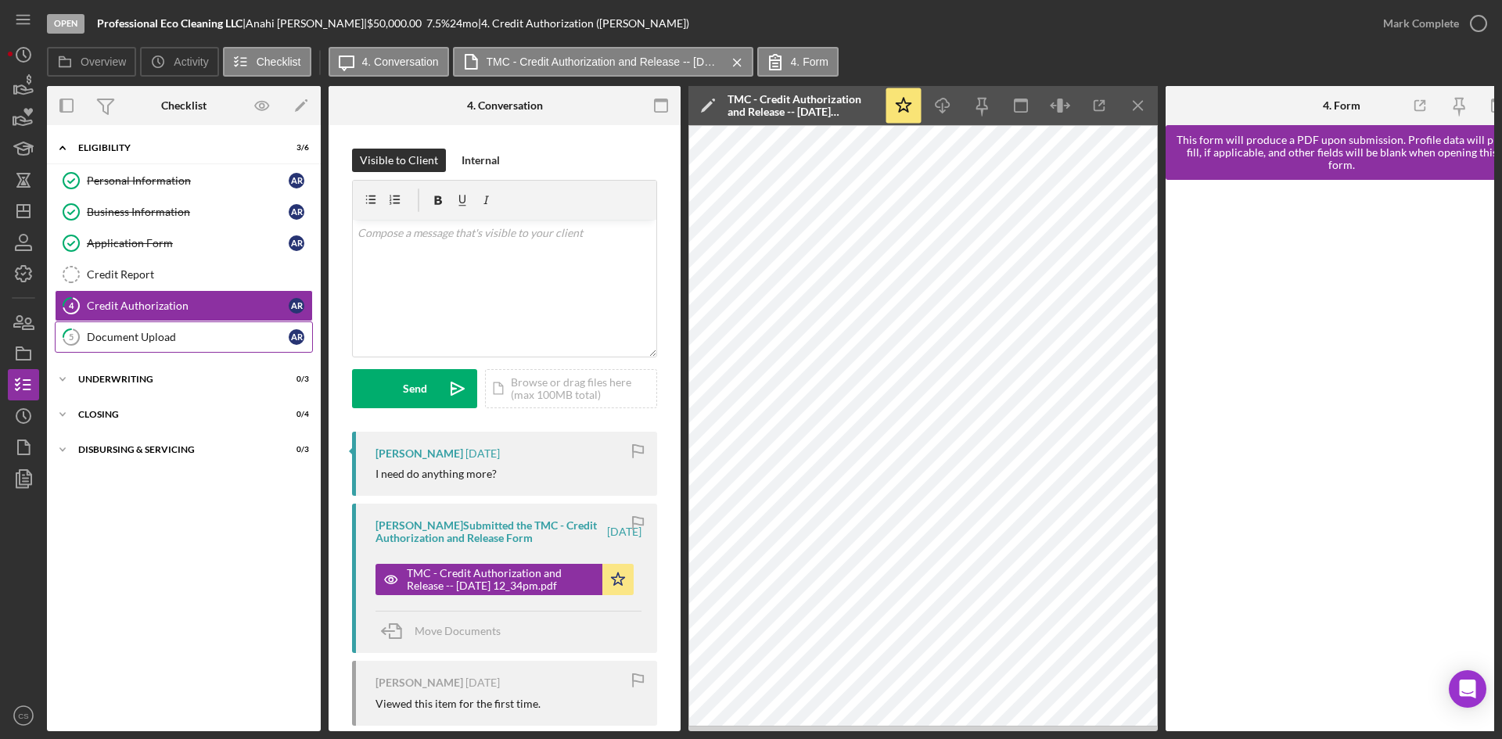
click at [128, 344] on div "Document Upload" at bounding box center [188, 337] width 202 height 13
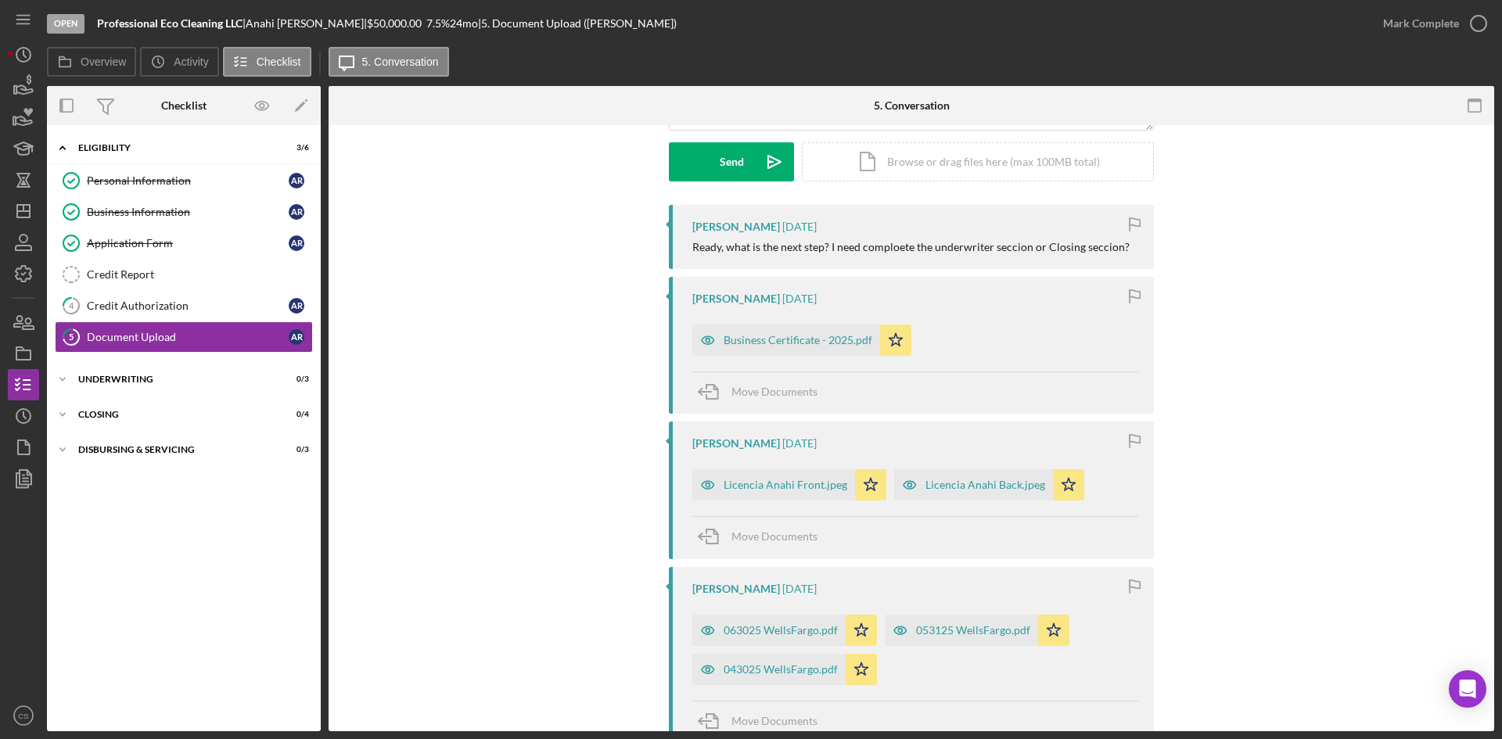
scroll to position [235, 0]
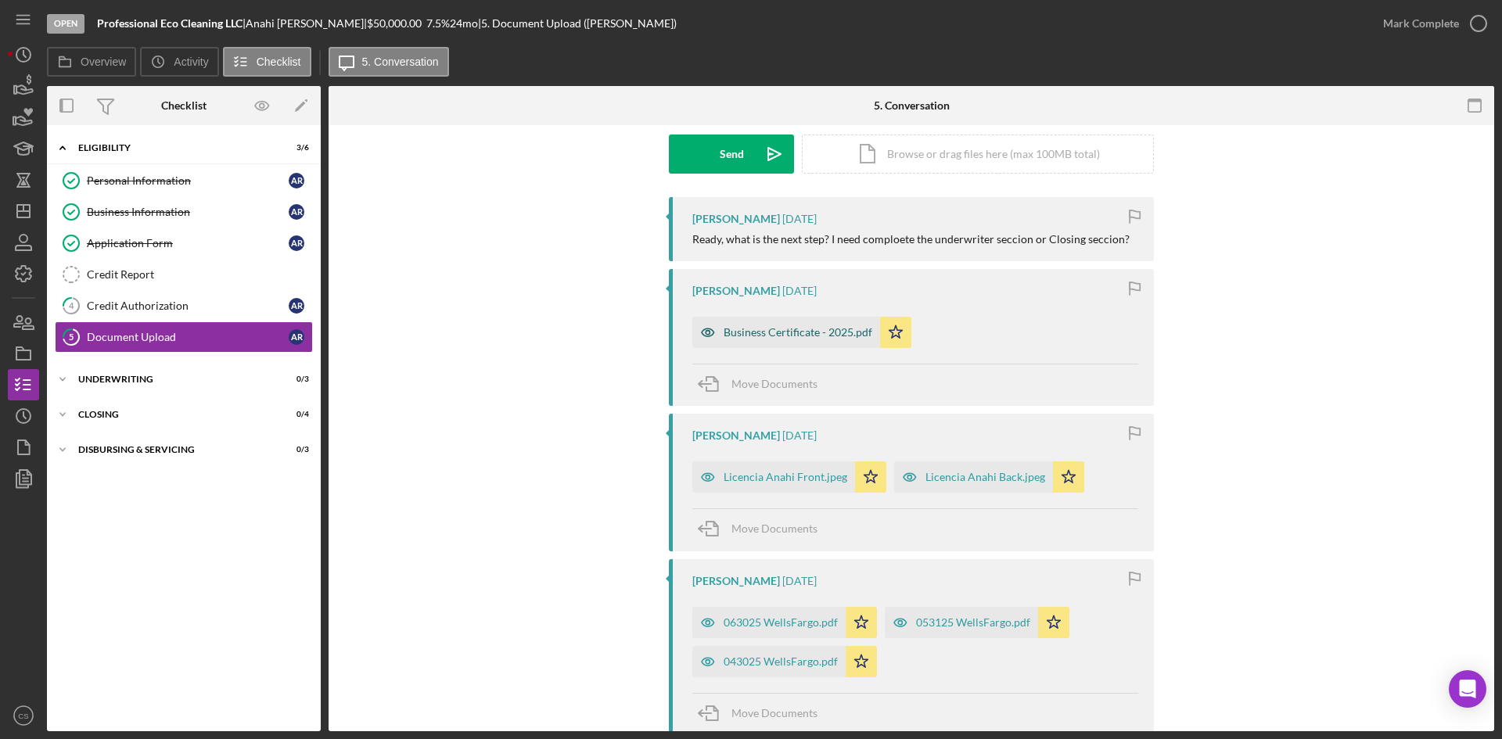
click at [772, 331] on div "Business Certificate - 2025.pdf" at bounding box center [798, 332] width 149 height 13
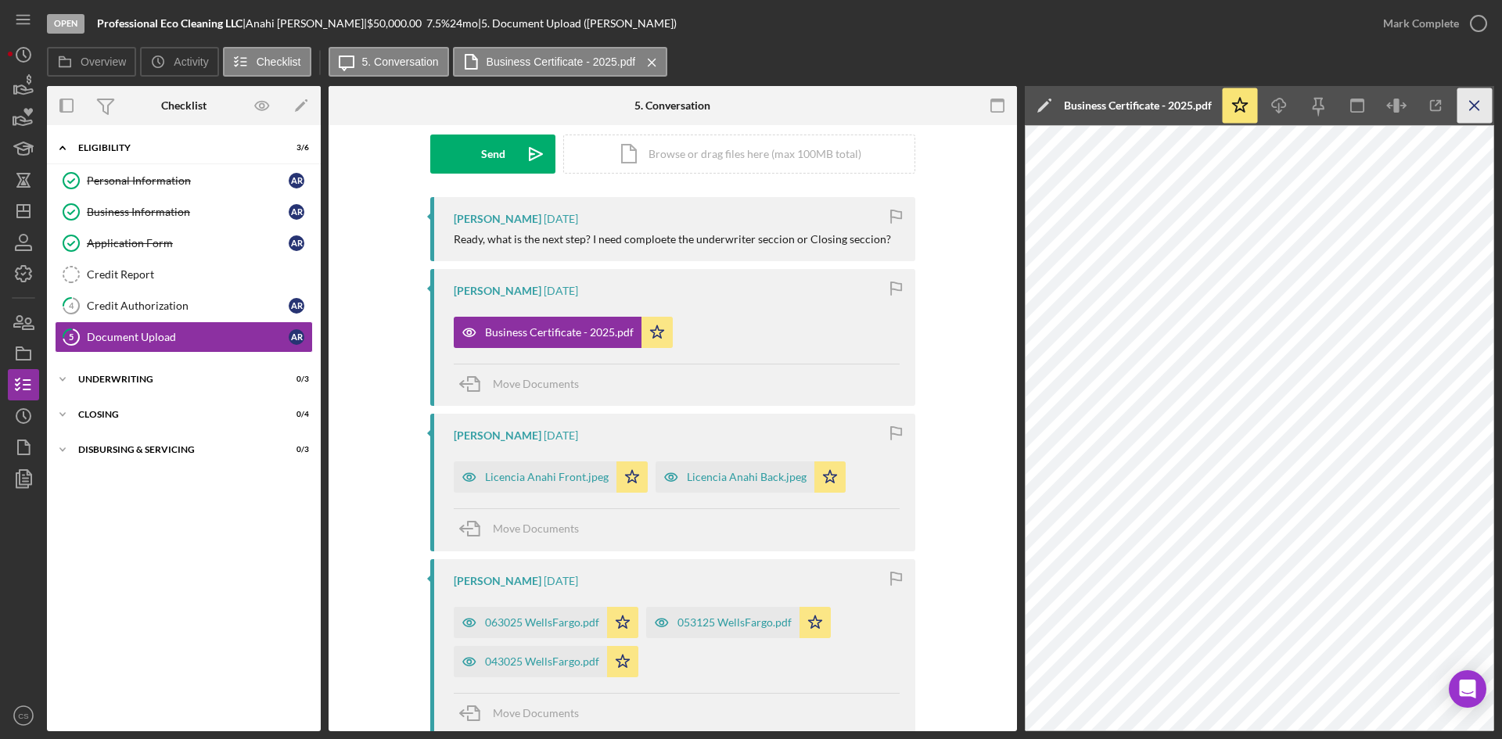
click at [1475, 103] on icon "Icon/Menu Close" at bounding box center [1475, 105] width 35 height 35
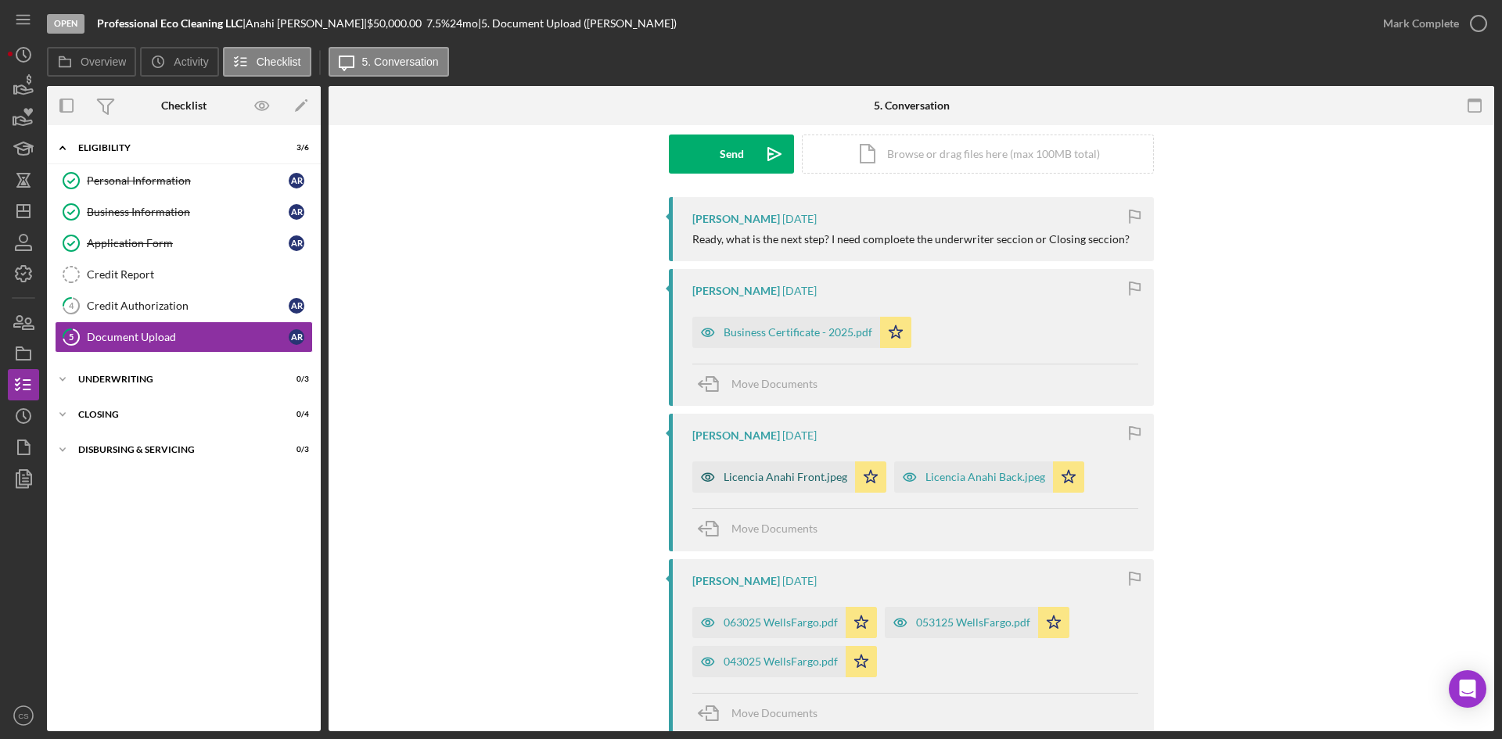
click at [761, 469] on div "Licencia Anahi Front.jpeg" at bounding box center [773, 477] width 163 height 31
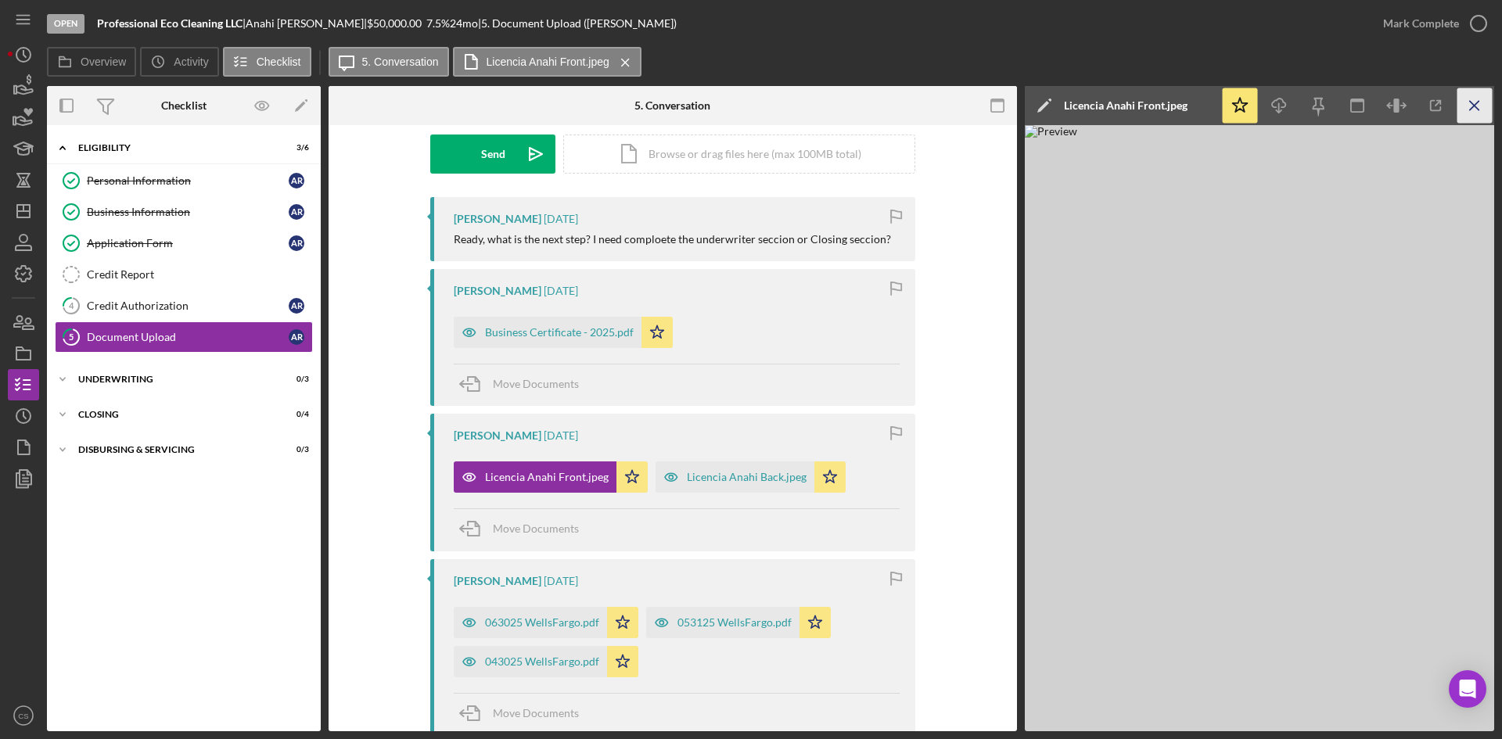
click at [1466, 118] on icon "Icon/Menu Close" at bounding box center [1475, 105] width 35 height 35
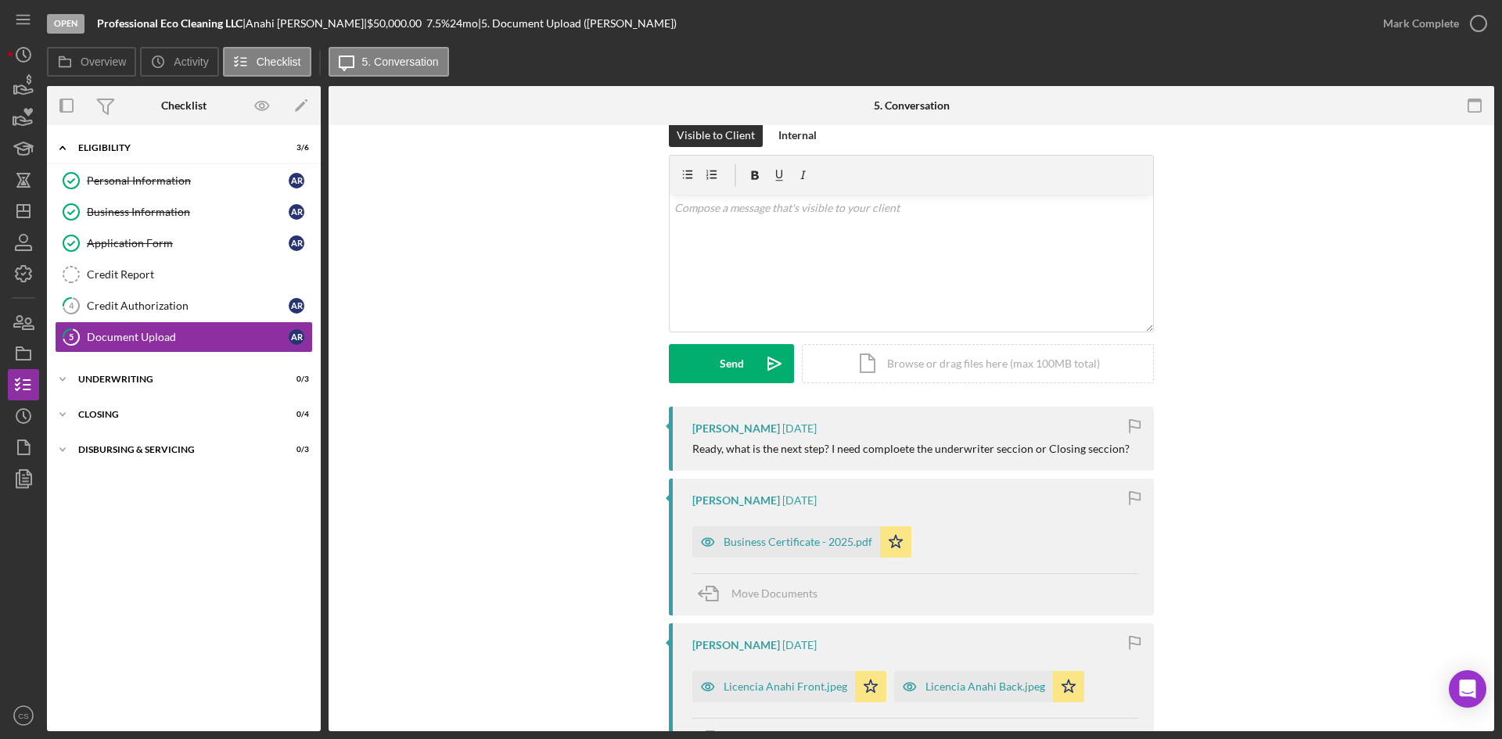
scroll to position [0, 0]
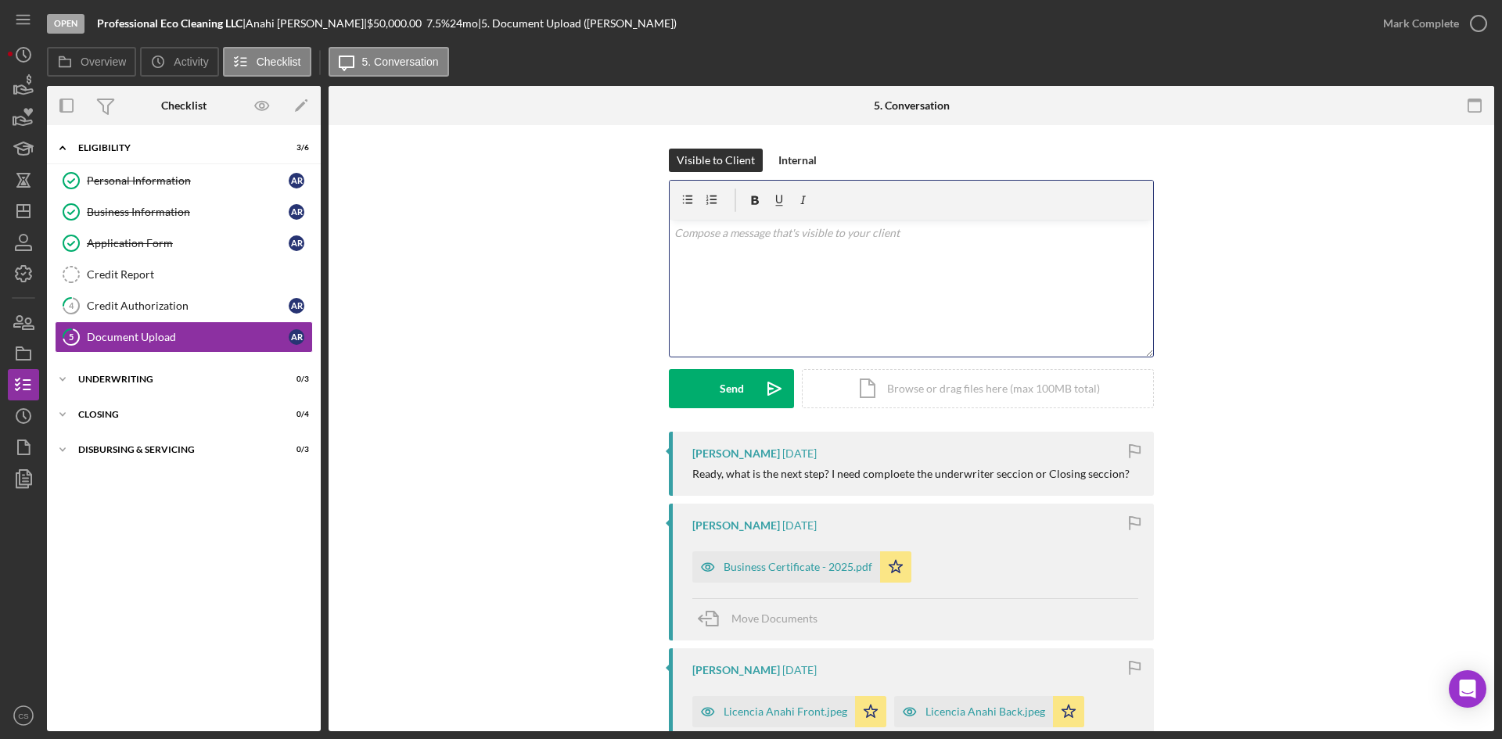
click at [804, 289] on div "v Color teal Color pink Remove color Add row above Add row below Add column bef…" at bounding box center [912, 288] width 484 height 137
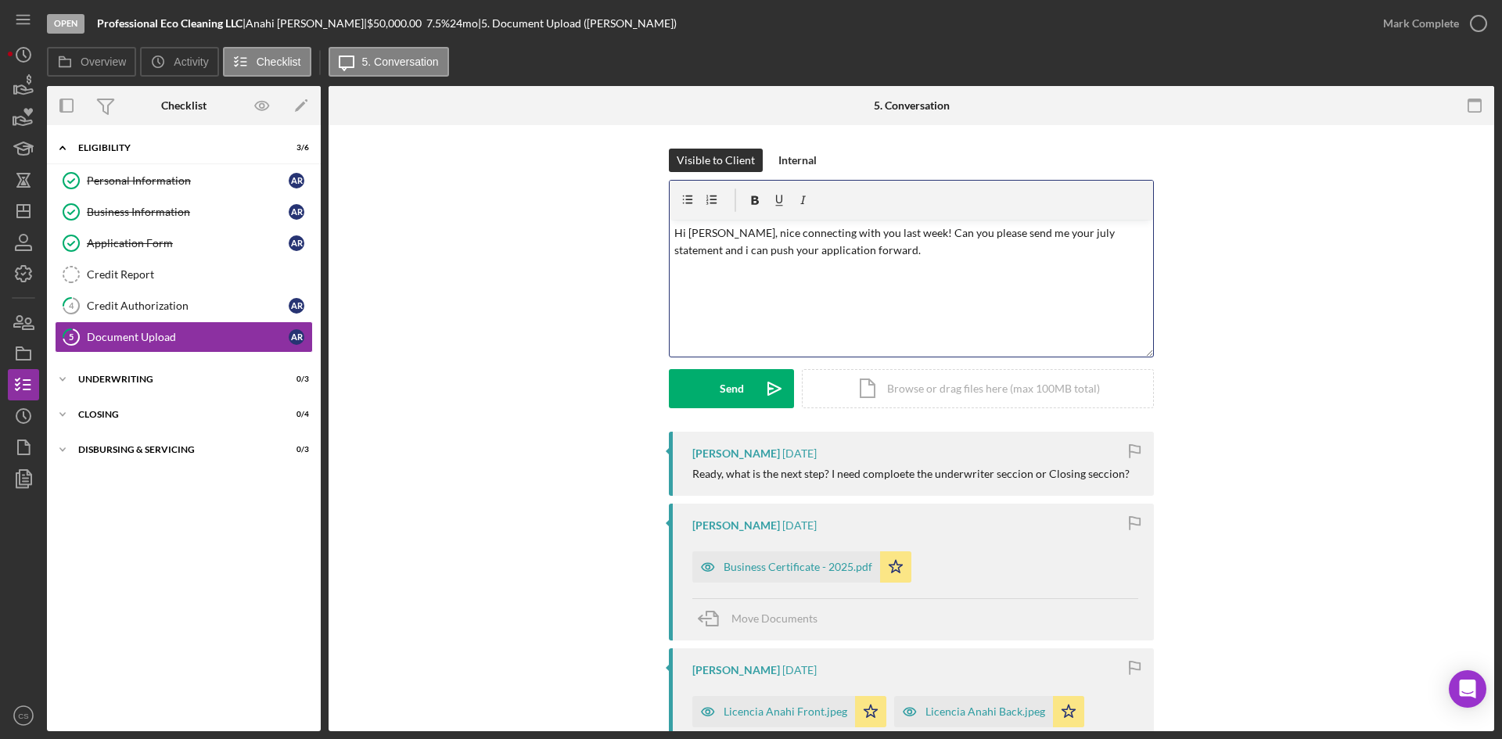
click at [1027, 236] on p "Hi [PERSON_NAME], nice connecting with you last week! Can you please send me yo…" at bounding box center [911, 242] width 475 height 35
click at [689, 239] on p "Hi [PERSON_NAME], nice connecting with you last week! Can you please send me yo…" at bounding box center [911, 242] width 475 height 35
click at [873, 256] on p "Hi [PERSON_NAME], nice connecting with you last week! Can you please send me yo…" at bounding box center [911, 242] width 475 height 35
click at [926, 249] on p "Hi [PERSON_NAME], nice connecting with you last week! Can you please send me yo…" at bounding box center [911, 242] width 475 height 35
click at [977, 252] on p "Hi [PERSON_NAME], nice connecting with you last week! Can you please send me yo…" at bounding box center [911, 242] width 475 height 35
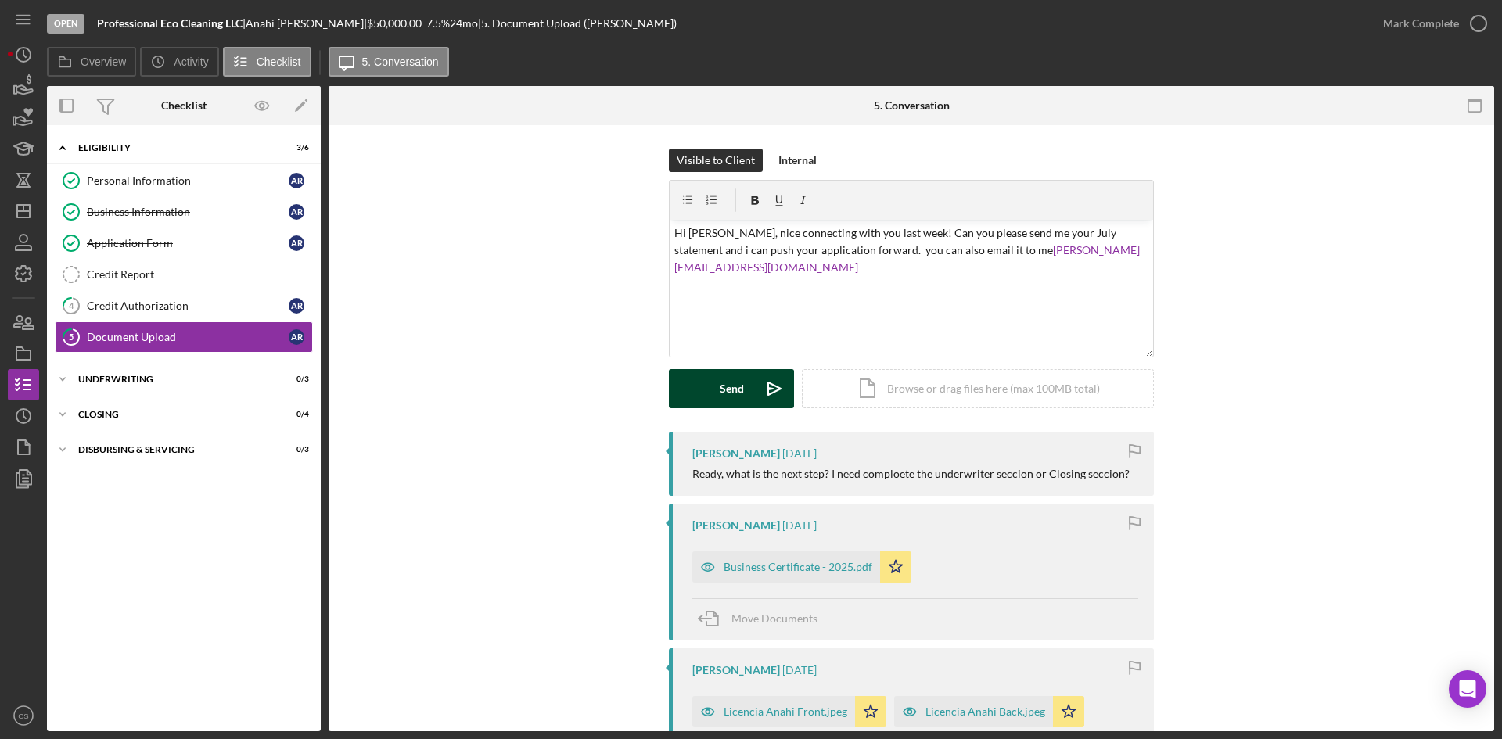
click at [725, 382] on div "Send" at bounding box center [732, 388] width 24 height 39
